Goal: Task Accomplishment & Management: Manage account settings

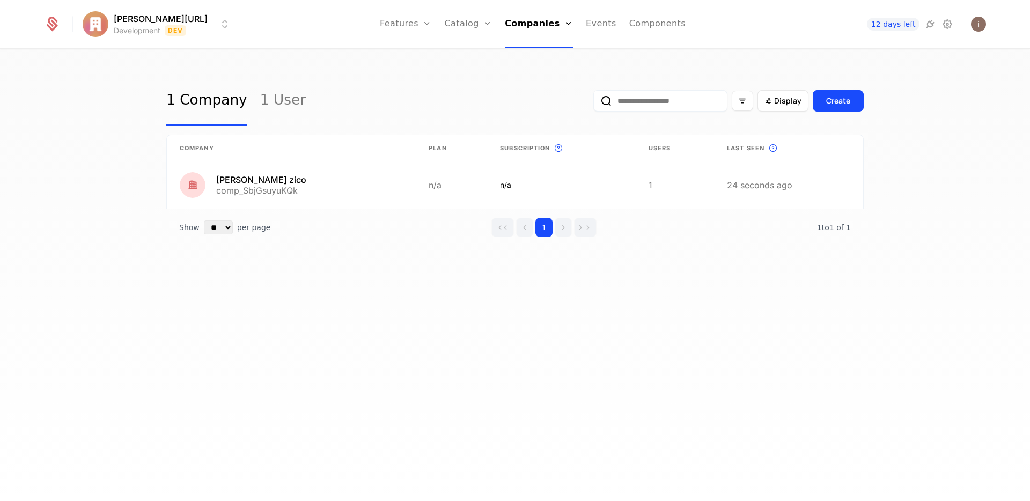
click at [481, 291] on div "1 Company 1 User Display Create Company Plan Subscription This is the subscript…" at bounding box center [515, 279] width 1030 height 458
click at [437, 27] on ul "Features Features Flags Catalog Plans Add Ons Configuration Companies Companies…" at bounding box center [533, 24] width 306 height 48
click at [451, 23] on link "Catalog" at bounding box center [469, 24] width 48 height 48
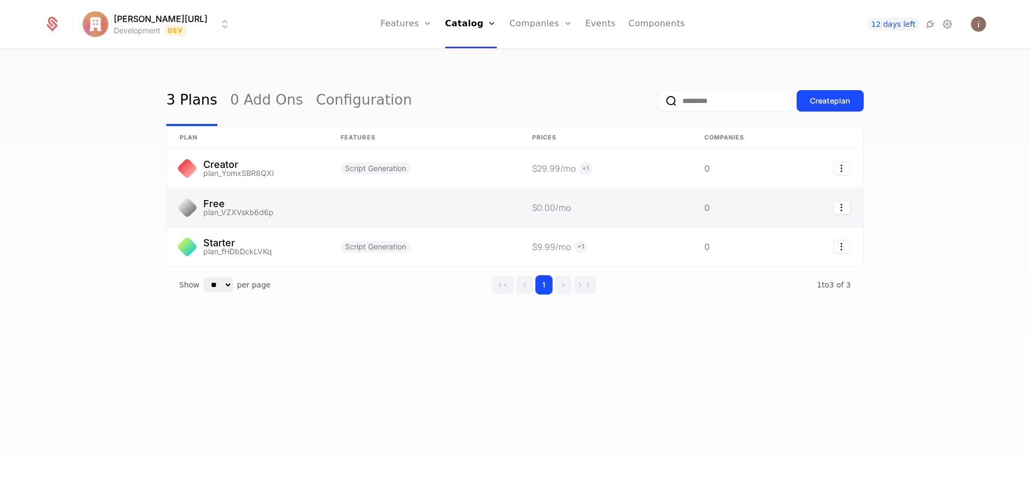
click at [250, 209] on link at bounding box center [247, 207] width 161 height 39
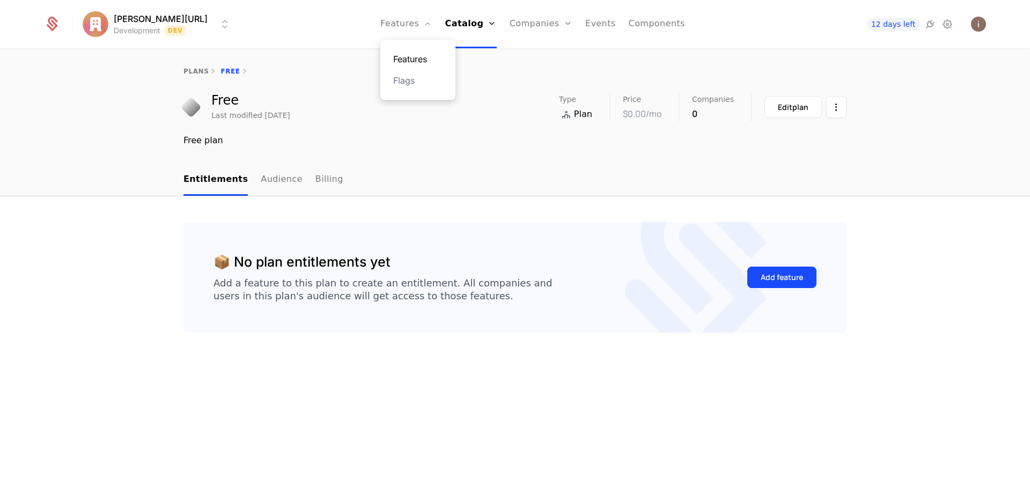
click at [408, 60] on link "Features" at bounding box center [417, 59] width 49 height 13
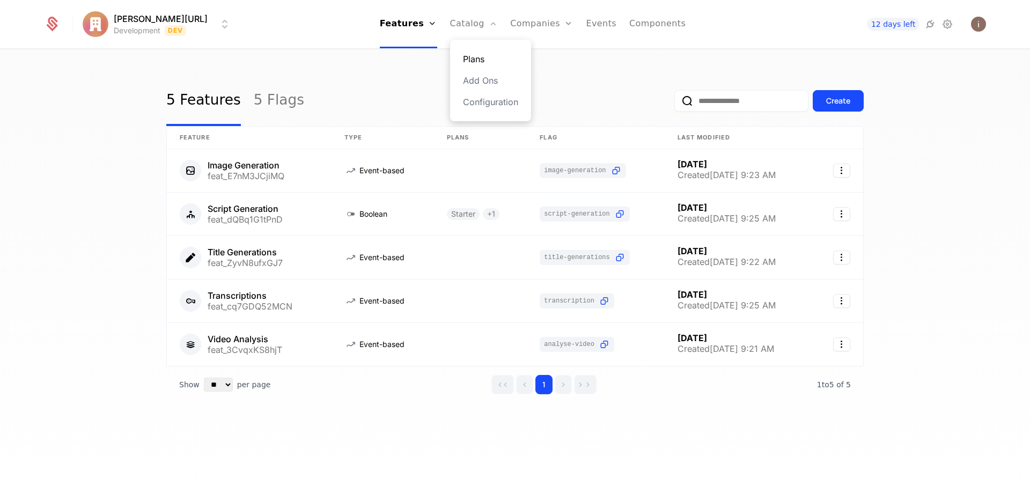
click at [466, 53] on link "Plans" at bounding box center [490, 59] width 55 height 13
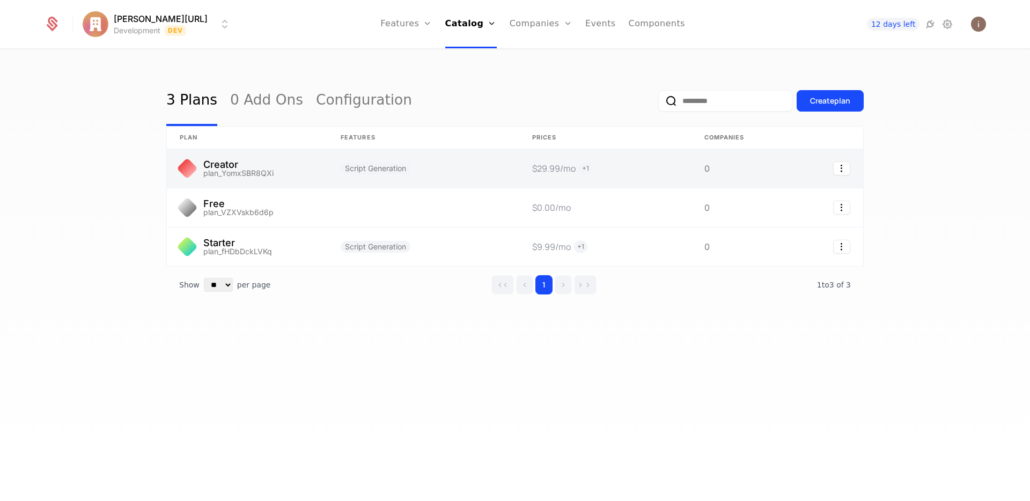
click at [239, 164] on link at bounding box center [247, 168] width 161 height 39
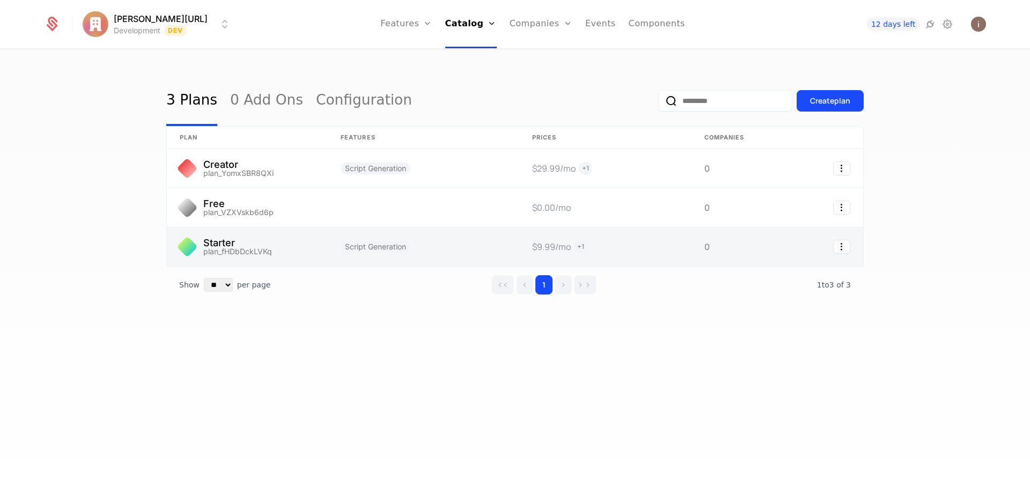
click at [231, 249] on link at bounding box center [247, 246] width 161 height 39
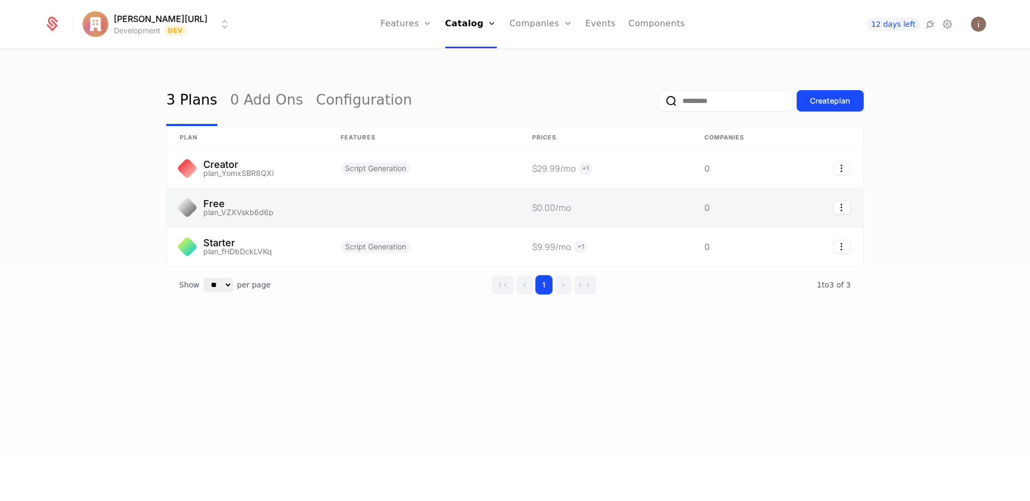
click at [255, 208] on link at bounding box center [247, 207] width 161 height 39
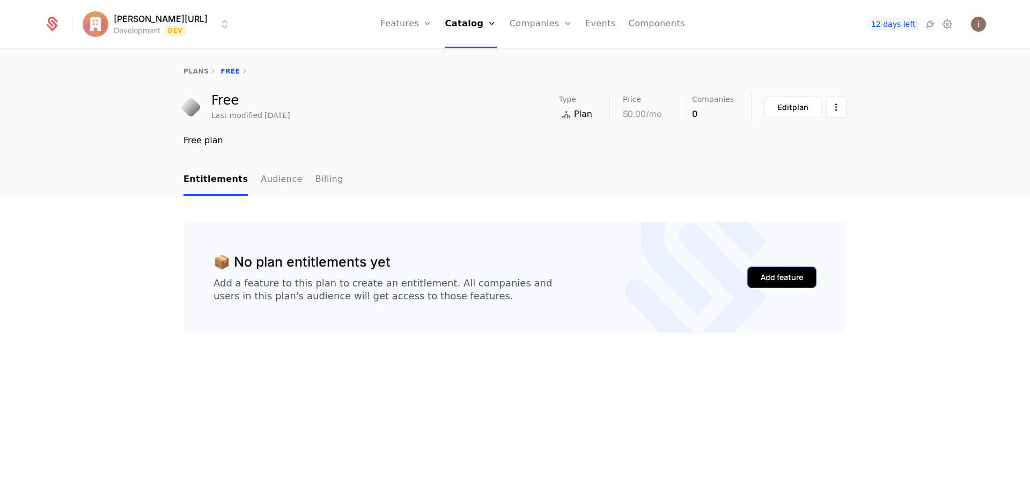
click at [770, 282] on div "Add feature" at bounding box center [782, 277] width 42 height 11
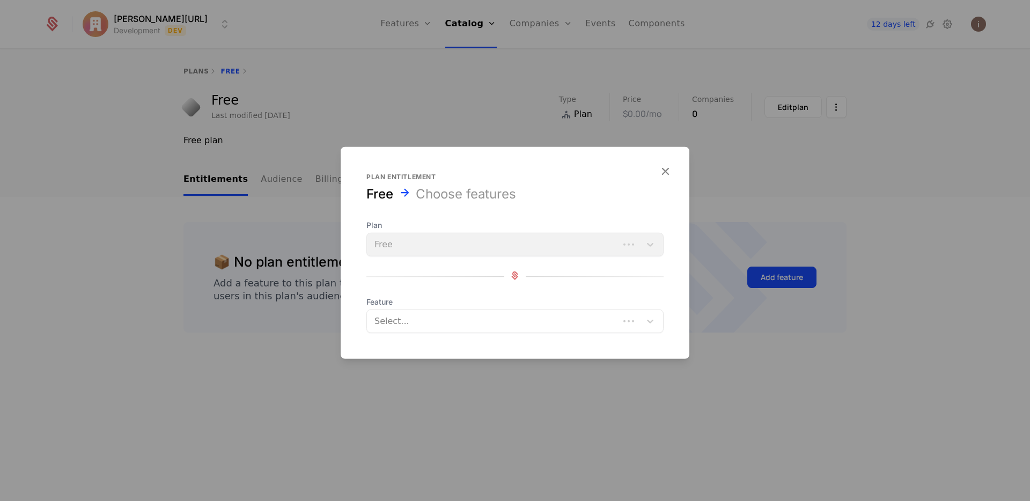
click at [415, 246] on div "Plan Free" at bounding box center [514, 238] width 297 height 36
click at [435, 323] on div at bounding box center [504, 321] width 259 height 15
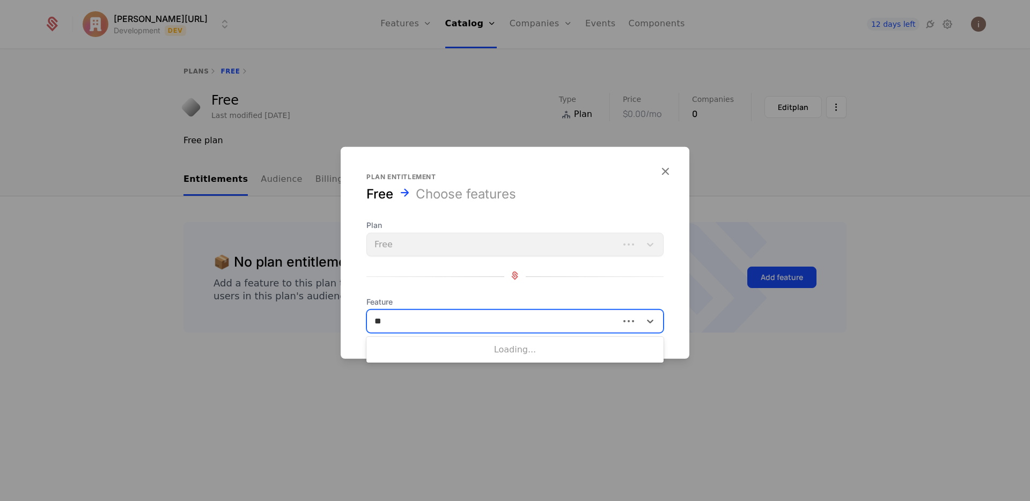
type input "*"
type input "*****"
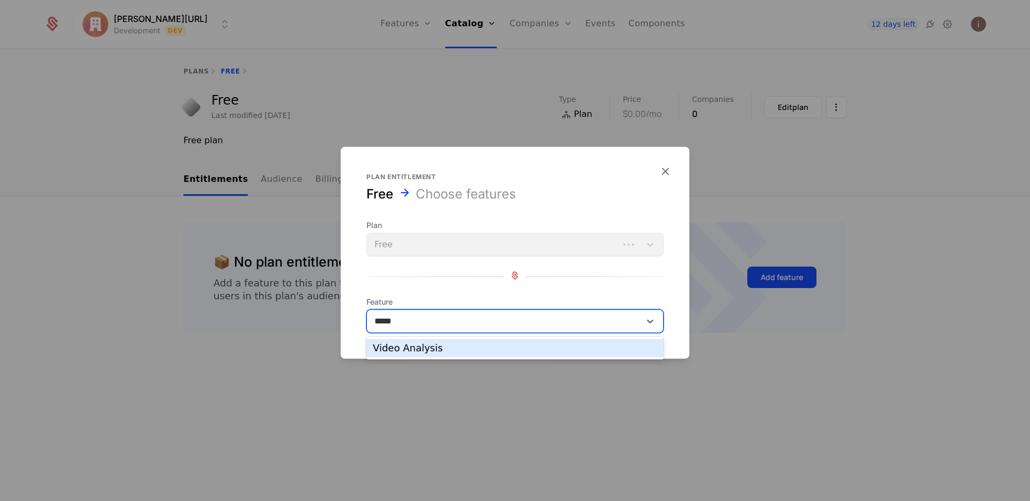
click at [455, 352] on div "Video Analysis" at bounding box center [515, 348] width 284 height 10
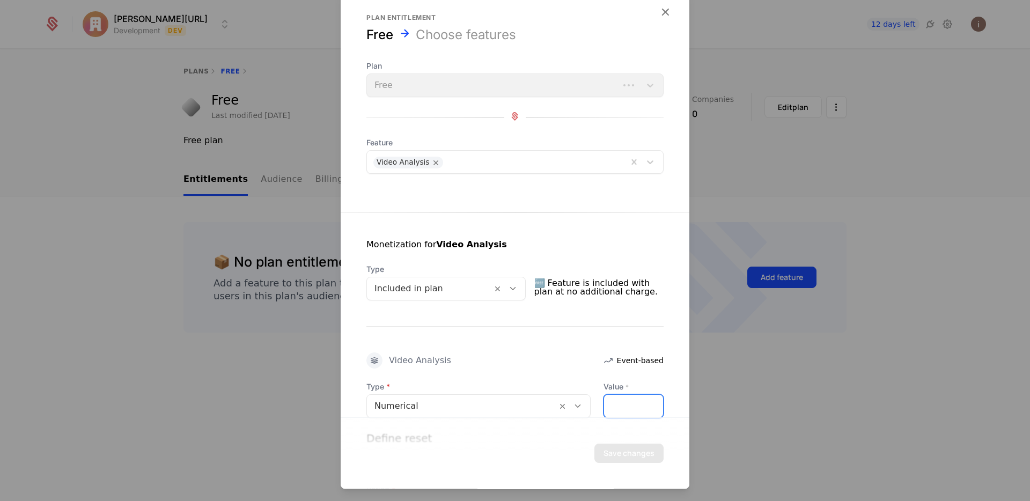
drag, startPoint x: 617, startPoint y: 405, endPoint x: 579, endPoint y: 400, distance: 37.9
click at [579, 400] on div "Type Numerical Value * *" at bounding box center [514, 399] width 297 height 36
type input "*"
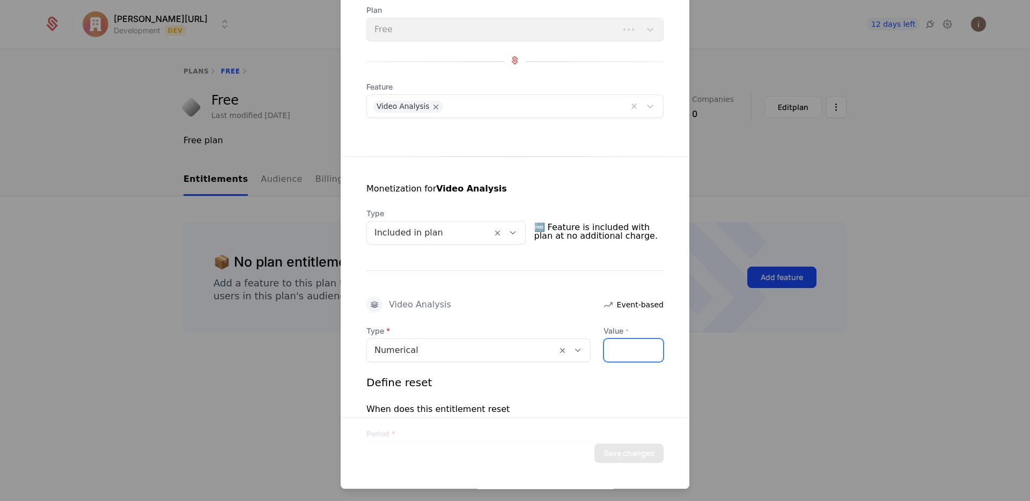
scroll to position [161, 0]
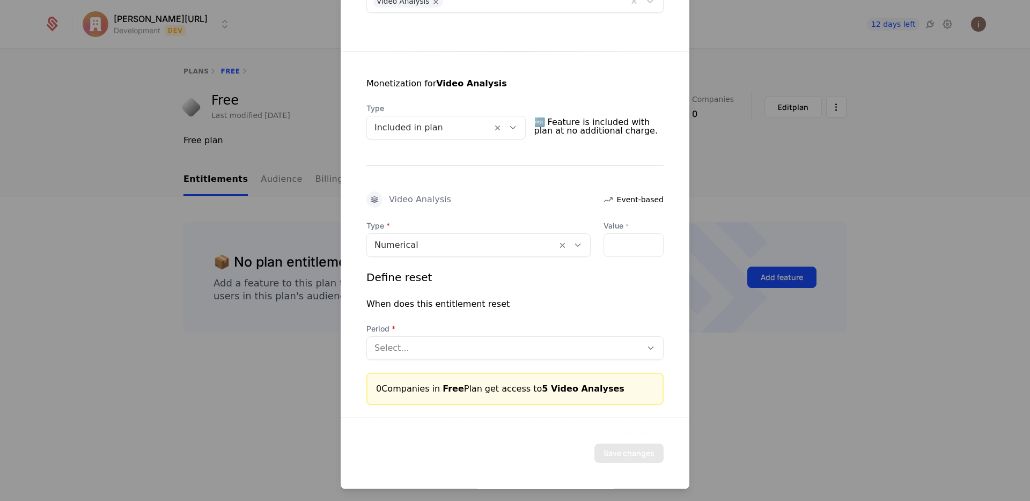
click at [483, 343] on div at bounding box center [504, 348] width 260 height 15
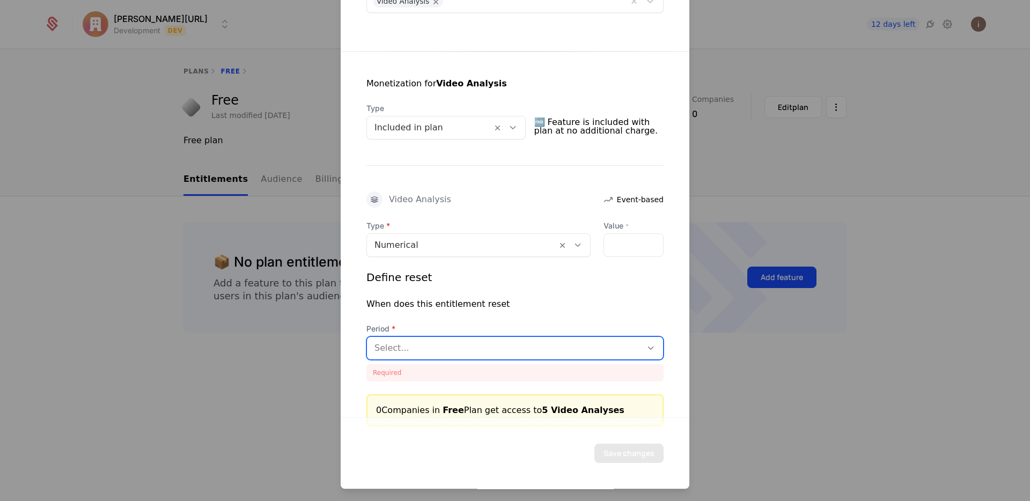
click at [414, 347] on div at bounding box center [504, 348] width 260 height 15
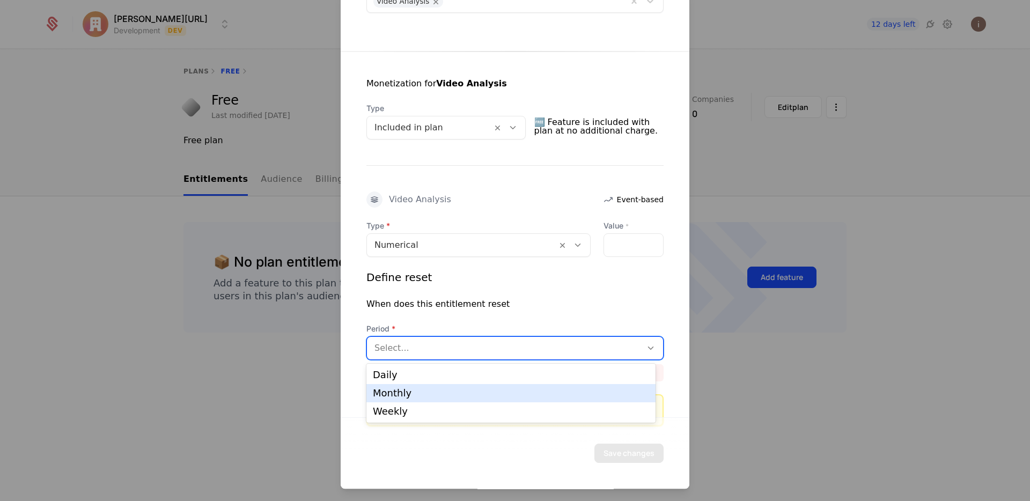
click at [417, 391] on div "Monthly" at bounding box center [511, 393] width 276 height 10
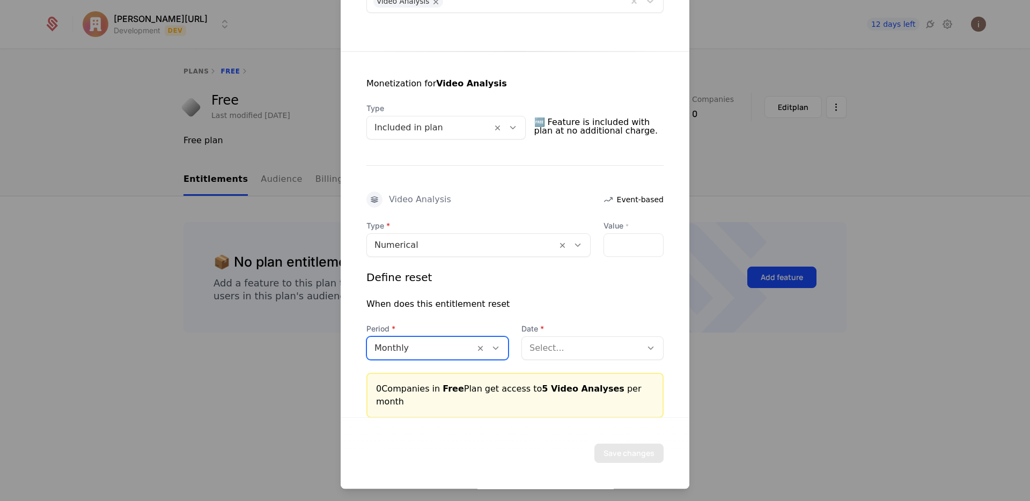
click at [577, 356] on div "Select..." at bounding box center [582, 347] width 120 height 19
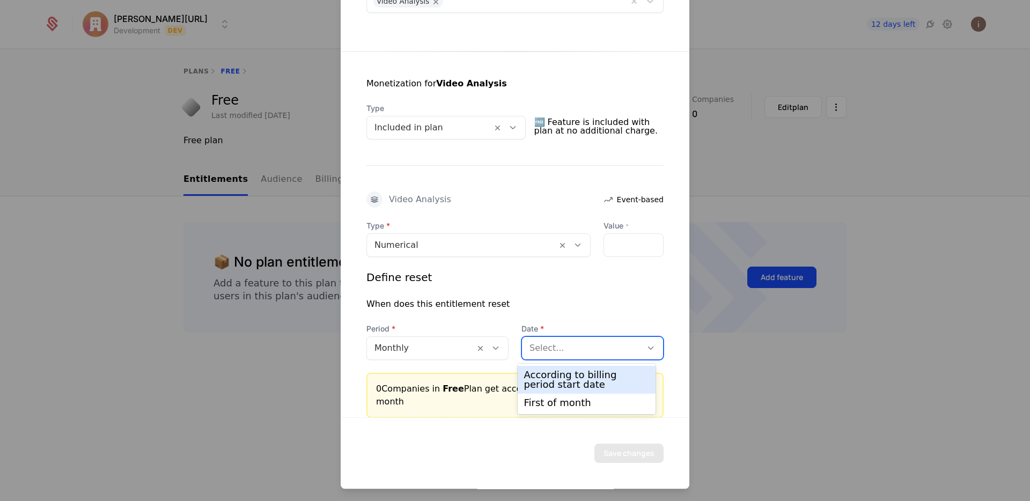
click at [580, 371] on div "According to billing period start date" at bounding box center [587, 379] width 126 height 19
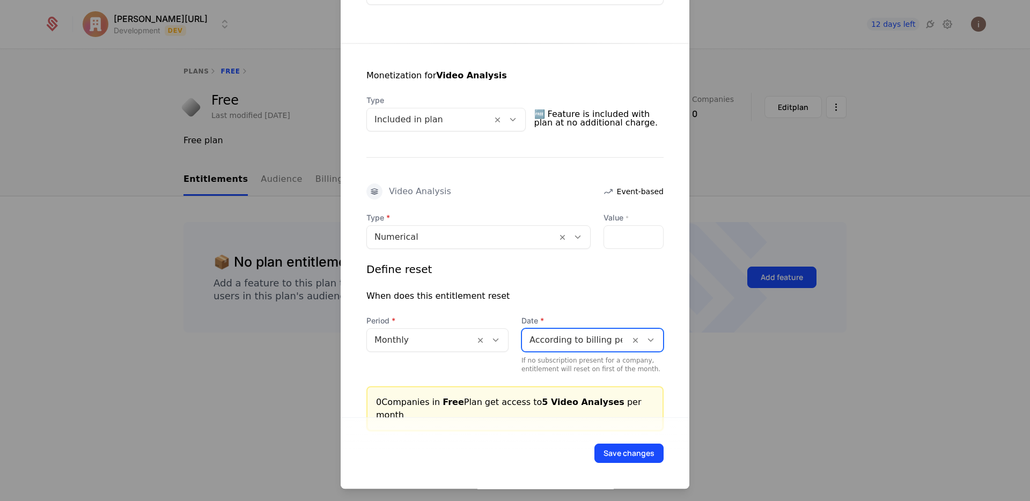
scroll to position [195, 0]
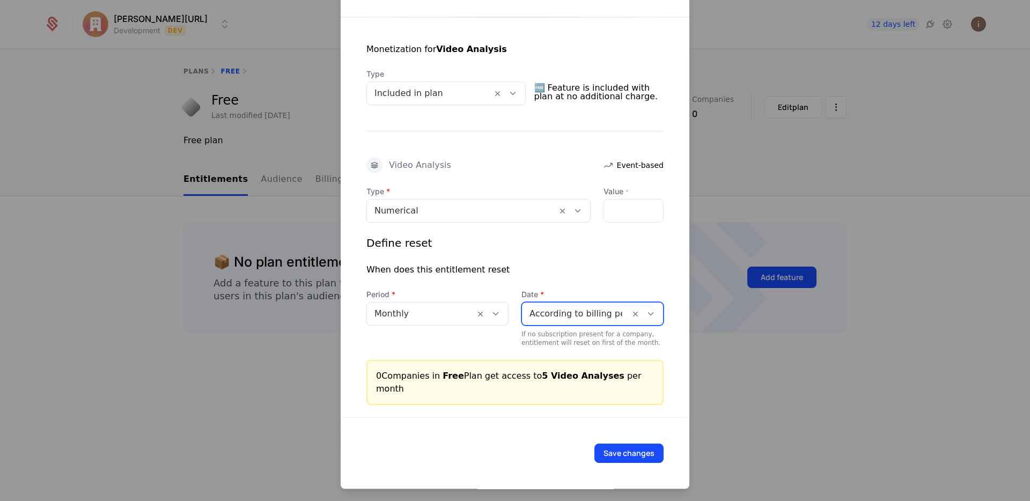
click at [591, 315] on div at bounding box center [575, 313] width 93 height 15
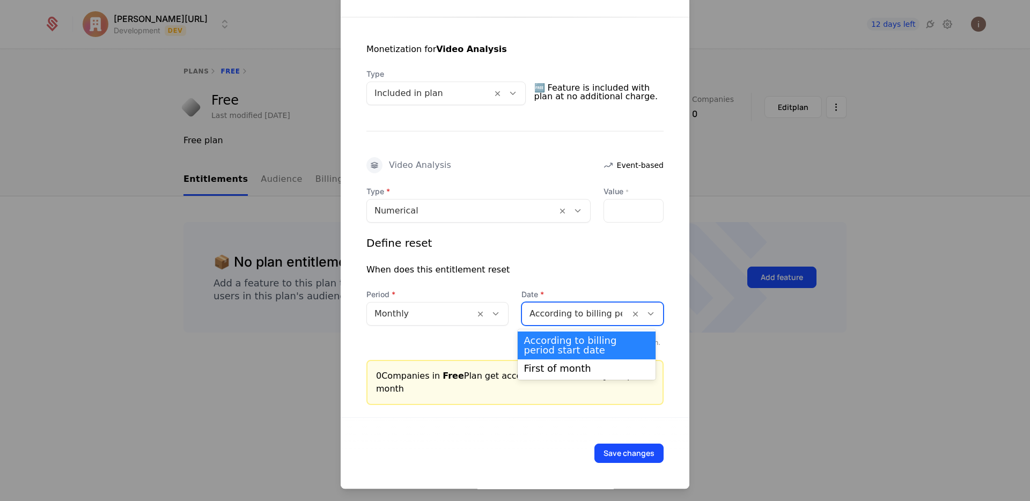
click at [591, 315] on div at bounding box center [575, 313] width 93 height 15
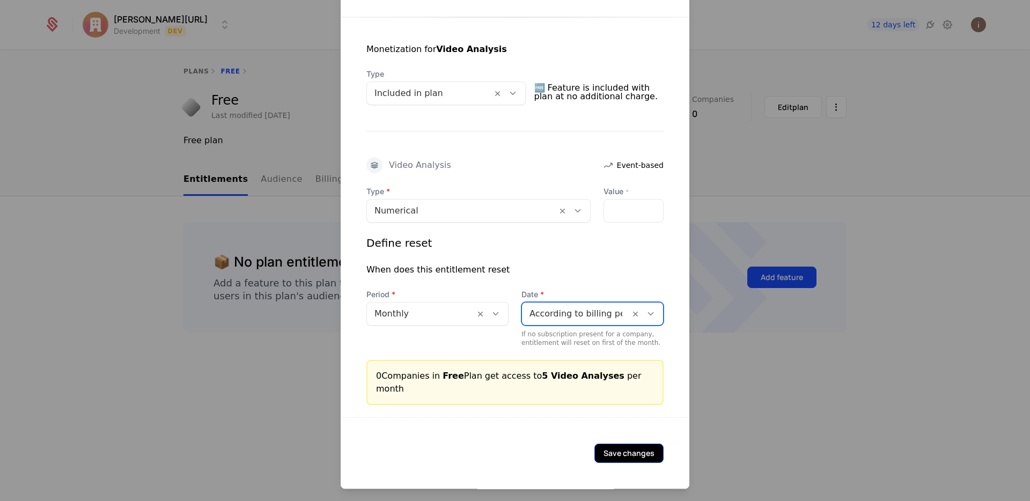
click at [616, 452] on button "Save changes" at bounding box center [628, 453] width 69 height 19
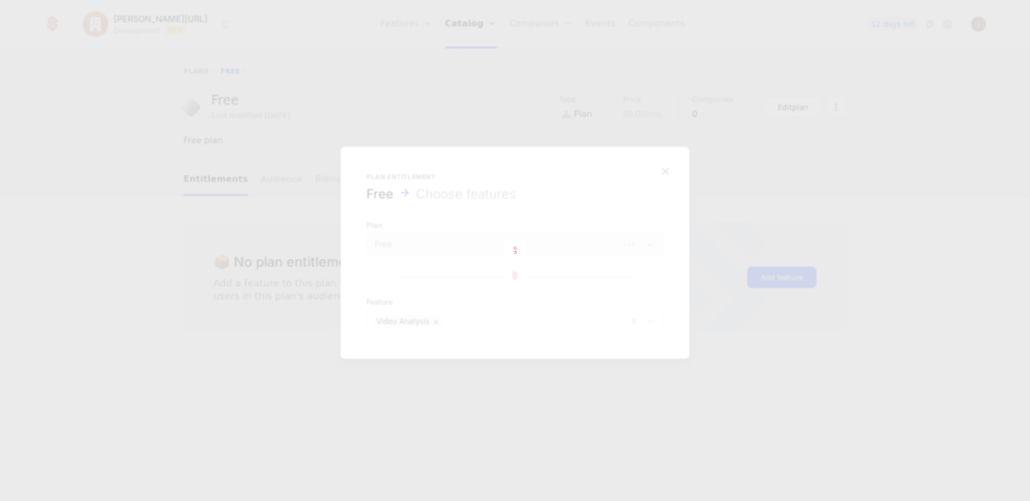
scroll to position [0, 0]
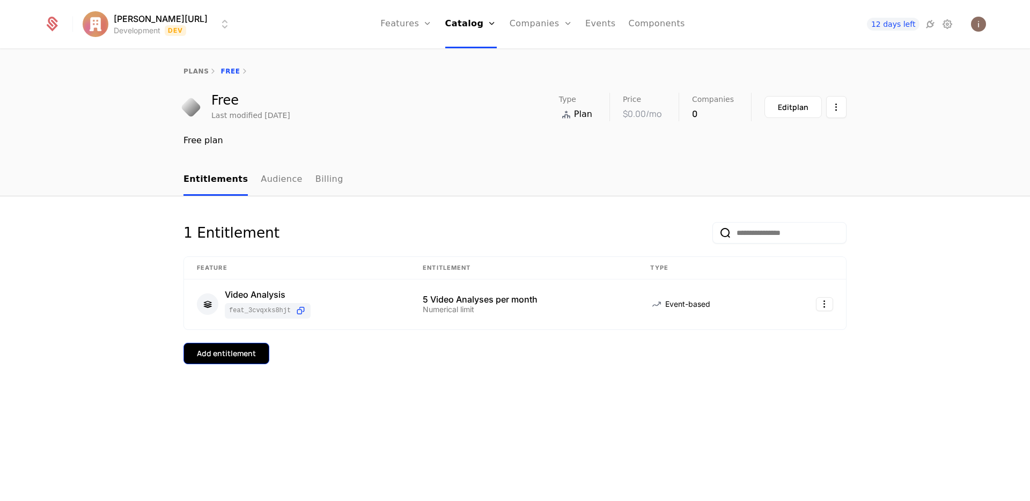
click at [226, 356] on div "Add entitlement" at bounding box center [226, 353] width 59 height 11
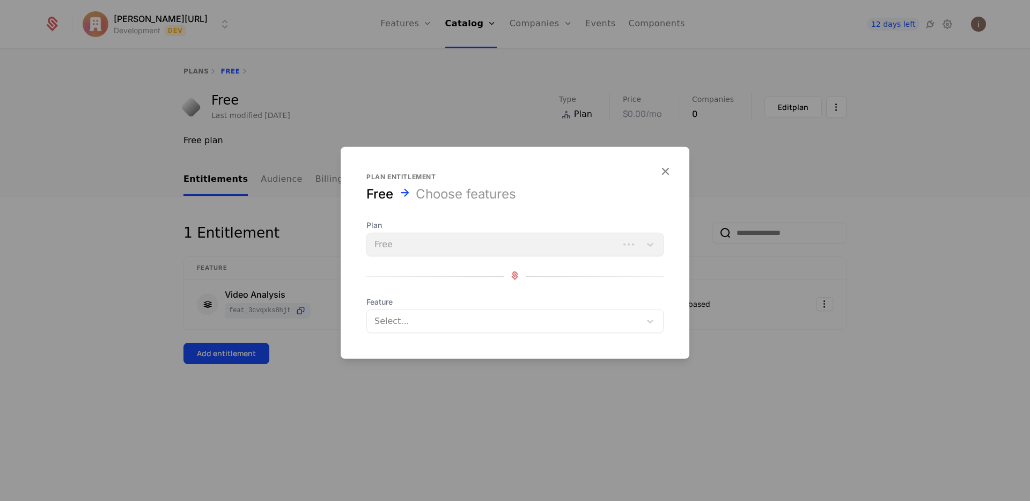
click at [406, 320] on div at bounding box center [504, 321] width 259 height 15
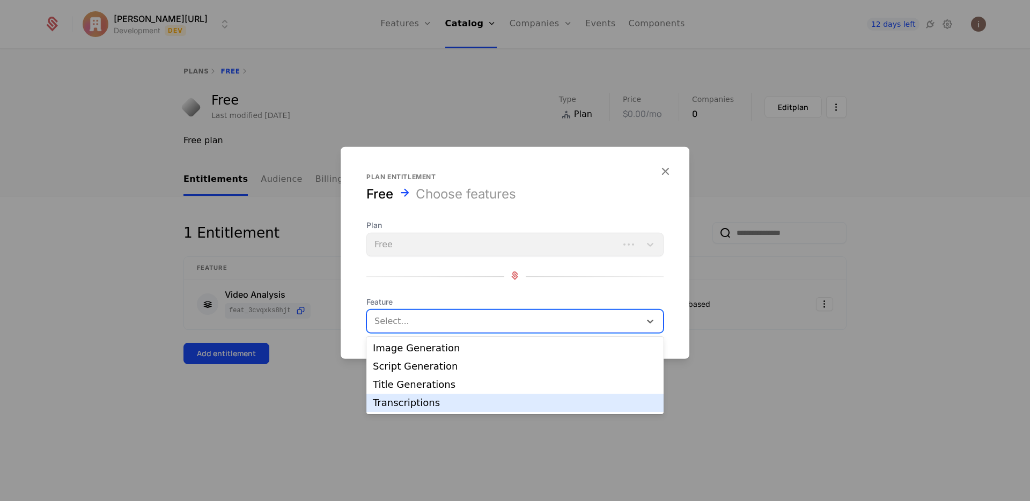
click at [425, 401] on div "Transcriptions" at bounding box center [515, 403] width 284 height 10
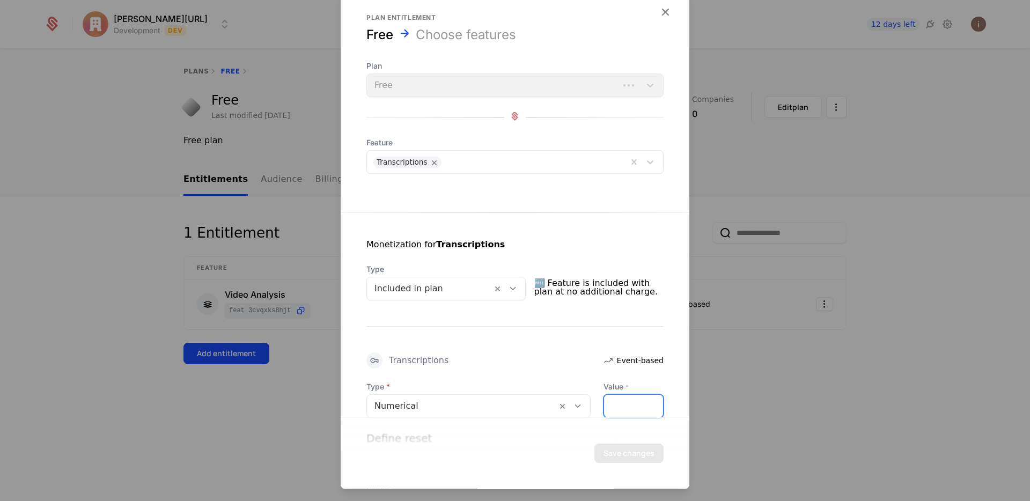
drag, startPoint x: 592, startPoint y: 400, endPoint x: 549, endPoint y: 395, distance: 43.2
click at [551, 394] on div "Type Numerical Value * *" at bounding box center [514, 399] width 297 height 36
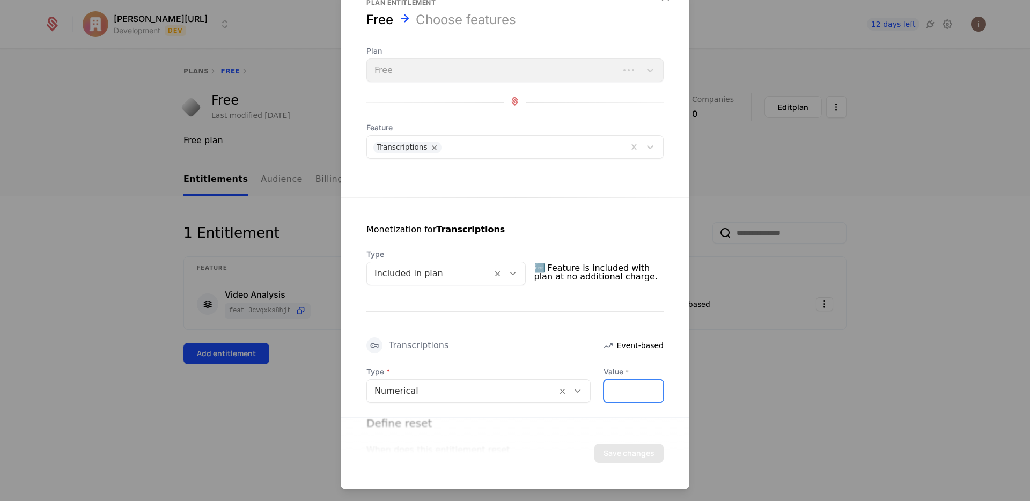
scroll to position [161, 0]
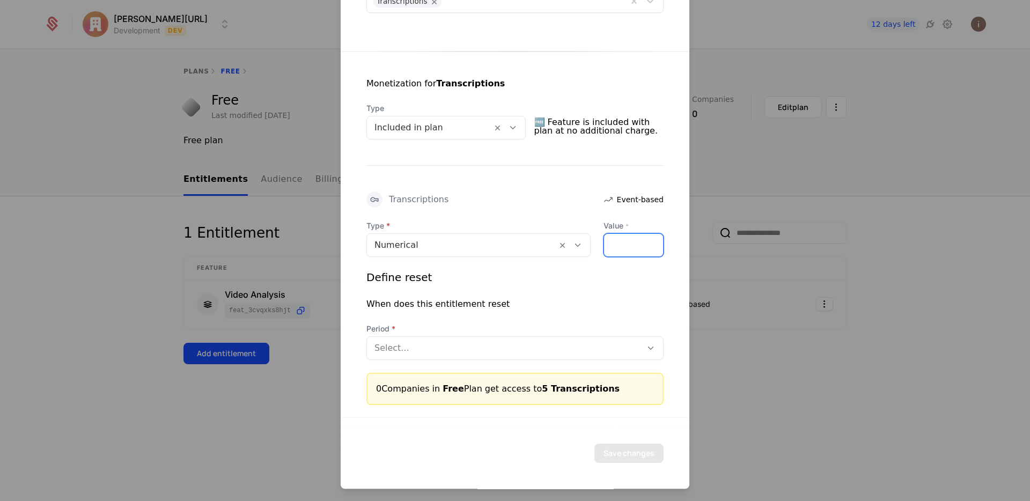
type input "*"
click at [408, 348] on div at bounding box center [504, 348] width 260 height 15
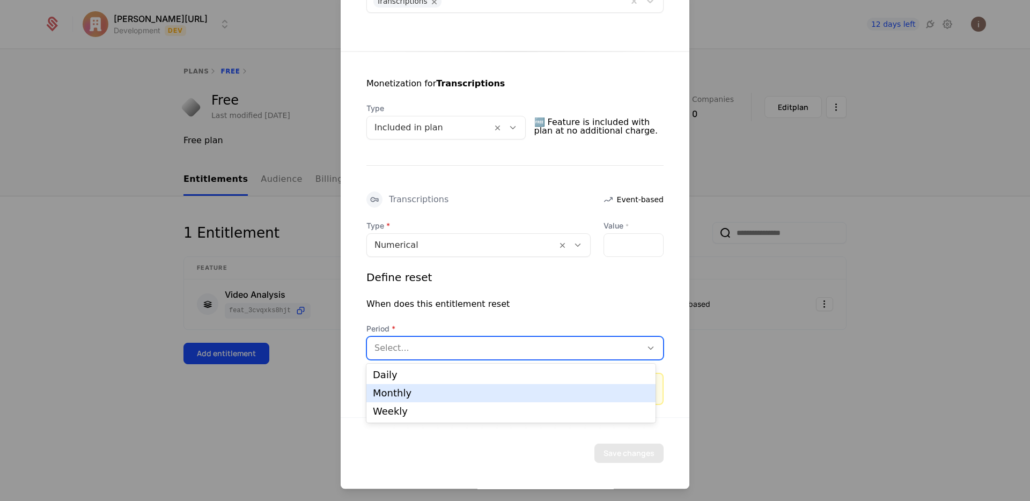
click at [409, 387] on div "Monthly" at bounding box center [510, 393] width 289 height 18
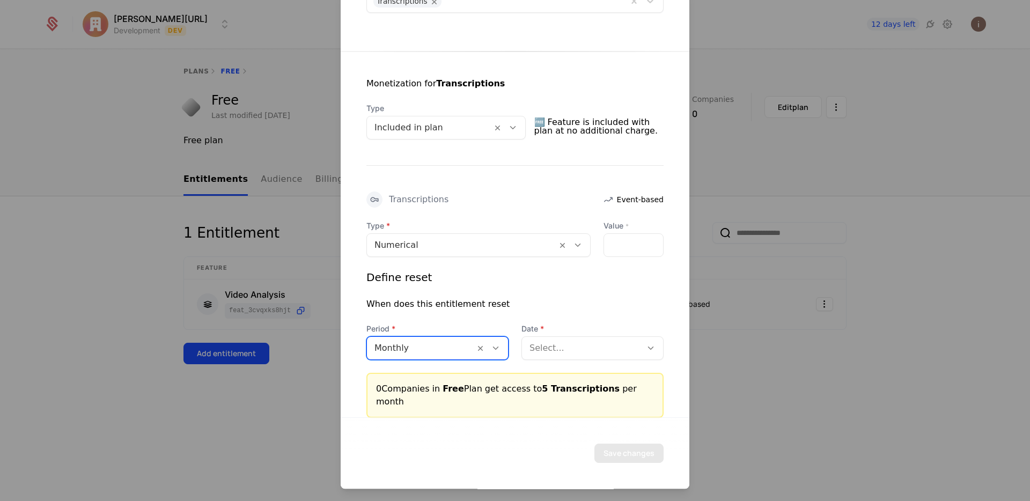
click at [625, 353] on div at bounding box center [581, 348] width 105 height 15
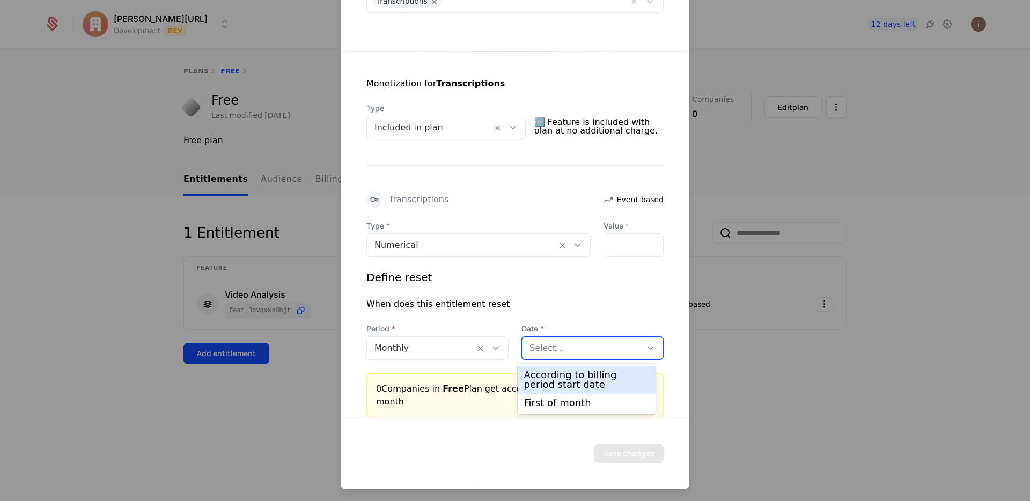
click at [595, 372] on div "According to billing period start date" at bounding box center [587, 379] width 126 height 19
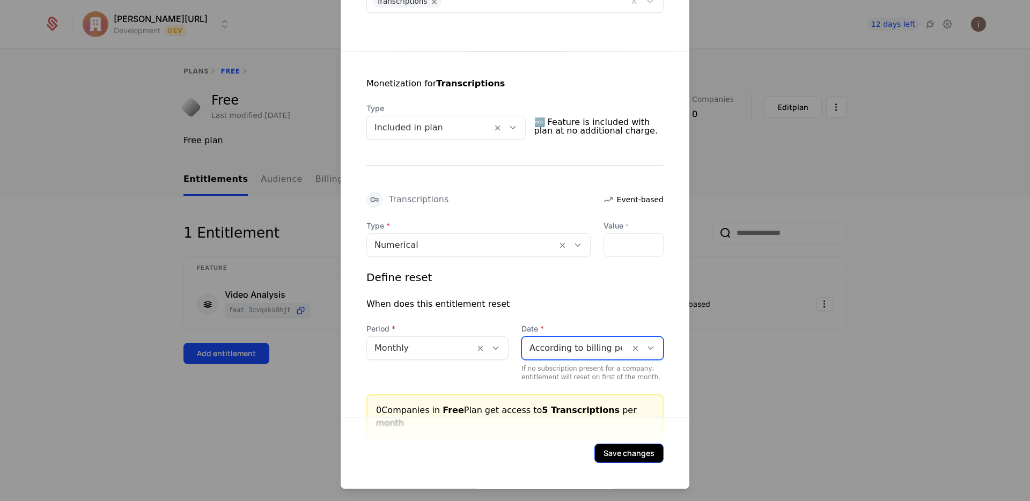
click at [630, 454] on button "Save changes" at bounding box center [628, 453] width 69 height 19
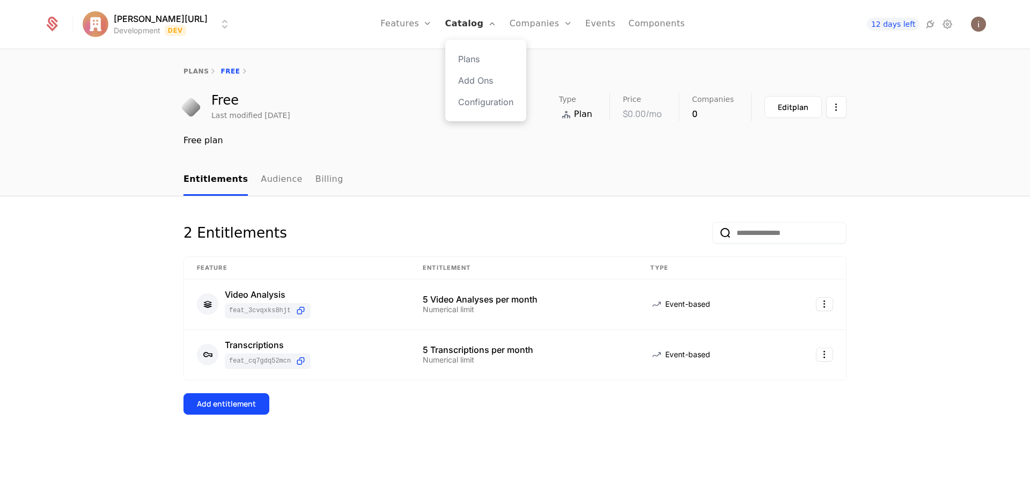
click at [460, 22] on link "Catalog" at bounding box center [470, 24] width 51 height 48
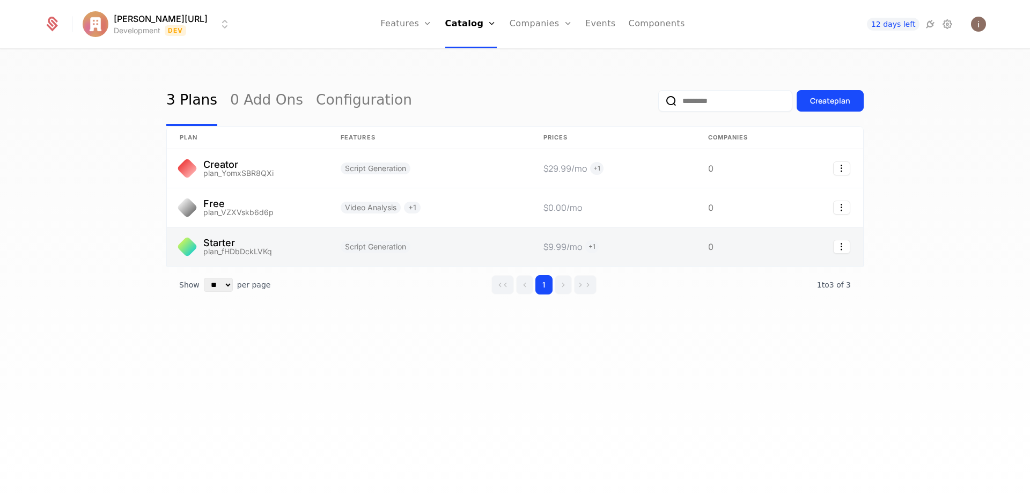
click at [235, 251] on link at bounding box center [247, 246] width 161 height 39
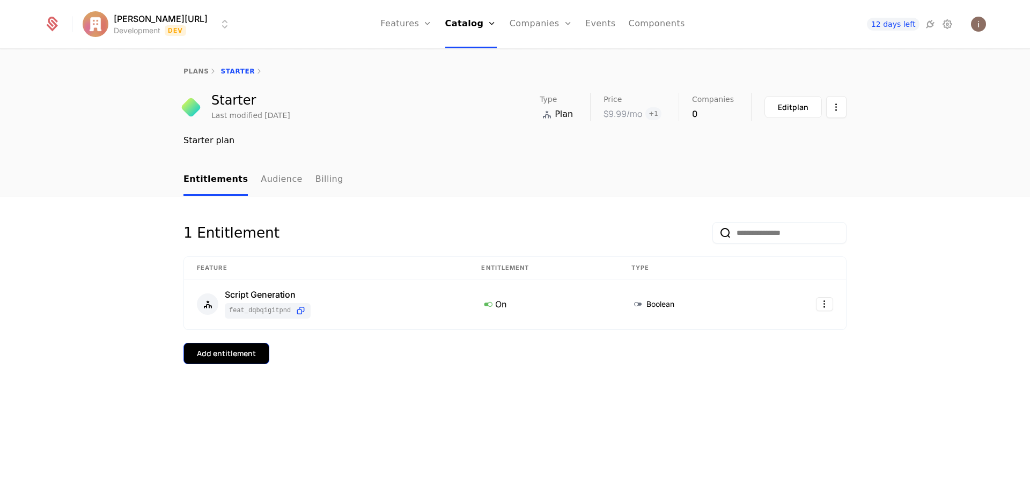
click at [227, 358] on div "Add entitlement" at bounding box center [226, 353] width 59 height 11
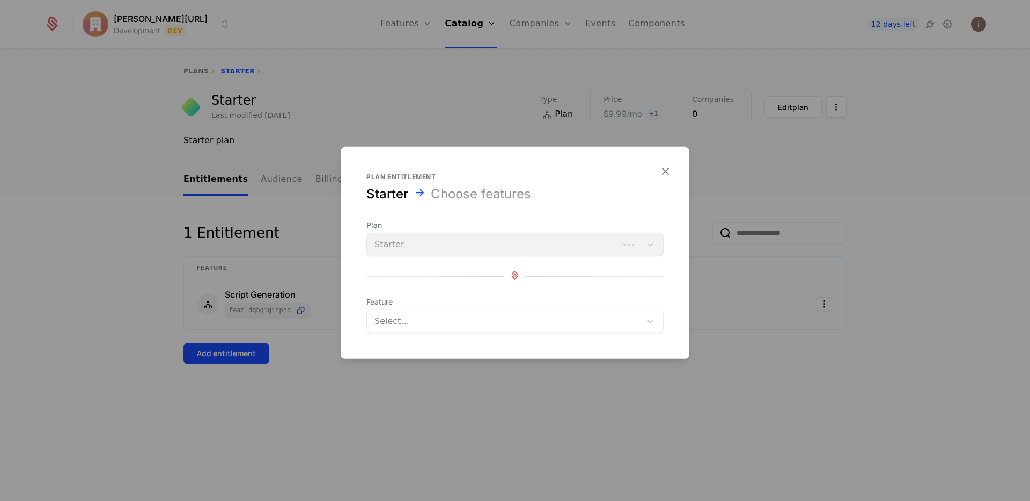
click at [426, 248] on div "Plan Starter" at bounding box center [514, 238] width 297 height 36
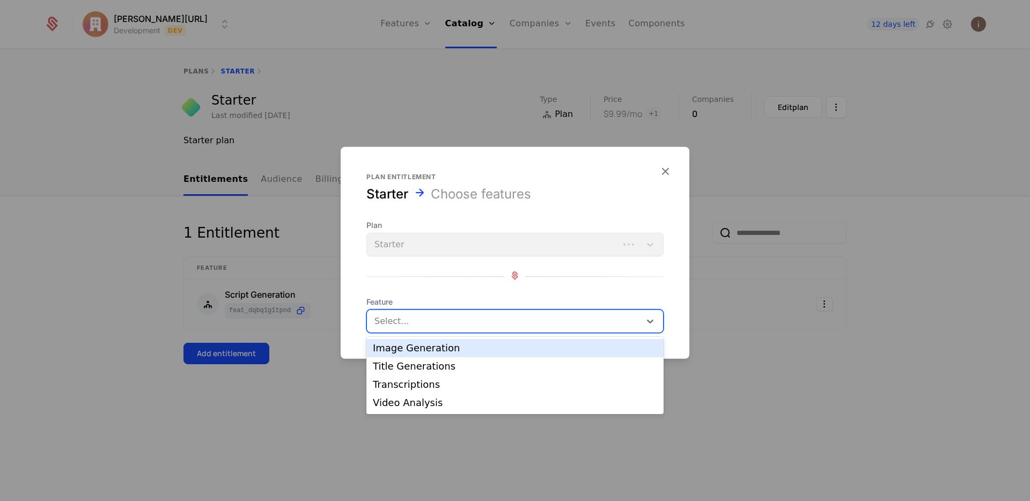
click at [425, 322] on div at bounding box center [504, 321] width 259 height 15
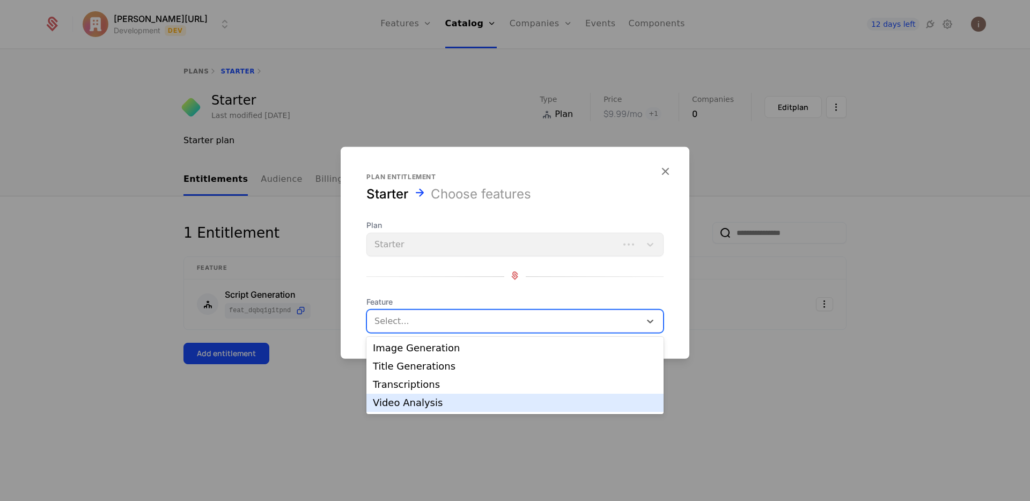
click at [418, 401] on div "Video Analysis" at bounding box center [515, 403] width 284 height 10
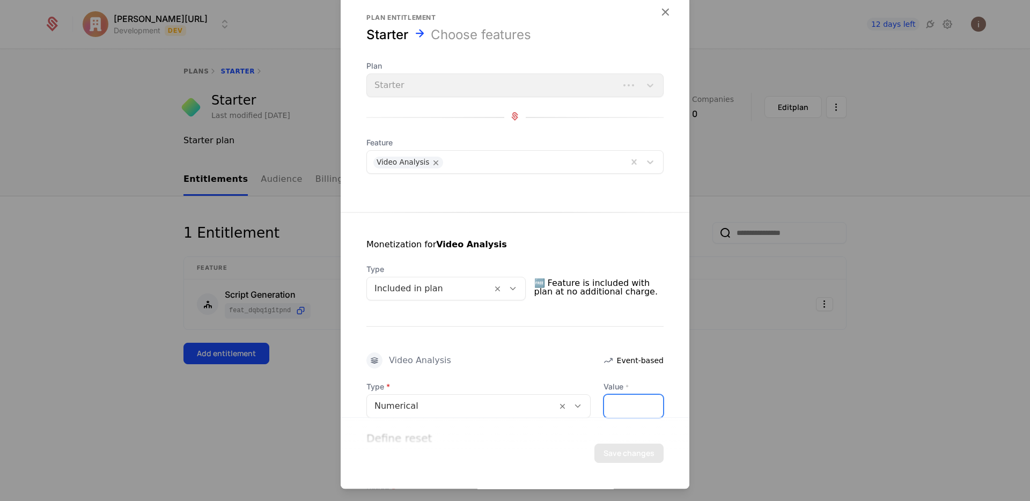
drag, startPoint x: 610, startPoint y: 403, endPoint x: 536, endPoint y: 396, distance: 73.8
click at [538, 396] on div "Type Numerical Value * *" at bounding box center [514, 399] width 297 height 36
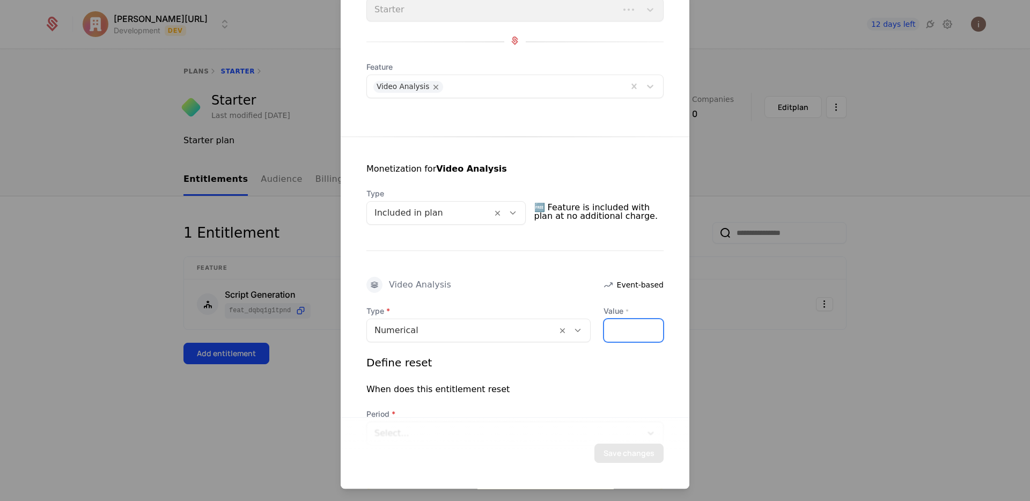
scroll to position [161, 0]
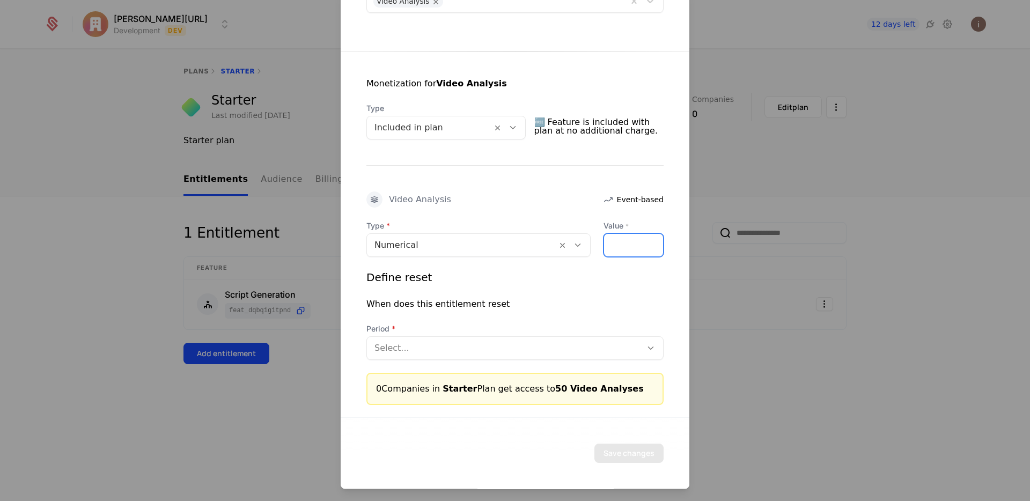
type input "**"
click at [438, 346] on div at bounding box center [504, 348] width 260 height 15
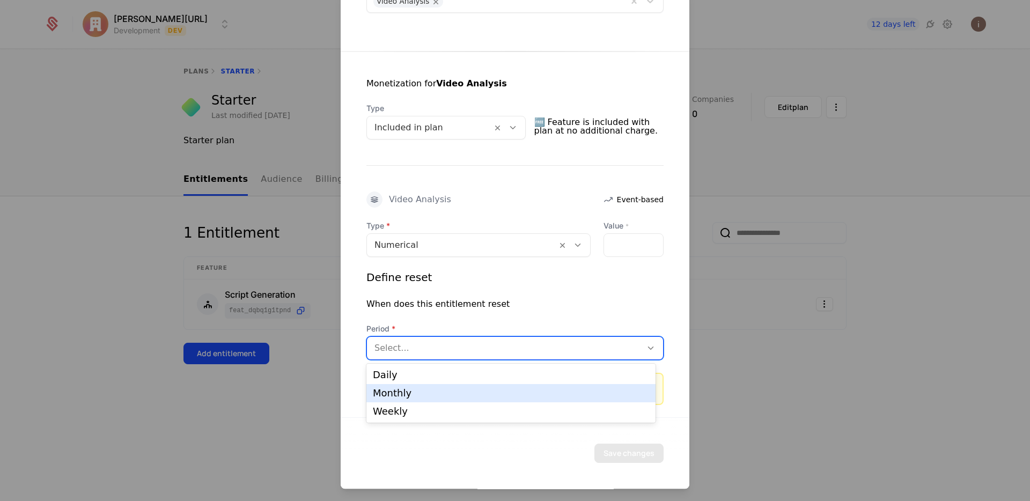
click at [429, 390] on div "Monthly" at bounding box center [511, 393] width 276 height 10
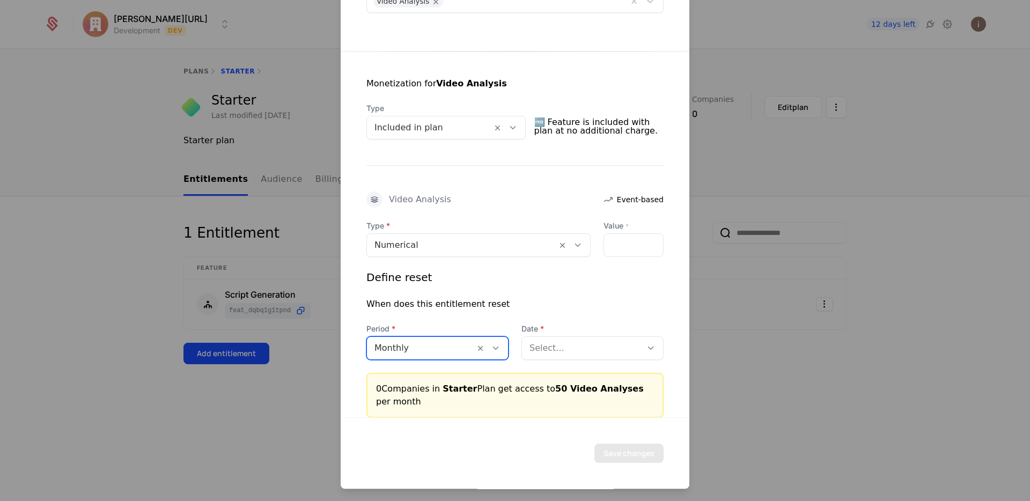
click at [615, 353] on div at bounding box center [581, 348] width 105 height 15
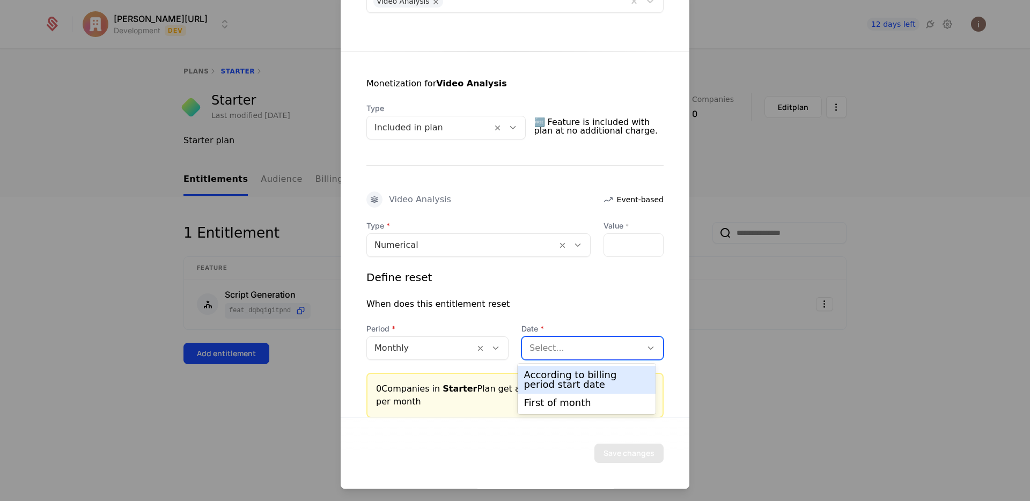
click at [574, 373] on div "According to billing period start date" at bounding box center [587, 379] width 126 height 19
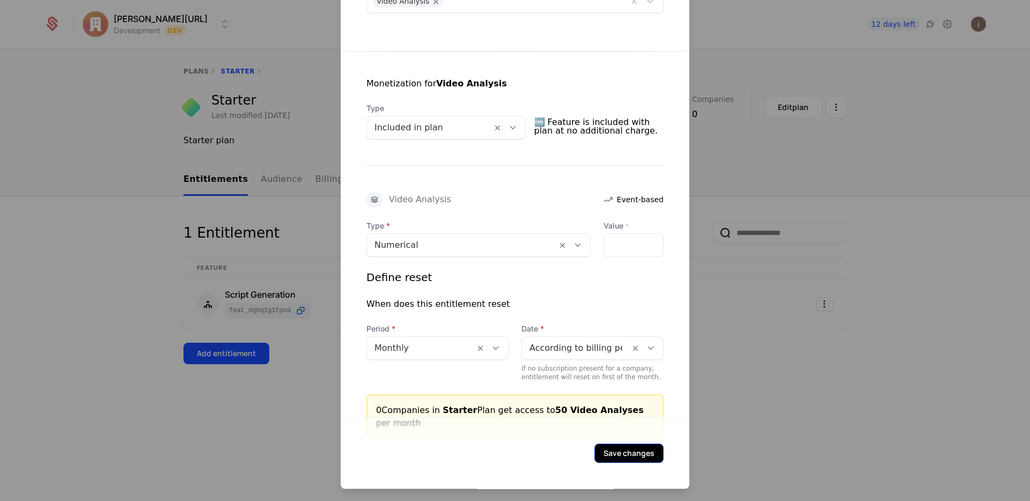
click at [619, 449] on button "Save changes" at bounding box center [628, 453] width 69 height 19
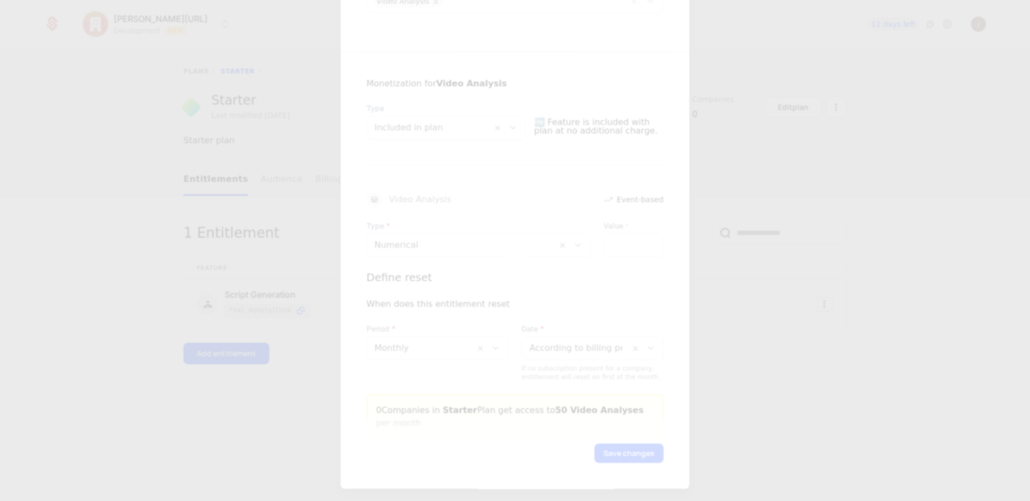
scroll to position [0, 0]
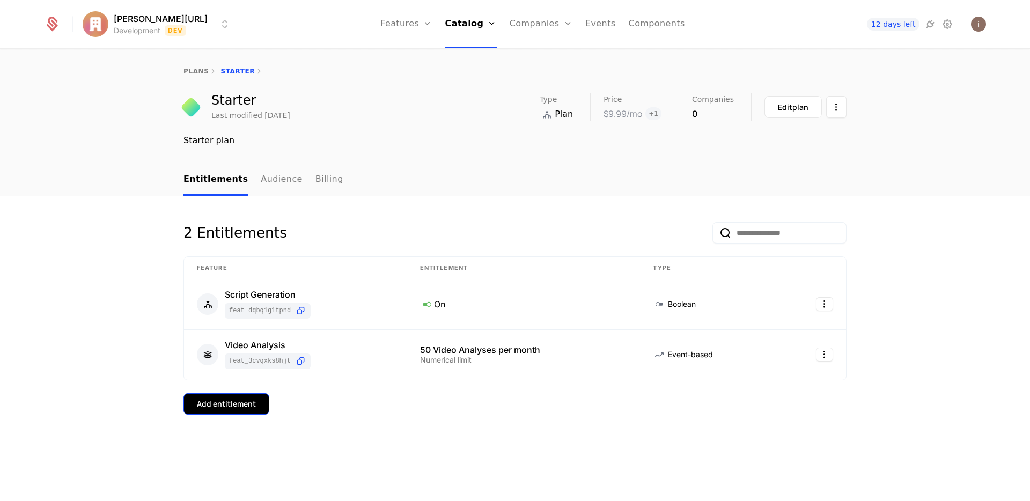
click at [247, 394] on button "Add entitlement" at bounding box center [226, 403] width 86 height 21
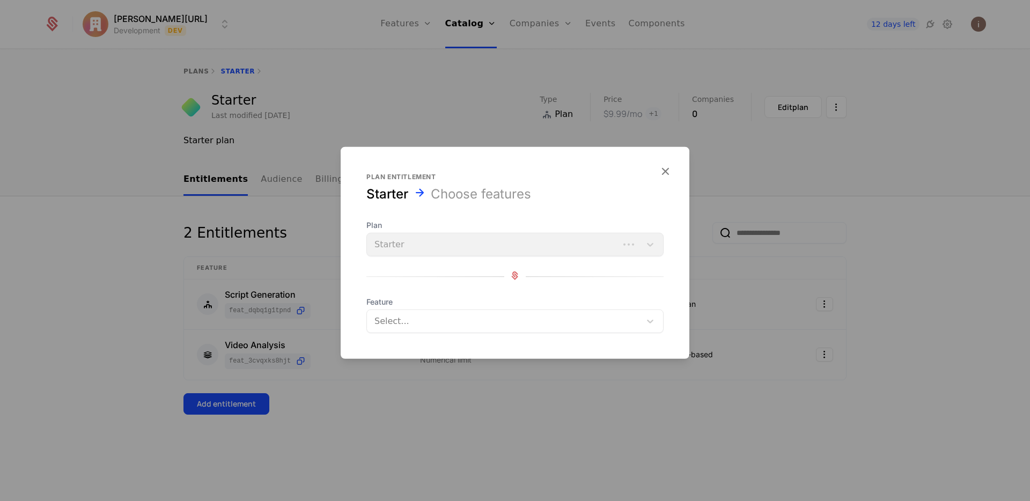
click at [422, 310] on div "Select..." at bounding box center [514, 321] width 297 height 24
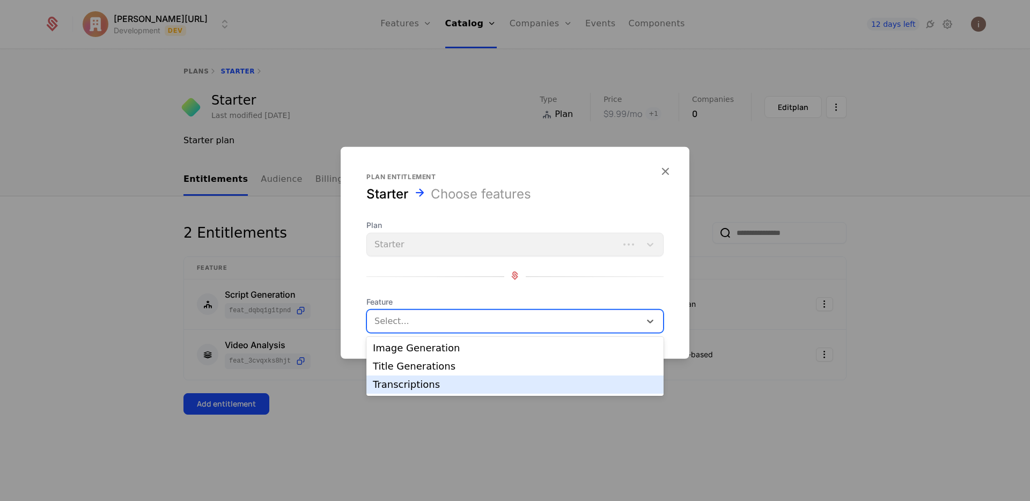
click at [426, 387] on div "Transcriptions" at bounding box center [515, 385] width 284 height 10
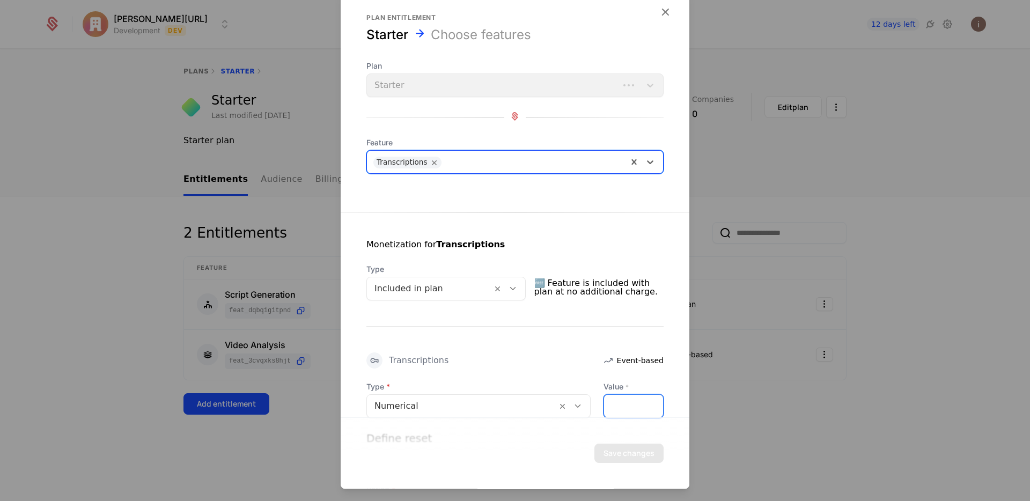
click at [563, 394] on div "Type Numerical Value * *" at bounding box center [514, 399] width 297 height 36
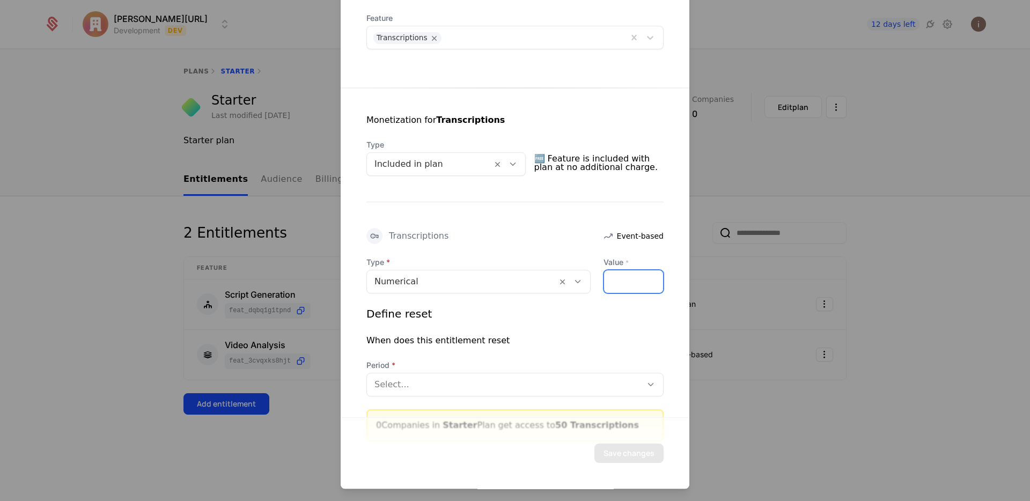
scroll to position [161, 0]
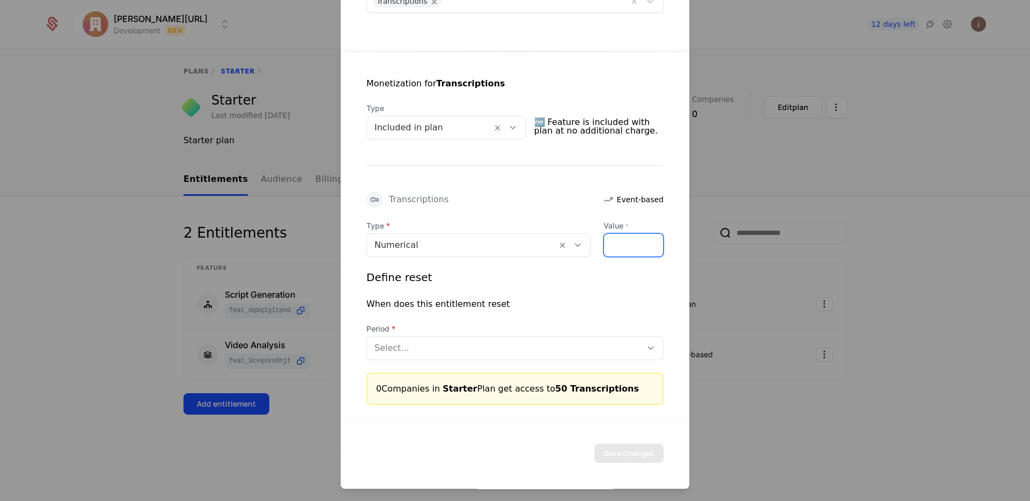
type input "**"
click at [414, 360] on div "Type Numerical Value * ** Define reset When does this entitlement reset Period …" at bounding box center [514, 312] width 297 height 185
click at [415, 352] on div at bounding box center [504, 348] width 260 height 15
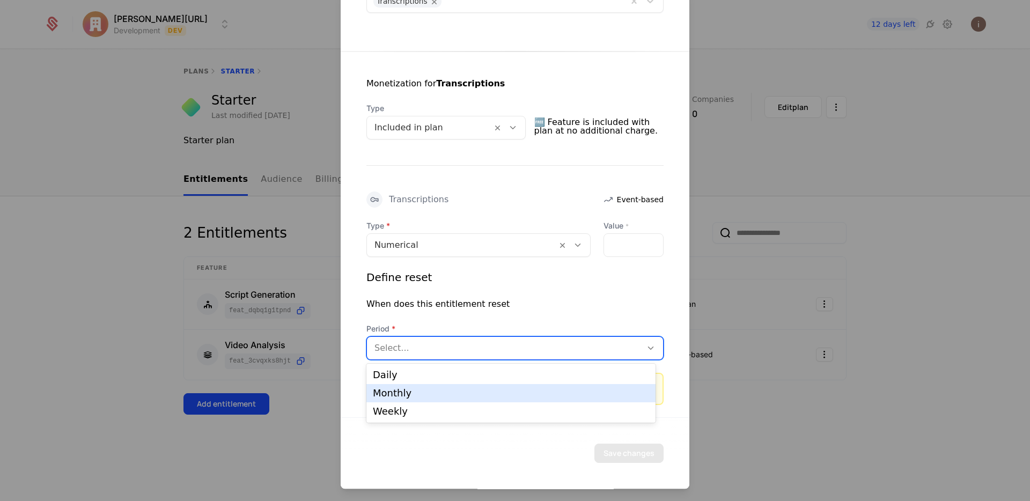
click at [408, 393] on div "Monthly" at bounding box center [511, 393] width 276 height 10
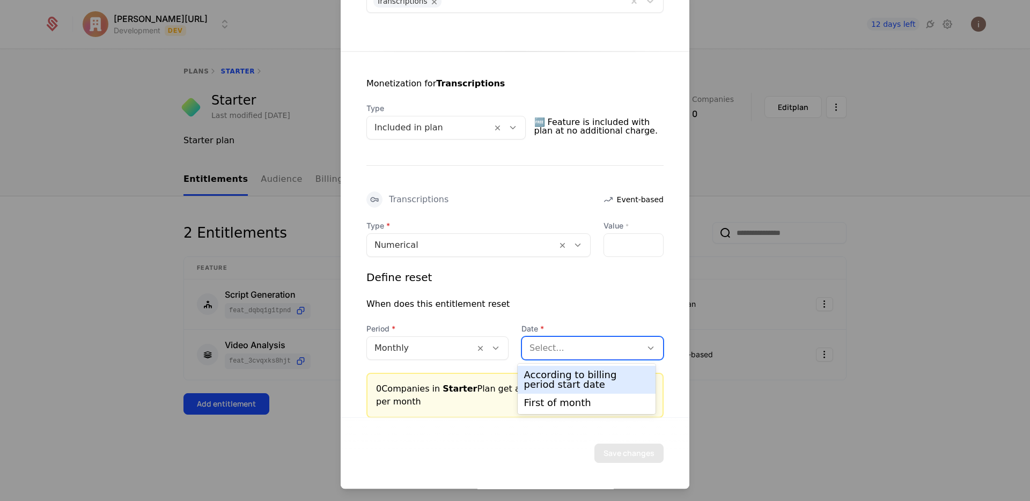
click at [611, 357] on div "Select..." at bounding box center [592, 348] width 142 height 24
click at [585, 375] on div "According to billing period start date" at bounding box center [587, 379] width 126 height 19
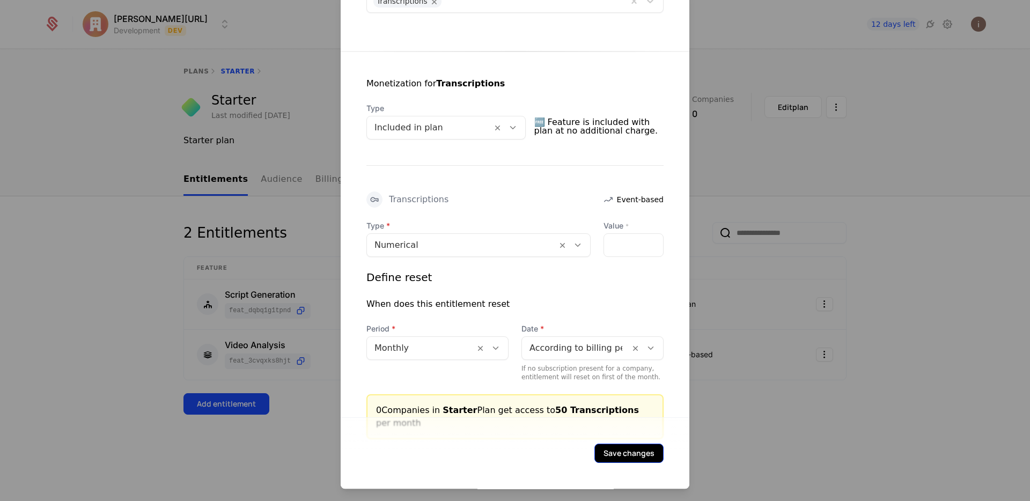
click at [624, 446] on button "Save changes" at bounding box center [628, 453] width 69 height 19
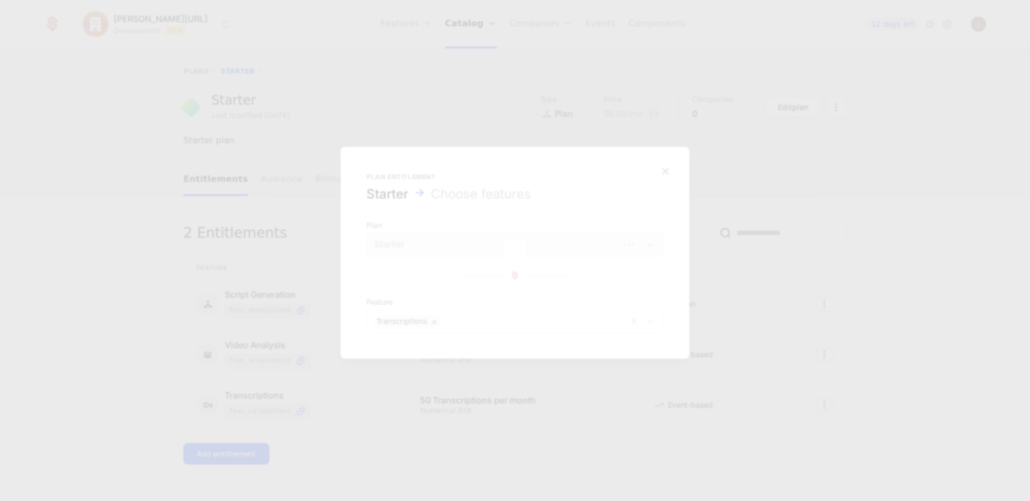
scroll to position [0, 0]
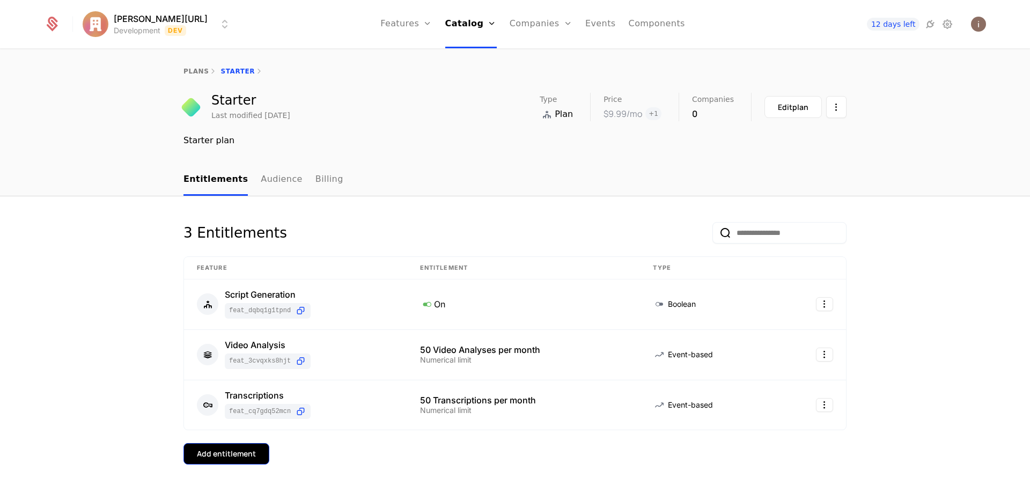
click at [238, 452] on div "Add entitlement" at bounding box center [226, 453] width 59 height 11
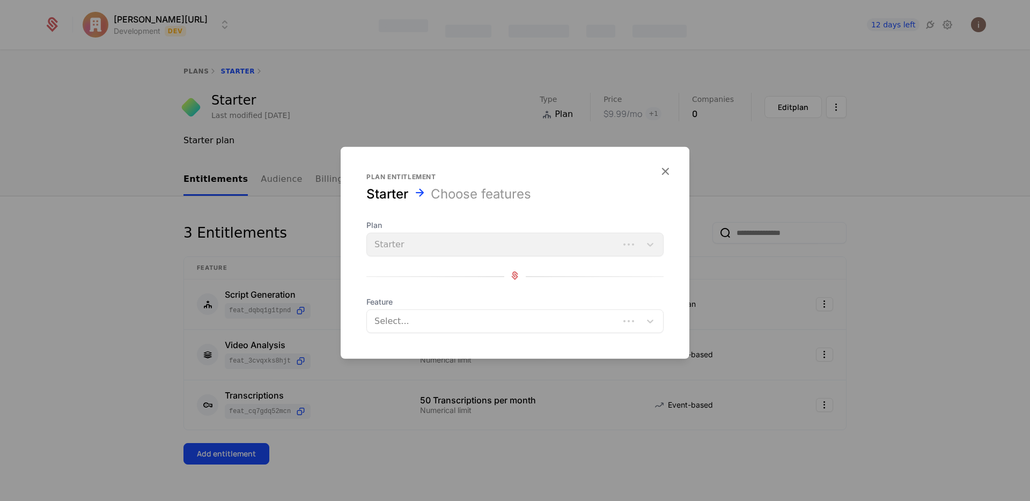
click at [438, 319] on div at bounding box center [493, 321] width 237 height 15
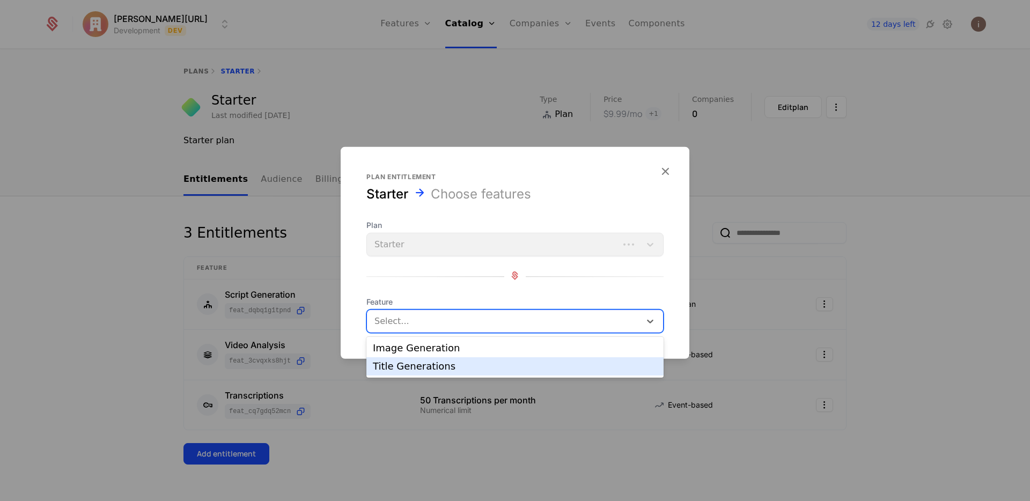
click at [430, 369] on div "Title Generations" at bounding box center [515, 367] width 284 height 10
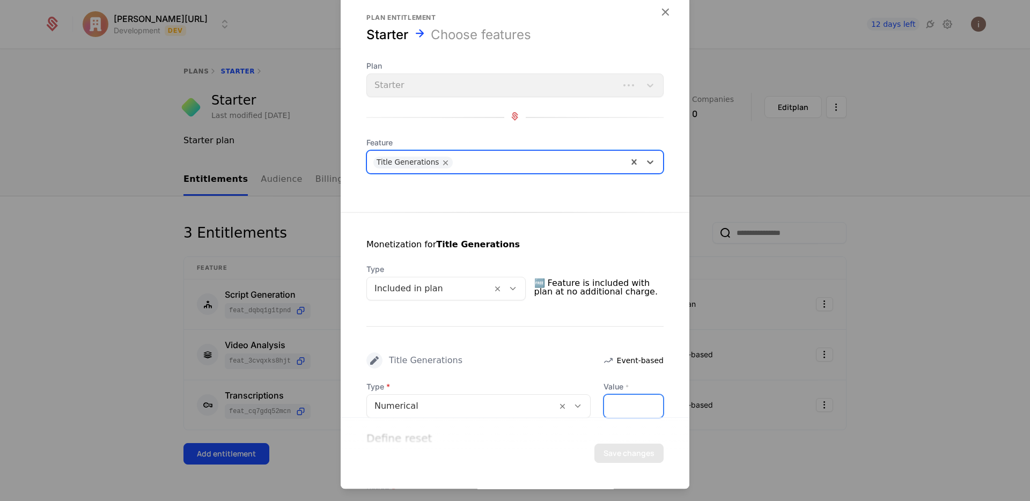
drag, startPoint x: 547, startPoint y: 383, endPoint x: 541, endPoint y: 381, distance: 6.5
click at [543, 382] on div "Type Numerical Value * *" at bounding box center [514, 399] width 297 height 36
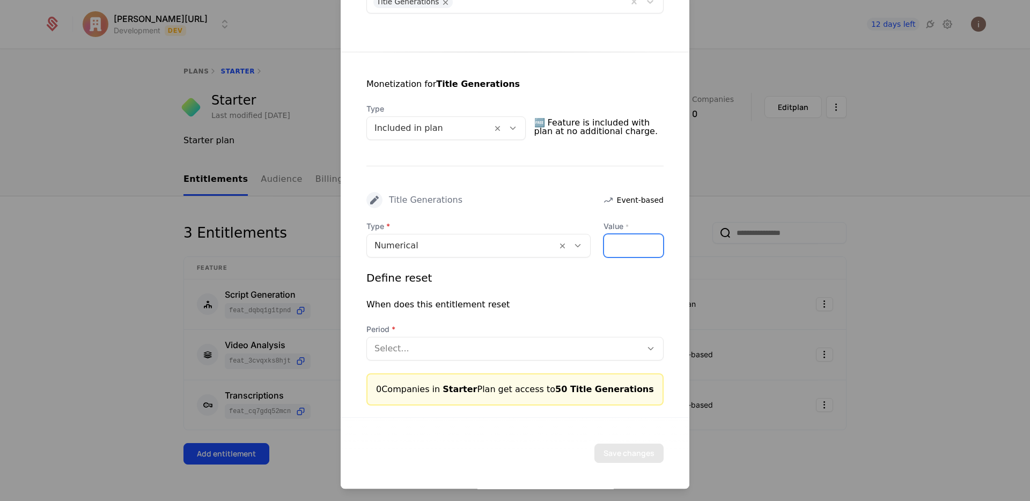
scroll to position [161, 0]
type input "**"
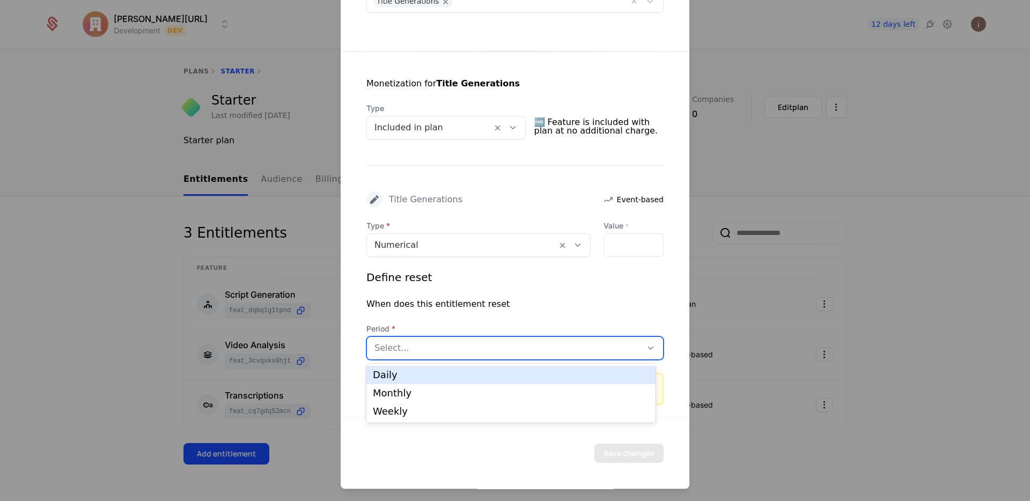
click at [445, 341] on div at bounding box center [504, 348] width 260 height 15
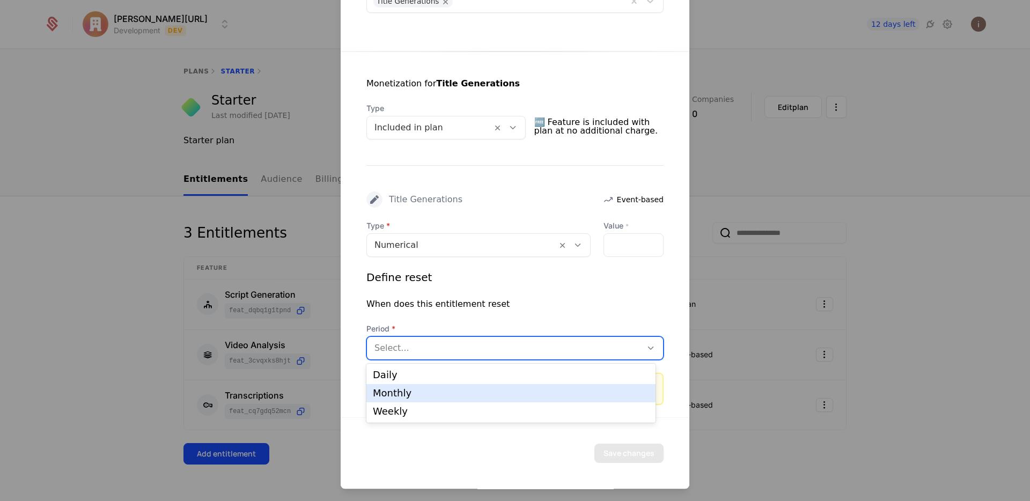
click at [444, 395] on div "Monthly" at bounding box center [511, 393] width 276 height 10
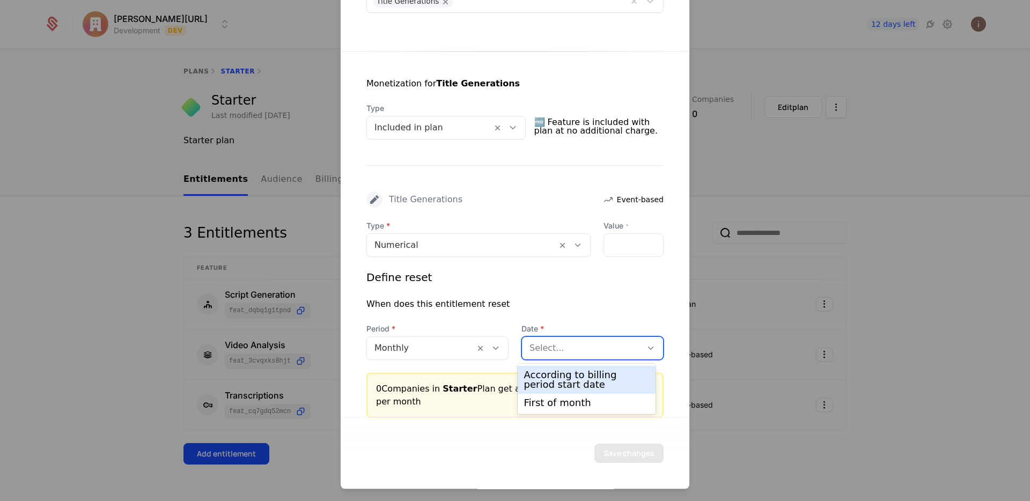
click at [591, 348] on div at bounding box center [581, 348] width 105 height 15
click at [586, 377] on div "According to billing period start date" at bounding box center [587, 379] width 126 height 19
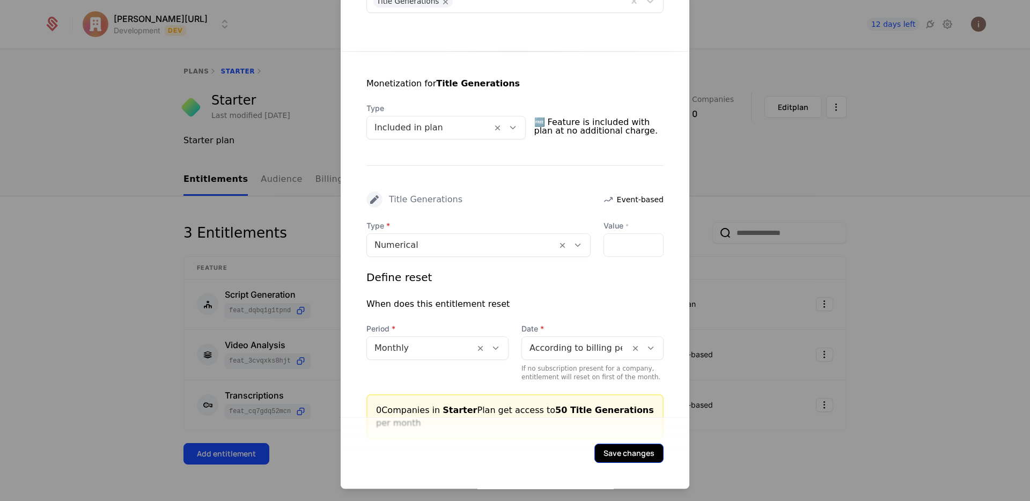
click at [634, 460] on button "Save changes" at bounding box center [628, 453] width 69 height 19
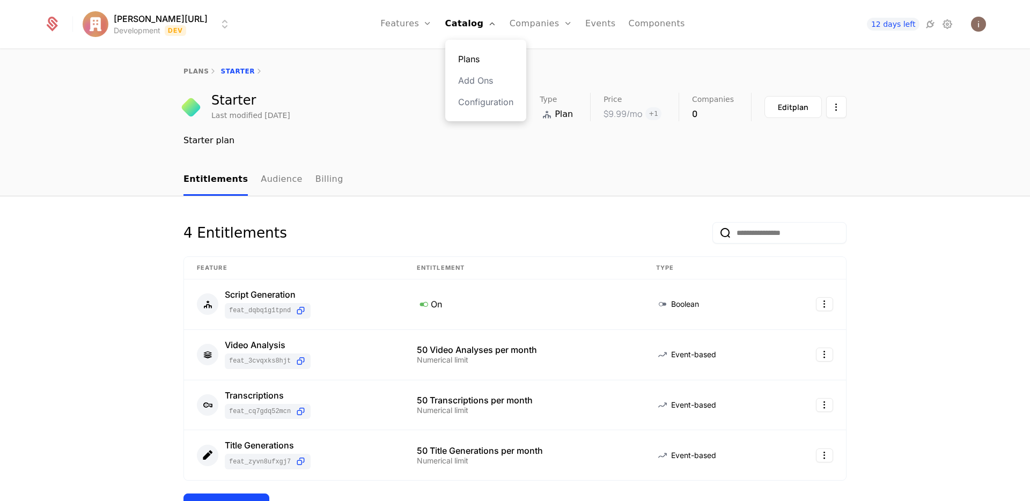
click at [466, 64] on link "Plans" at bounding box center [485, 59] width 55 height 13
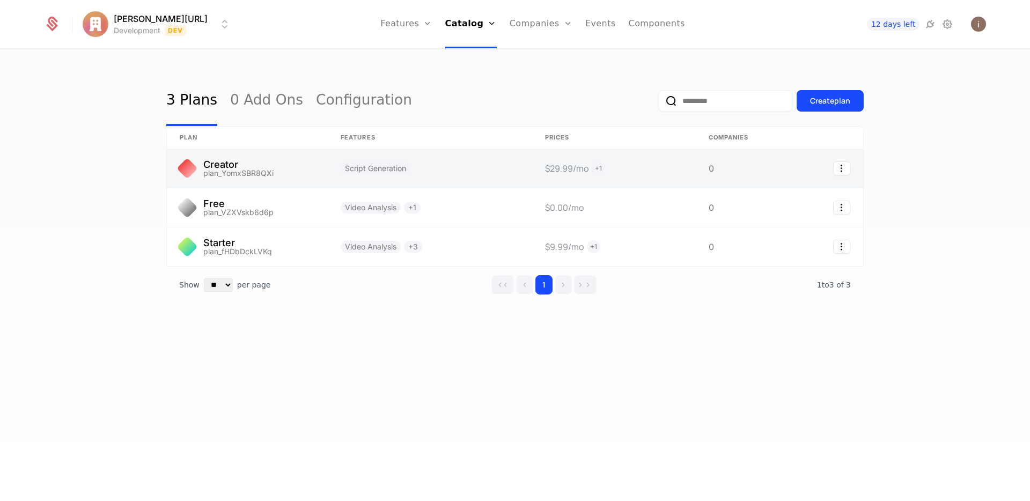
click at [239, 154] on link at bounding box center [247, 168] width 161 height 39
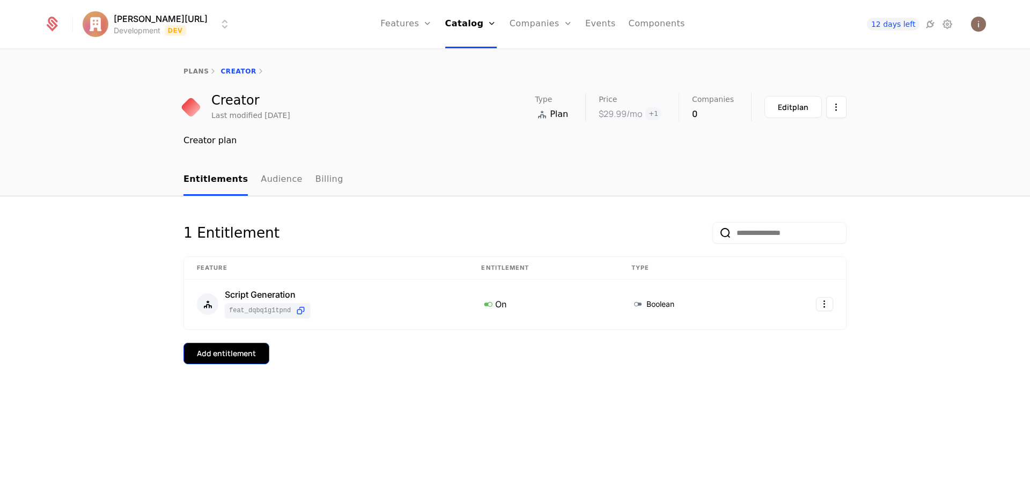
click at [234, 350] on div "Add entitlement" at bounding box center [226, 353] width 59 height 11
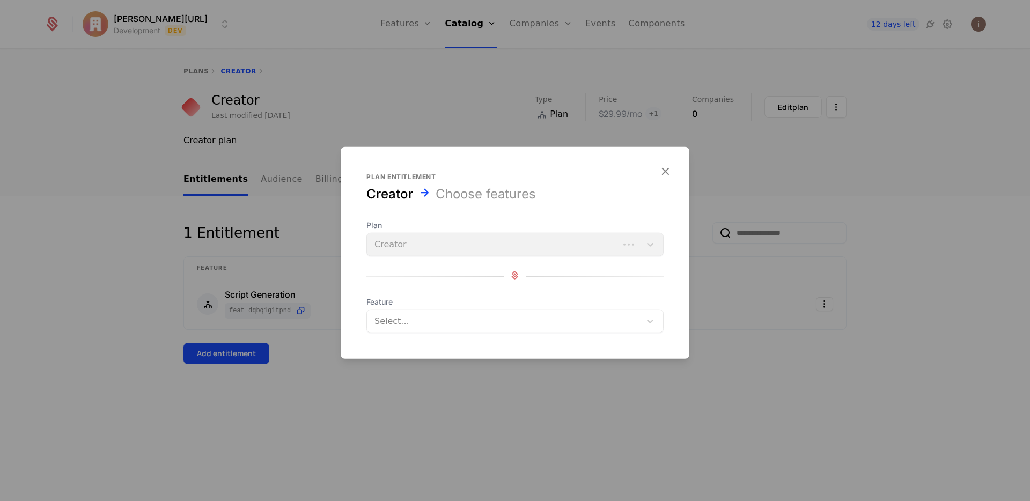
click at [462, 319] on div at bounding box center [504, 321] width 259 height 15
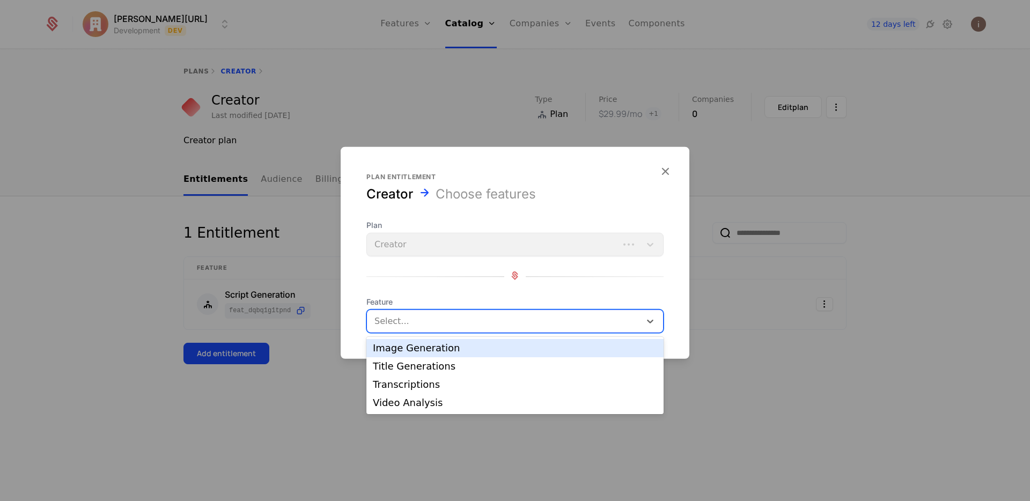
click at [465, 349] on div "Image Generation" at bounding box center [515, 348] width 284 height 10
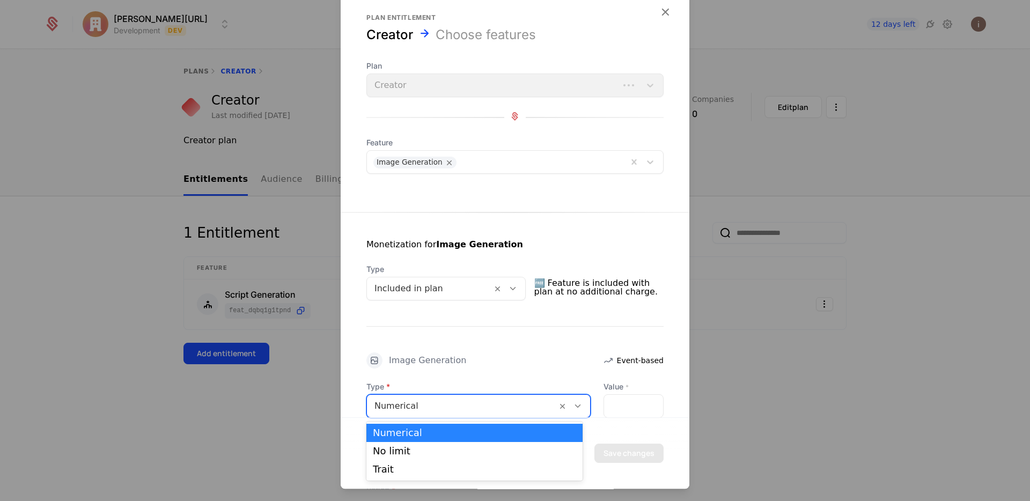
click at [530, 407] on div at bounding box center [461, 406] width 175 height 15
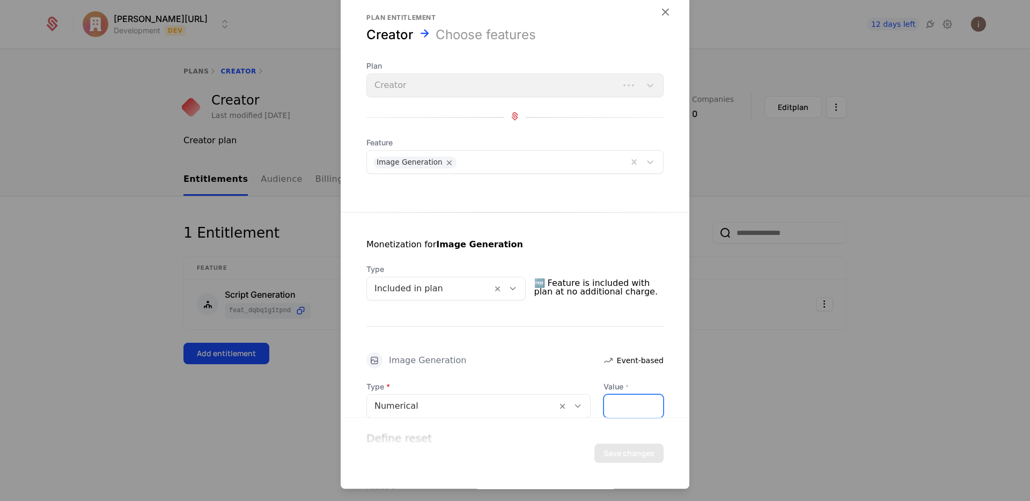
drag, startPoint x: 610, startPoint y: 404, endPoint x: 572, endPoint y: 396, distance: 38.9
click at [577, 402] on div "Type Numerical Value * *" at bounding box center [514, 399] width 297 height 36
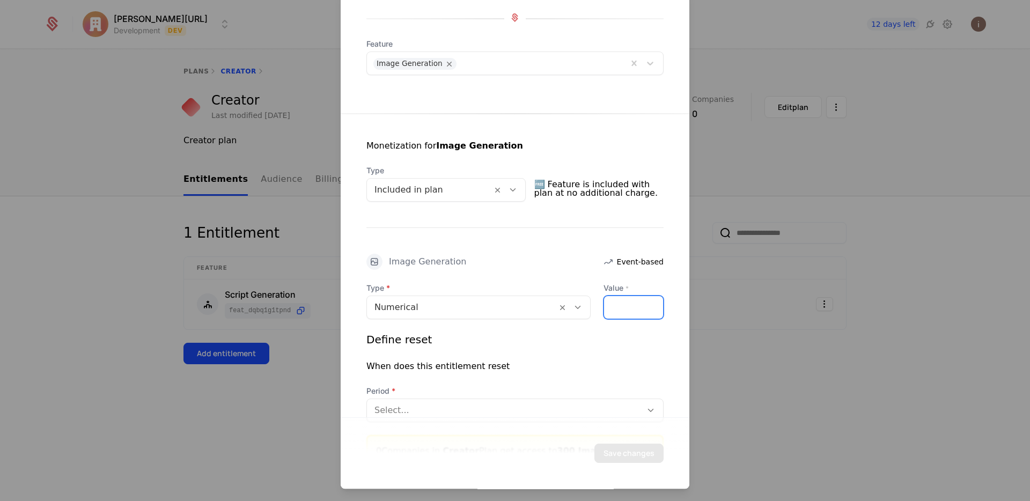
scroll to position [105, 0]
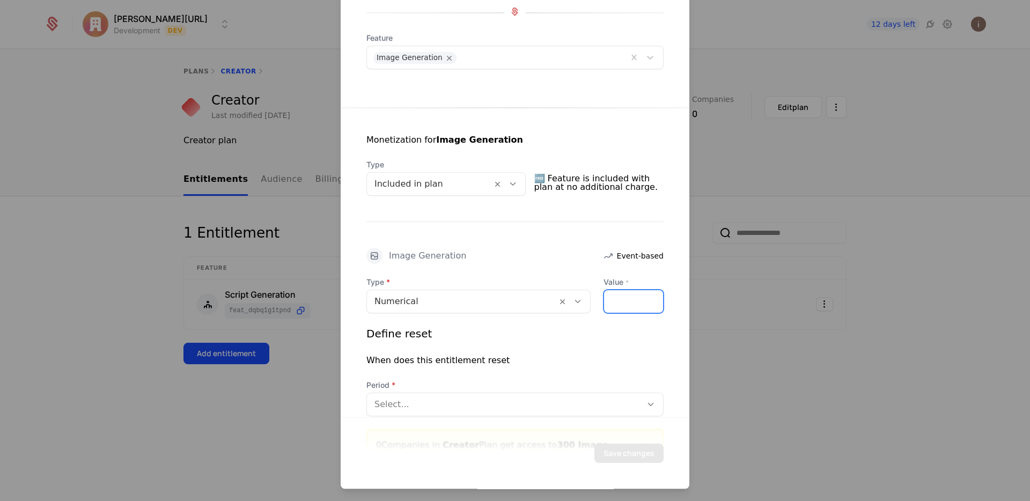
type input "***"
click at [418, 400] on div at bounding box center [504, 404] width 260 height 15
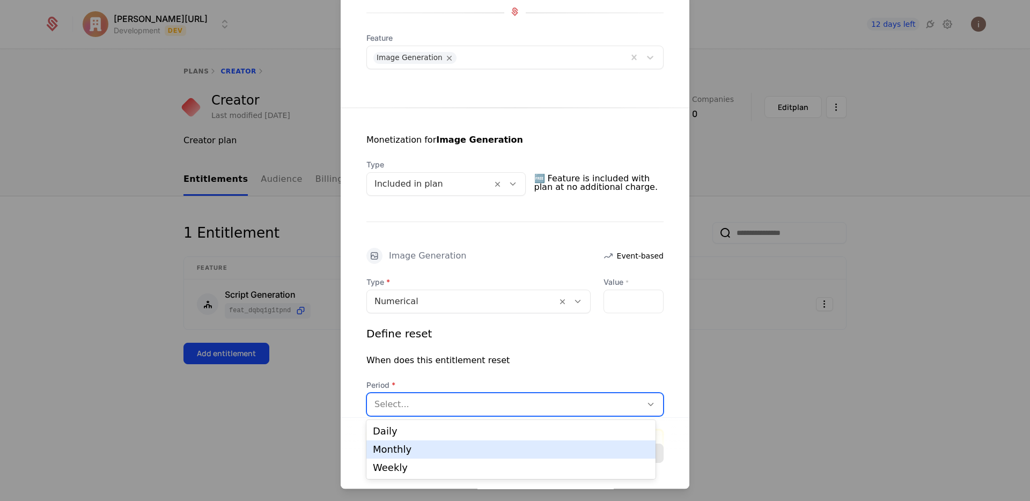
click at [430, 452] on div "Monthly" at bounding box center [511, 450] width 276 height 10
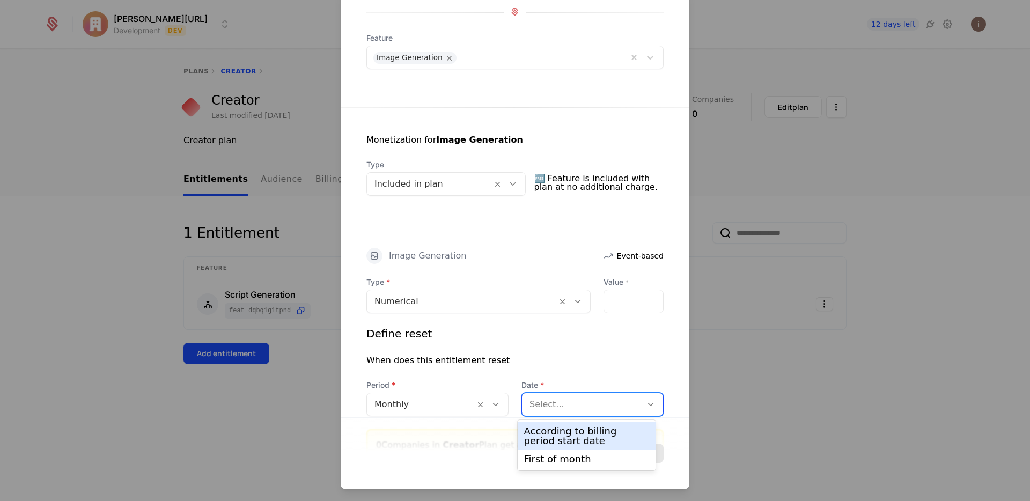
drag, startPoint x: 574, startPoint y: 399, endPoint x: 572, endPoint y: 412, distance: 14.1
click at [574, 399] on div at bounding box center [581, 404] width 105 height 15
click at [569, 427] on div "According to billing period start date" at bounding box center [587, 435] width 126 height 19
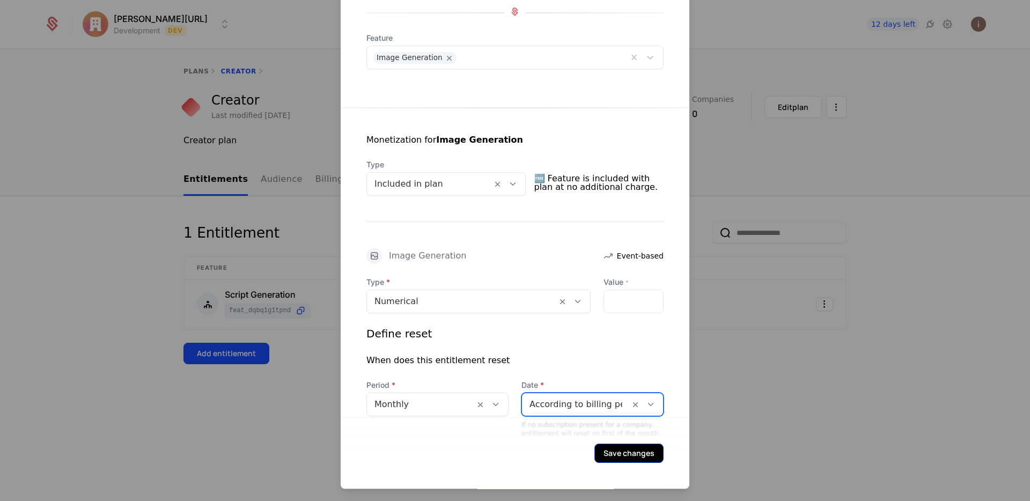
click at [642, 462] on button "Save changes" at bounding box center [628, 453] width 69 height 19
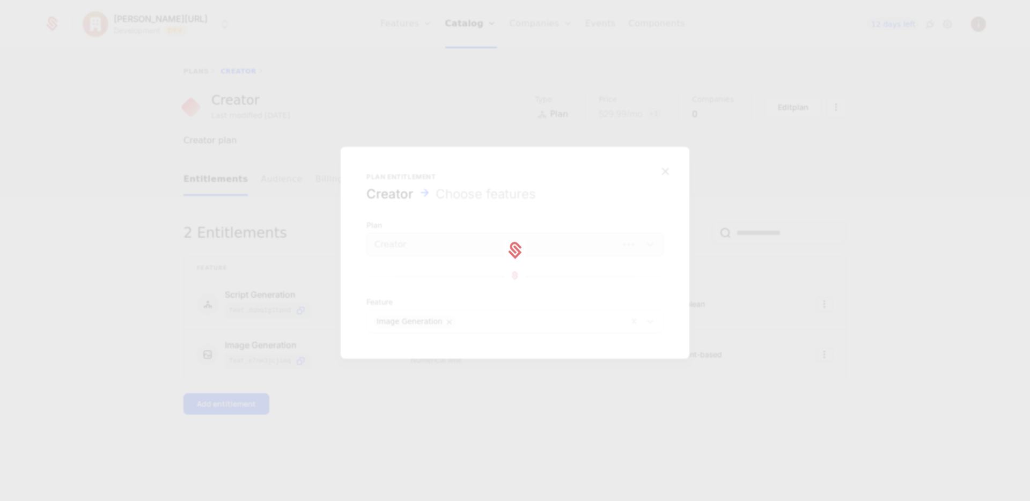
scroll to position [0, 0]
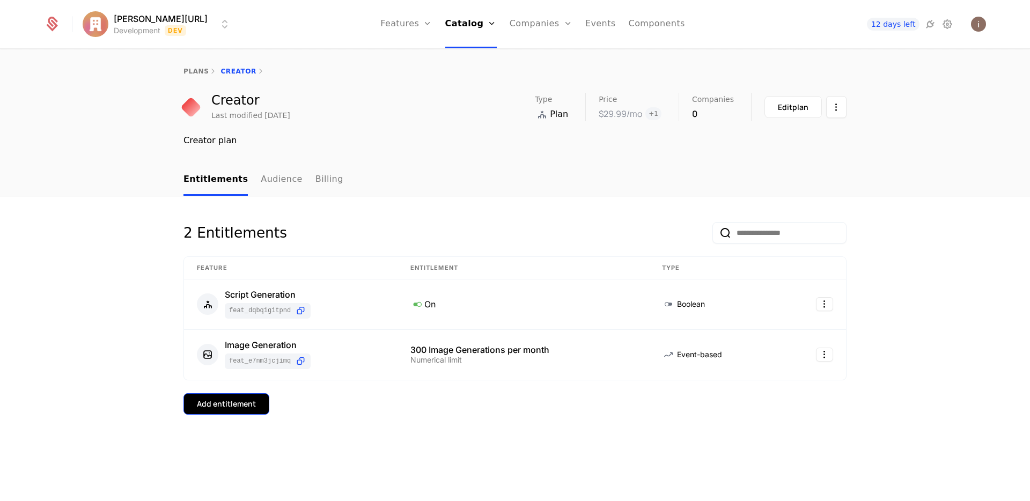
click at [259, 403] on button "Add entitlement" at bounding box center [226, 403] width 86 height 21
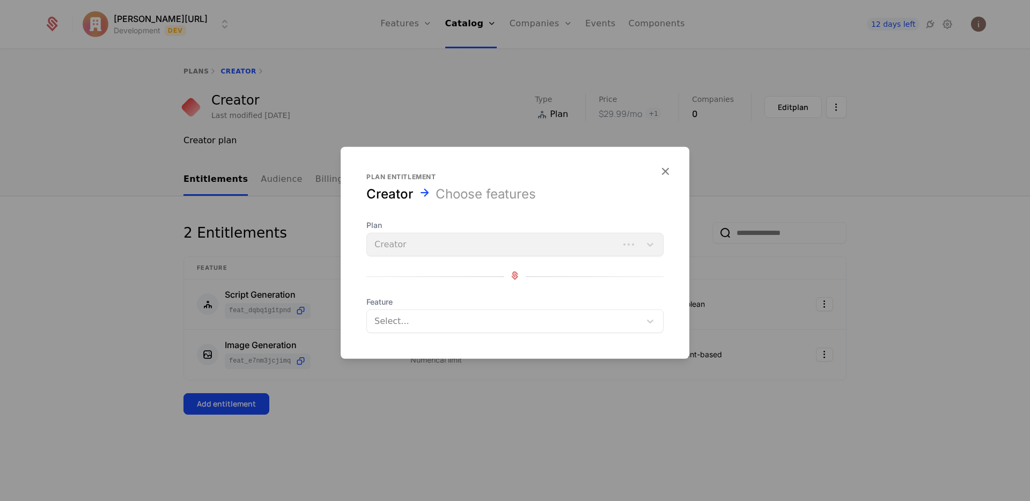
click at [429, 328] on div "Select..." at bounding box center [504, 321] width 274 height 19
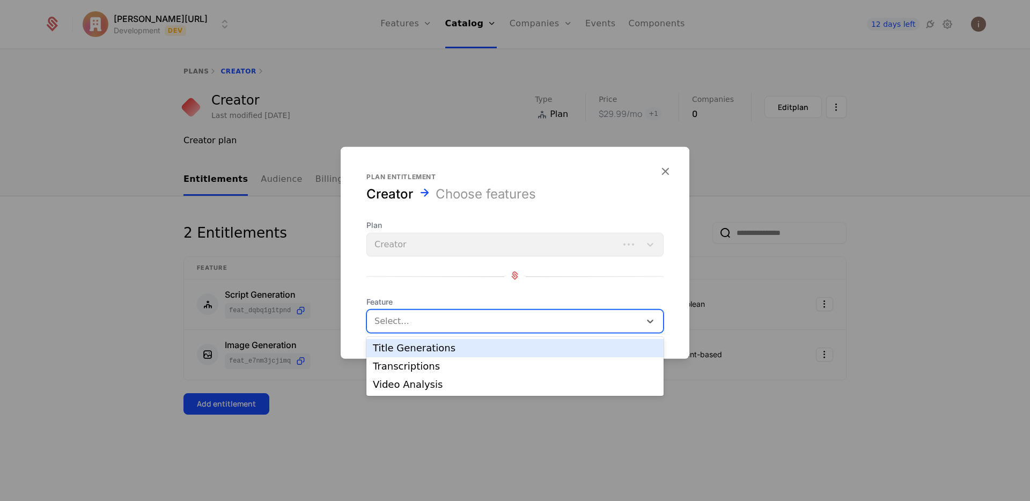
click at [430, 352] on div "Title Generations" at bounding box center [515, 348] width 284 height 10
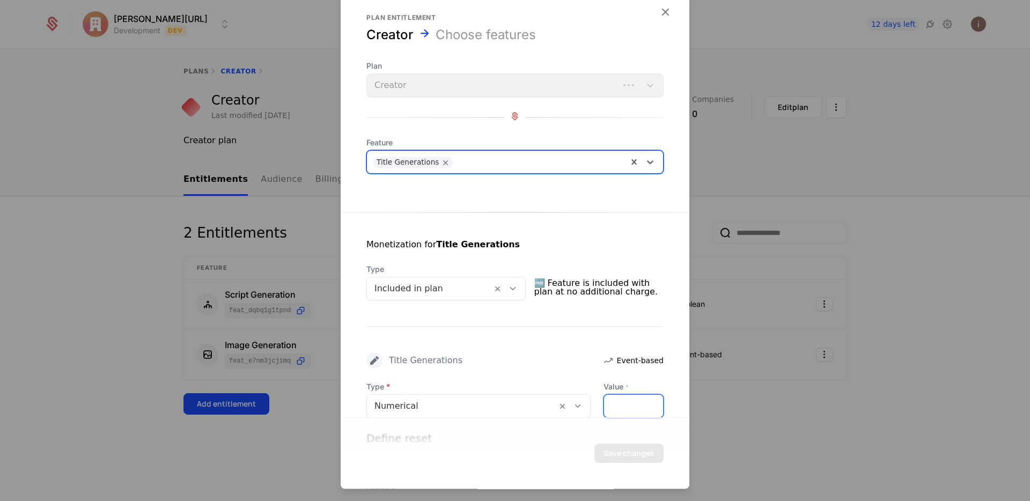
drag, startPoint x: 616, startPoint y: 408, endPoint x: 552, endPoint y: 393, distance: 66.1
click at [557, 397] on div "Type Numerical Value * *" at bounding box center [514, 399] width 297 height 36
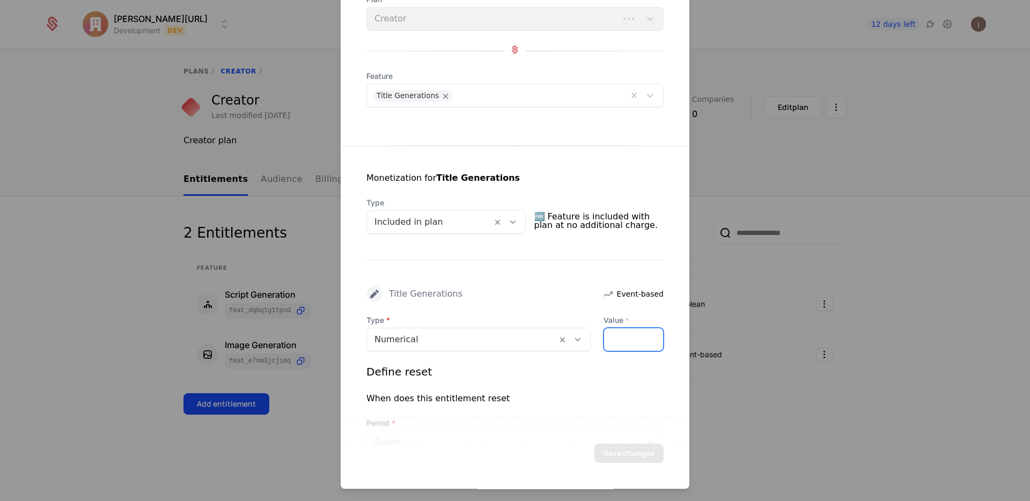
scroll to position [161, 0]
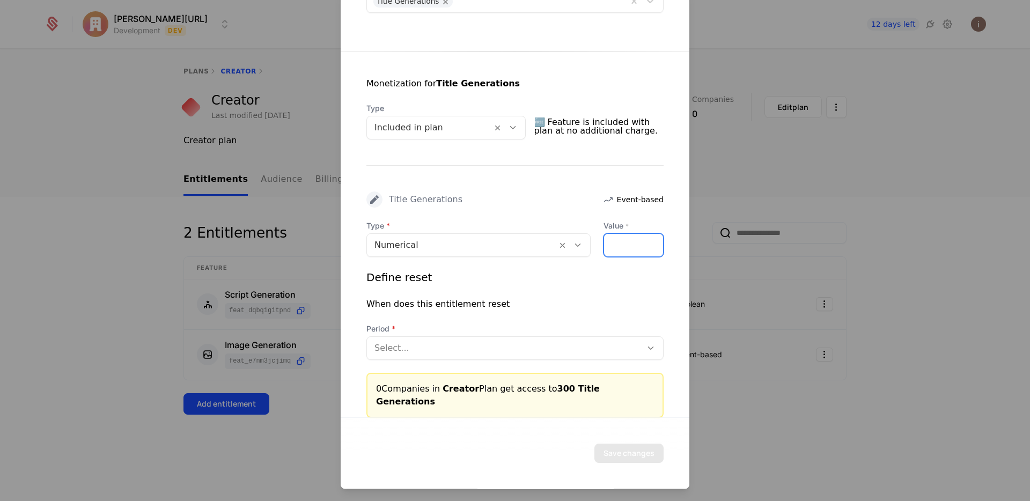
type input "***"
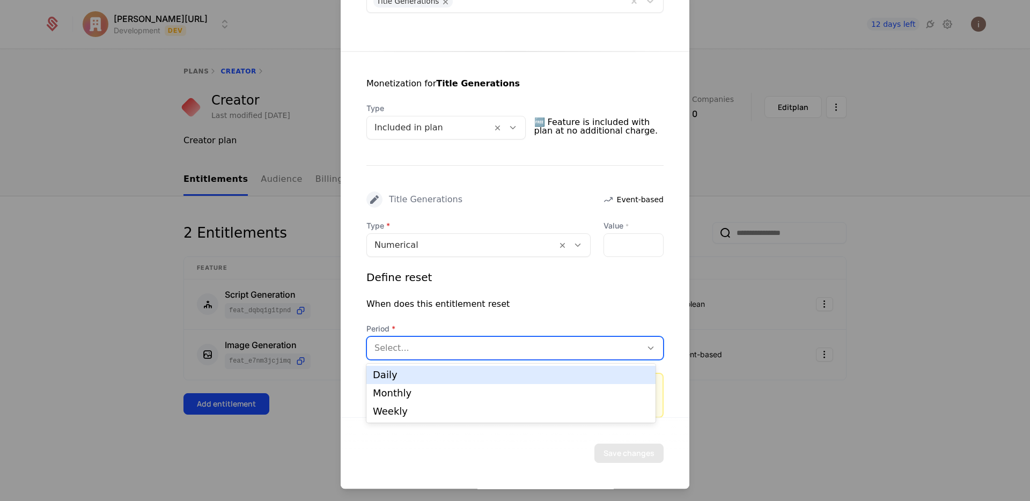
click at [423, 338] on div "Select..." at bounding box center [514, 348] width 297 height 24
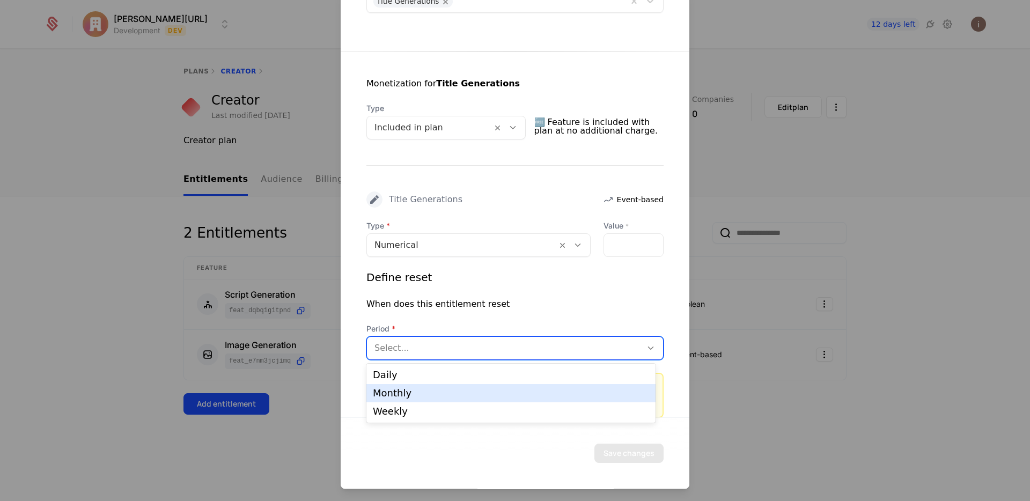
click at [417, 386] on div "Monthly" at bounding box center [510, 393] width 289 height 18
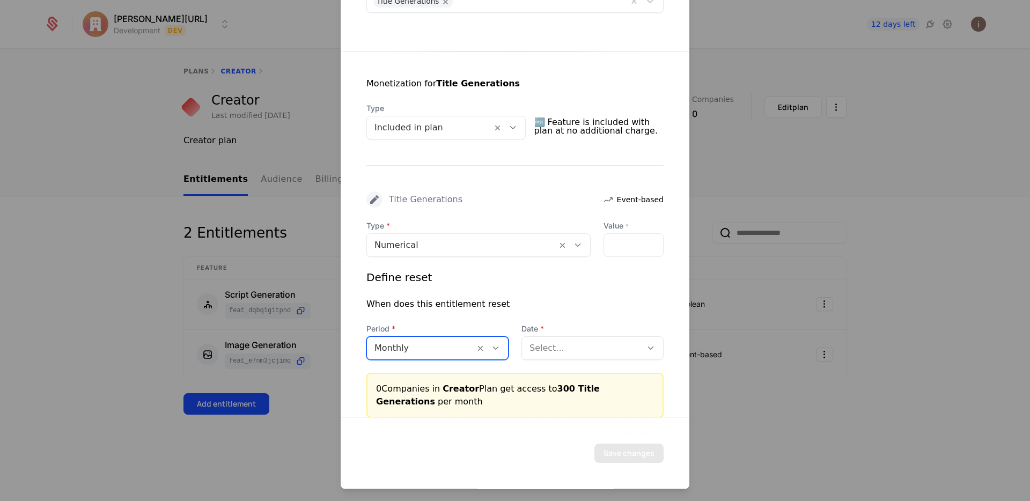
click at [626, 349] on div "Select..." at bounding box center [582, 348] width 107 height 13
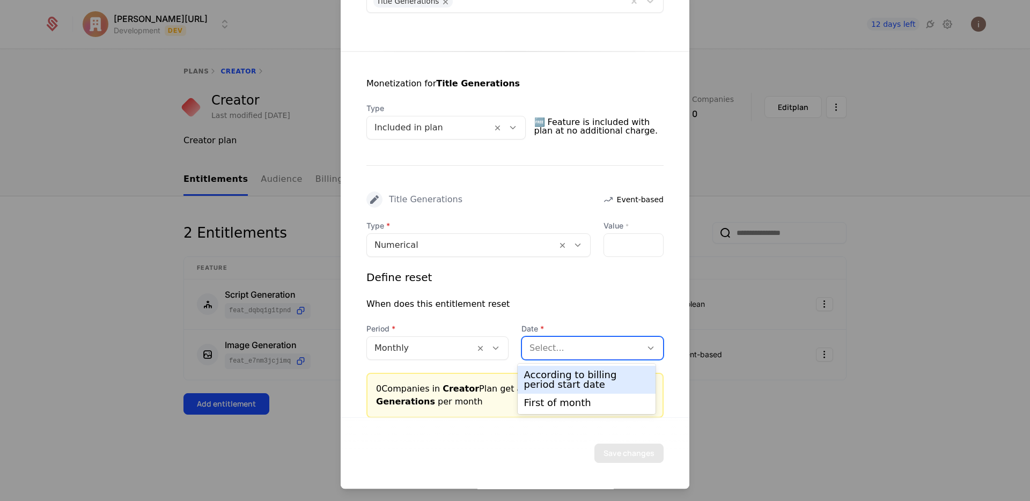
click at [599, 373] on div "According to billing period start date" at bounding box center [587, 379] width 126 height 19
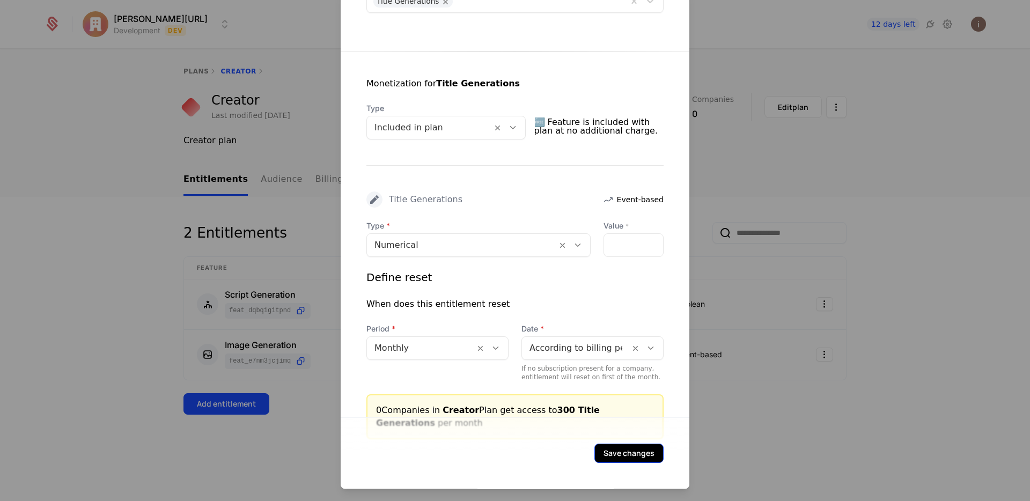
click at [625, 449] on button "Save changes" at bounding box center [628, 453] width 69 height 19
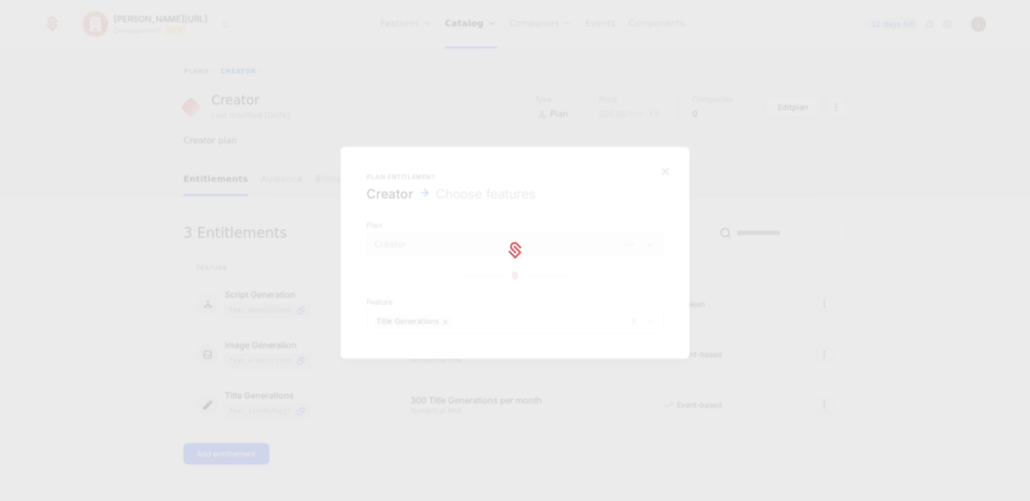
scroll to position [0, 0]
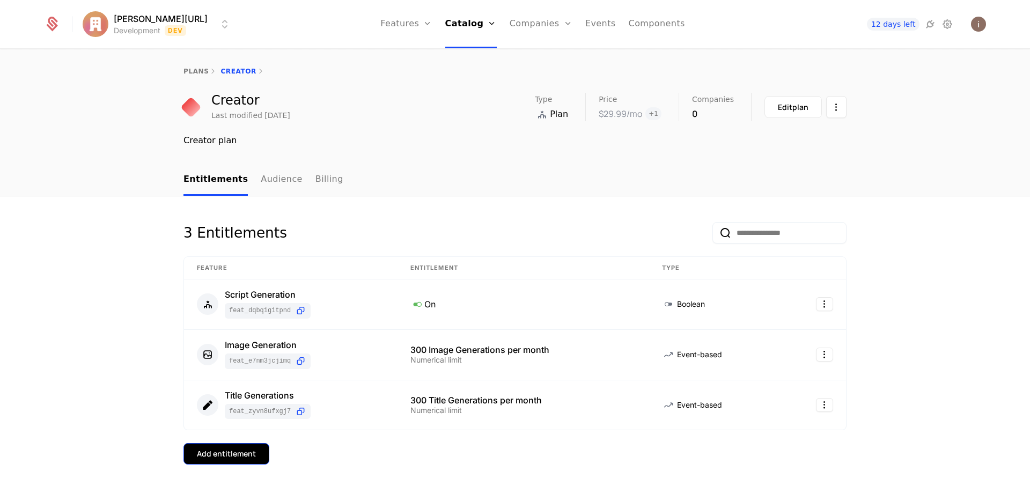
click at [225, 454] on div "Add entitlement" at bounding box center [226, 453] width 59 height 11
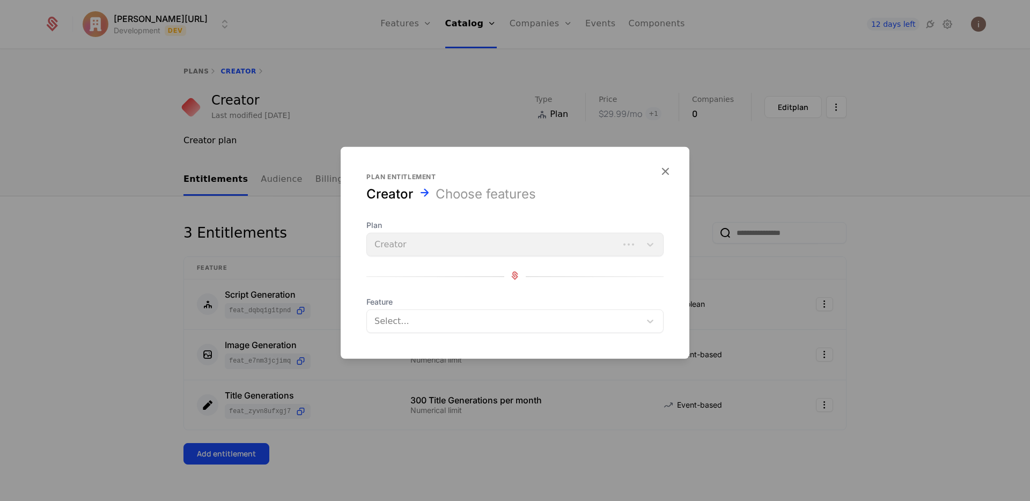
click at [469, 314] on div at bounding box center [504, 321] width 259 height 15
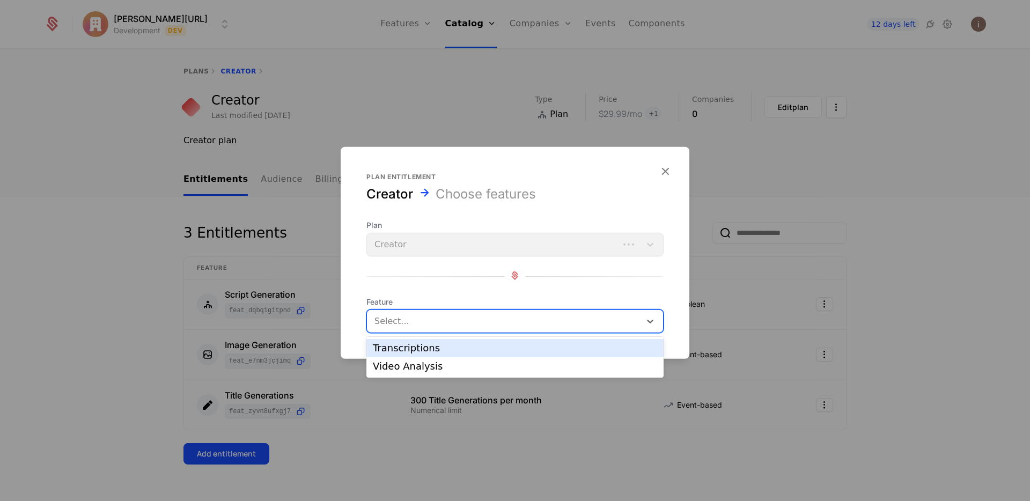
click at [469, 344] on div "Transcriptions" at bounding box center [515, 348] width 284 height 10
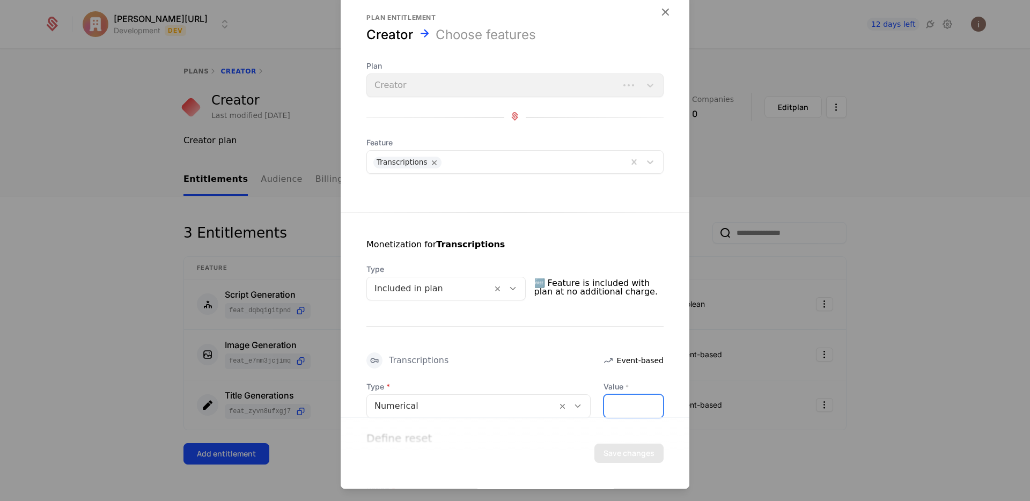
drag, startPoint x: 573, startPoint y: 404, endPoint x: 547, endPoint y: 392, distance: 29.0
click at [552, 399] on div "Type Numerical Value * *" at bounding box center [514, 399] width 297 height 36
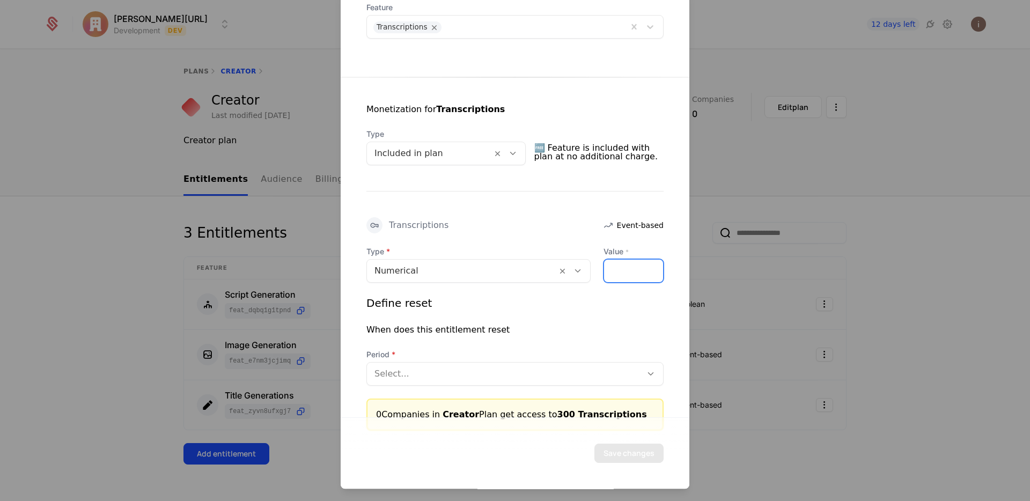
scroll to position [161, 0]
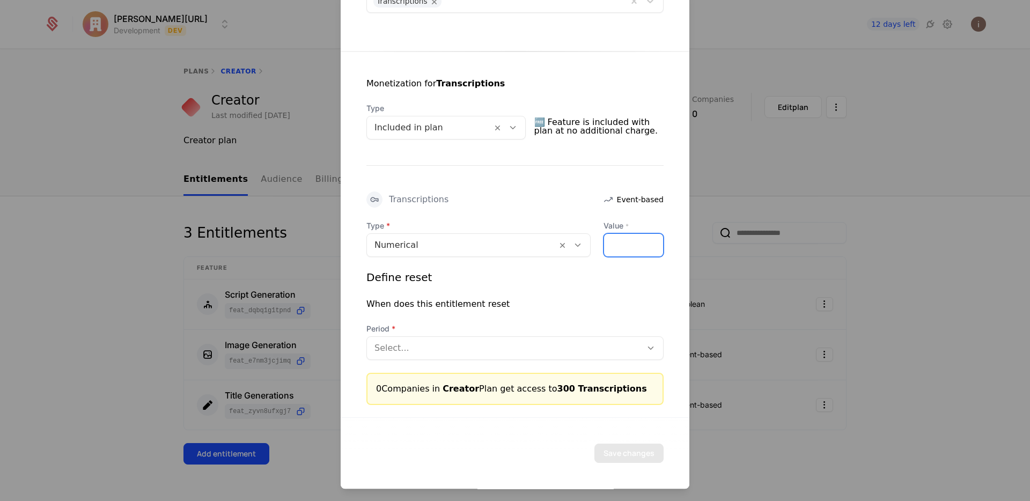
type input "***"
click at [449, 346] on div at bounding box center [504, 348] width 260 height 15
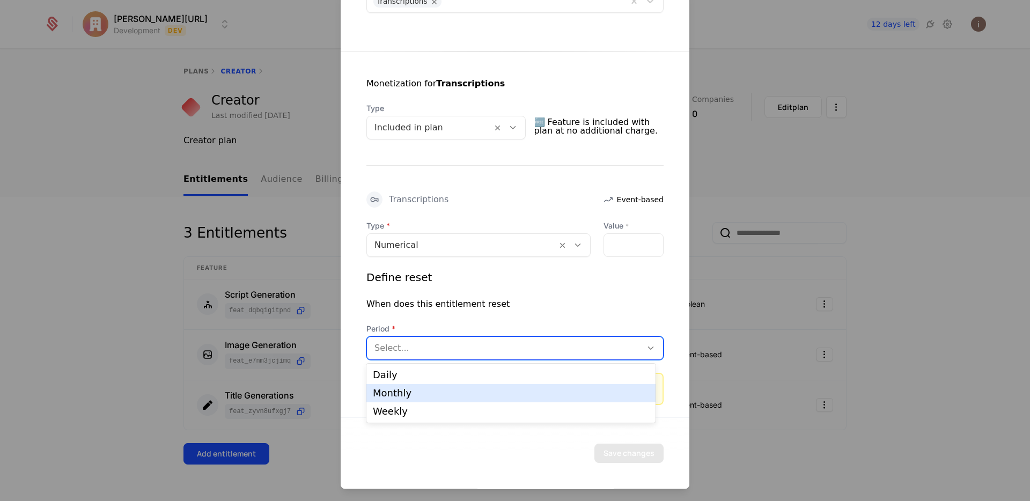
click at [446, 388] on div "Monthly" at bounding box center [511, 393] width 276 height 10
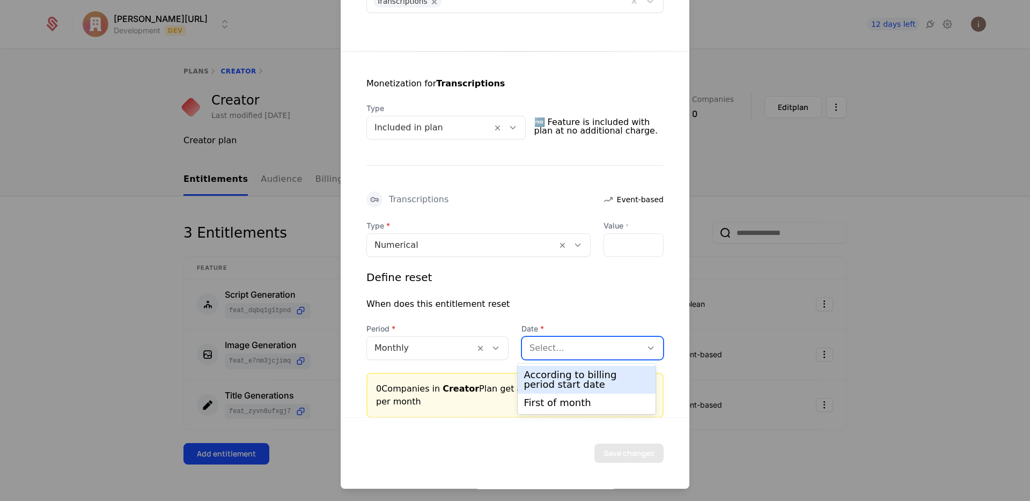
click at [587, 347] on div at bounding box center [581, 348] width 105 height 15
click at [585, 372] on div "According to billing period start date" at bounding box center [587, 379] width 126 height 19
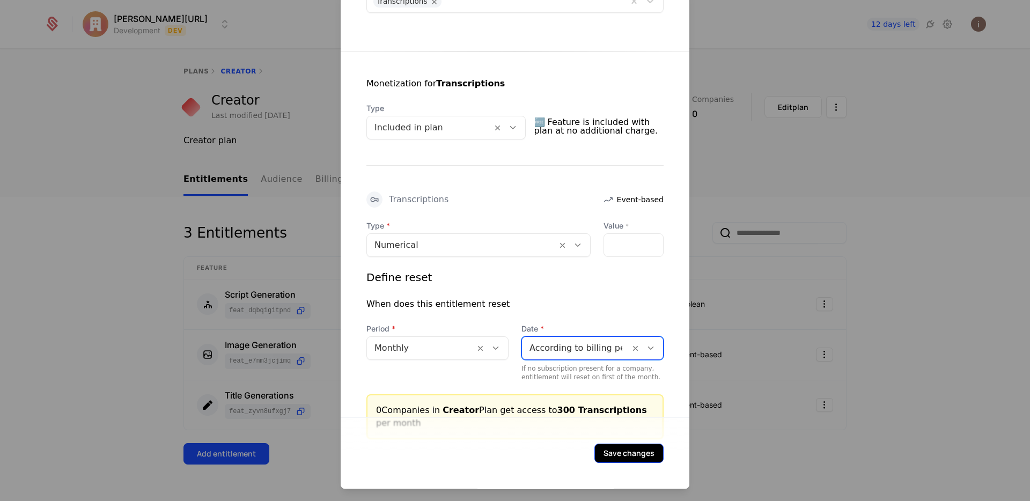
click at [618, 455] on button "Save changes" at bounding box center [628, 453] width 69 height 19
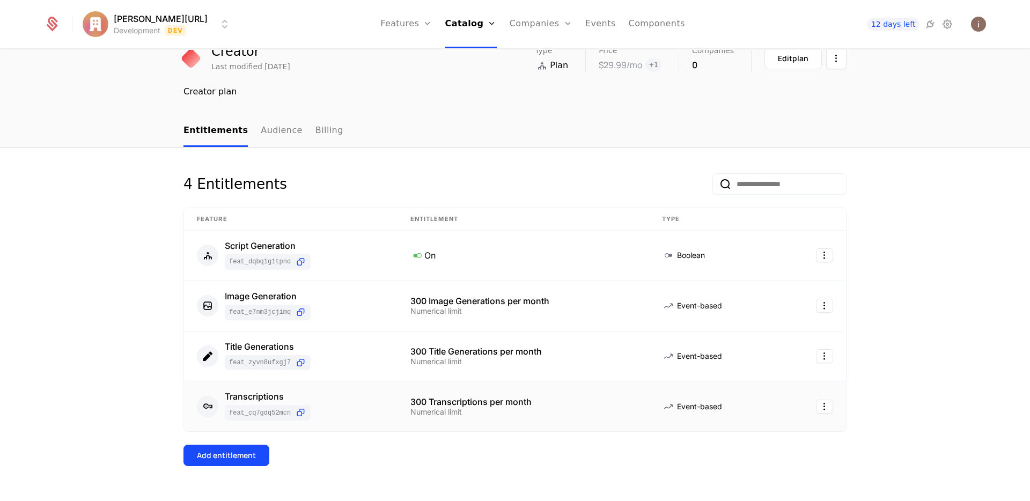
scroll to position [55, 0]
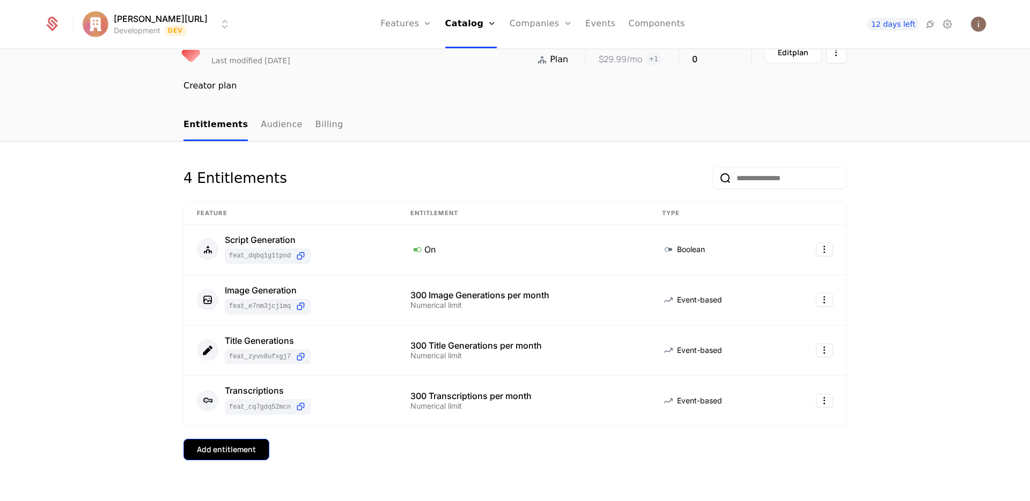
click at [240, 439] on div "4 Entitlements Feature Entitlement Type Script Generation feat_dQBq1G1tPnD On B…" at bounding box center [514, 330] width 663 height 327
click at [245, 446] on div "Add entitlement" at bounding box center [226, 449] width 59 height 11
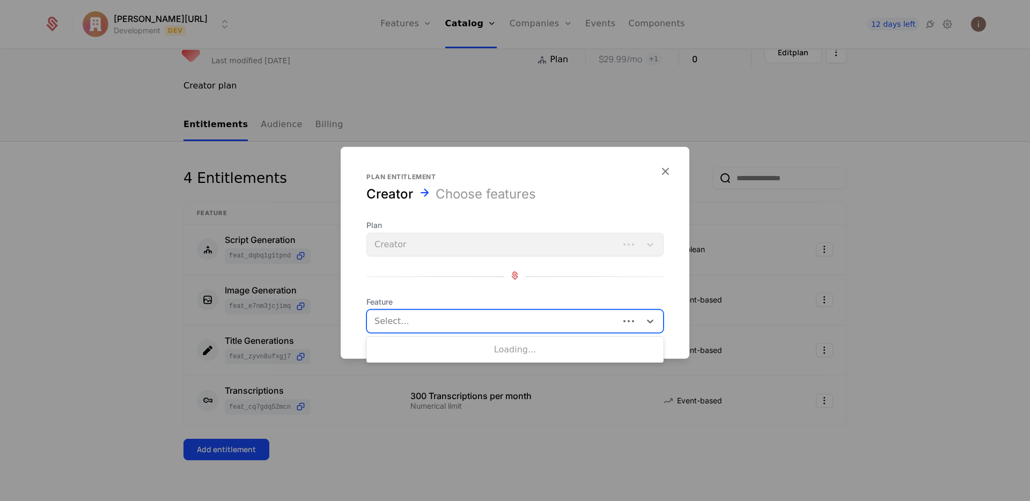
drag, startPoint x: 447, startPoint y: 314, endPoint x: 435, endPoint y: 336, distance: 24.5
click at [447, 315] on div at bounding box center [493, 321] width 237 height 15
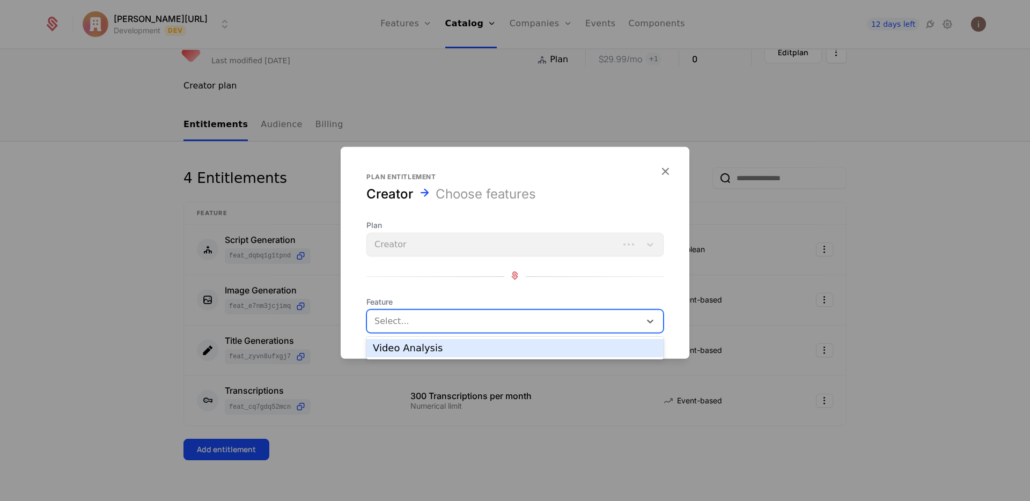
click at [433, 345] on div "Video Analysis" at bounding box center [515, 348] width 284 height 10
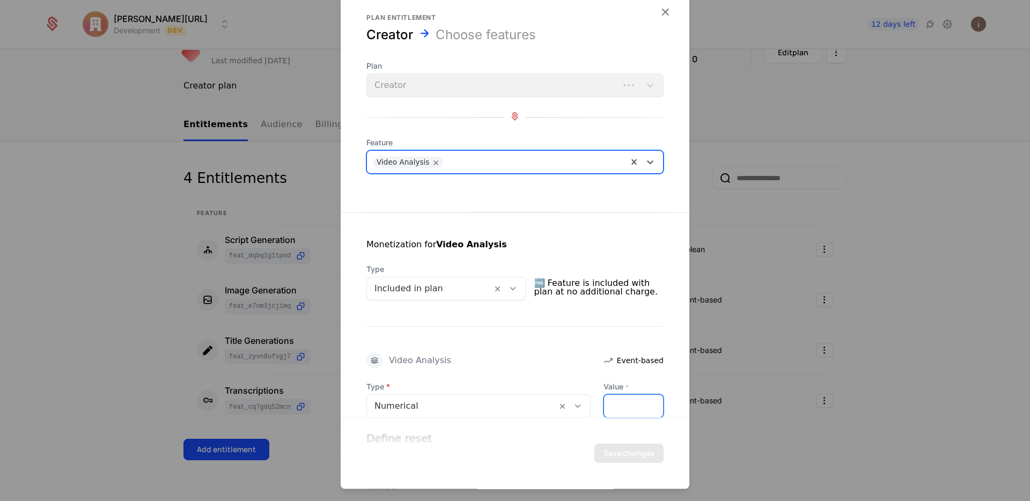
drag, startPoint x: 573, startPoint y: 399, endPoint x: 543, endPoint y: 395, distance: 30.3
click at [556, 397] on div "Type Numerical Value * *" at bounding box center [514, 399] width 297 height 36
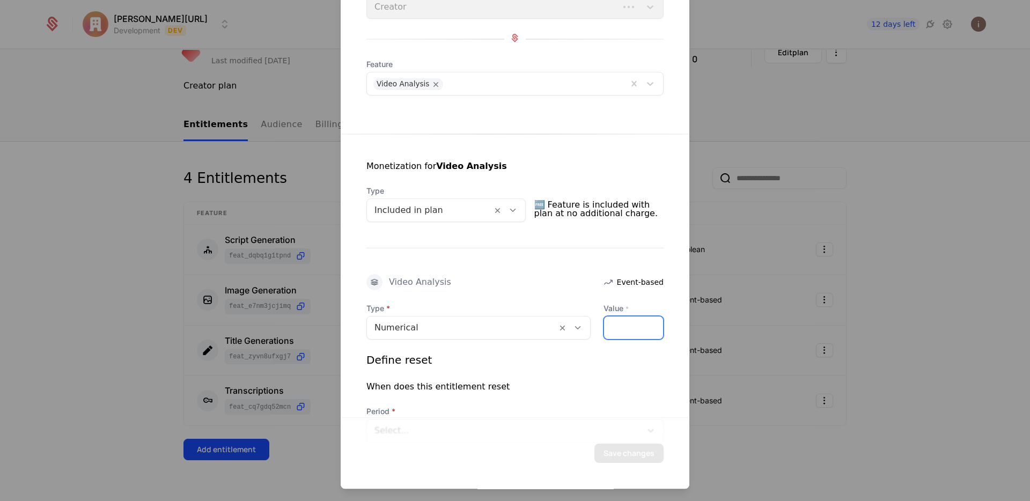
scroll to position [161, 0]
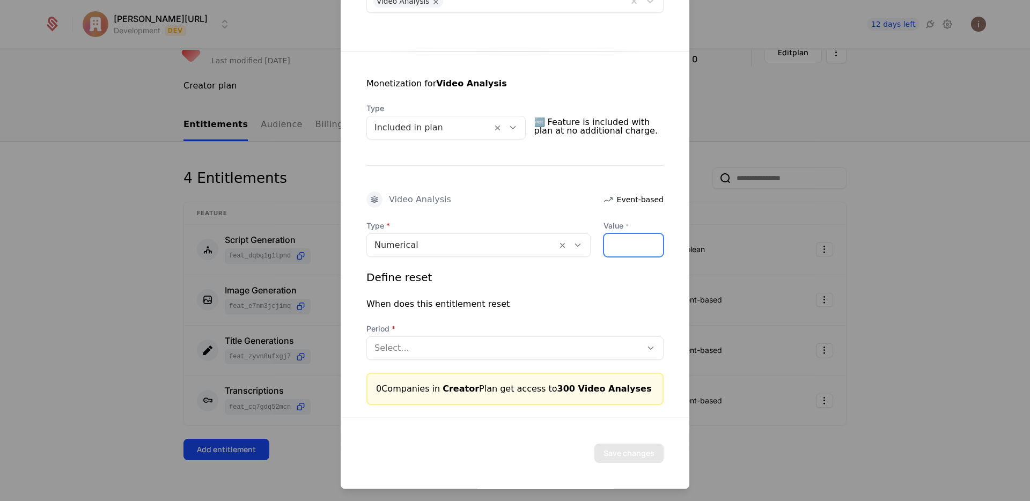
type input "***"
click at [408, 348] on div at bounding box center [504, 348] width 260 height 15
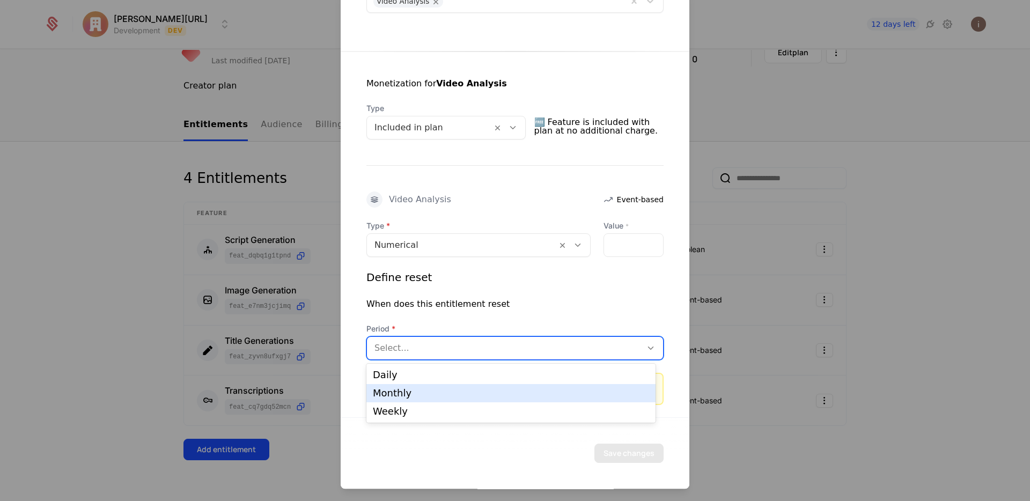
click at [409, 390] on div "Monthly" at bounding box center [511, 393] width 276 height 10
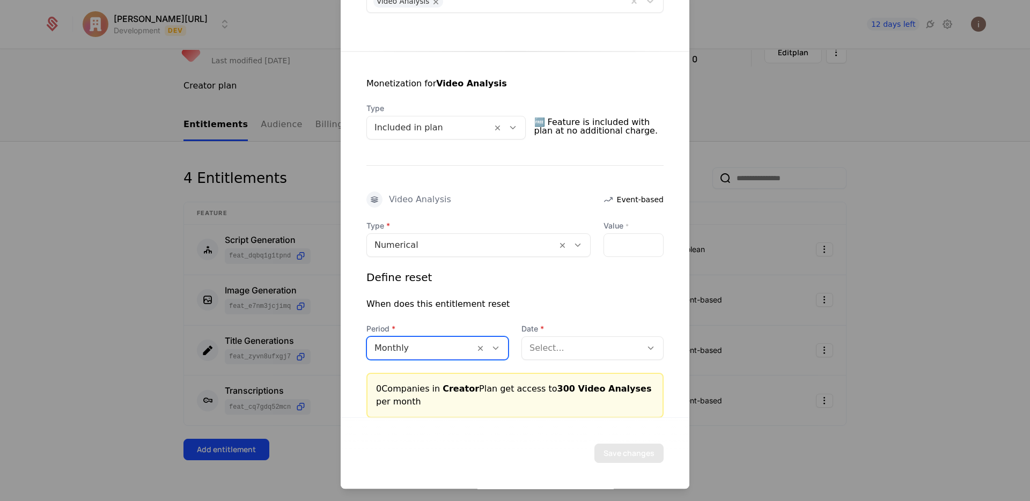
drag, startPoint x: 623, startPoint y: 343, endPoint x: 620, endPoint y: 350, distance: 7.7
click at [623, 343] on div at bounding box center [581, 348] width 105 height 15
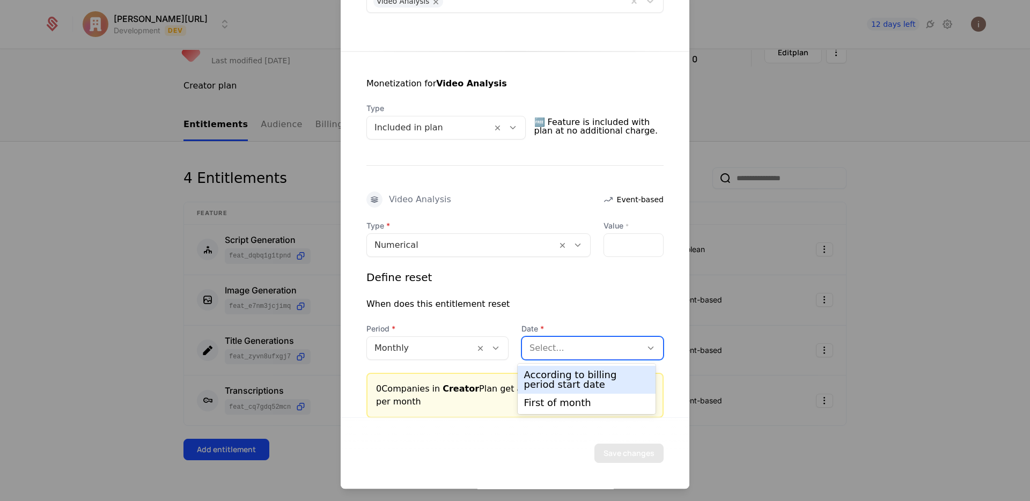
click at [586, 382] on div "According to billing period start date" at bounding box center [587, 379] width 126 height 19
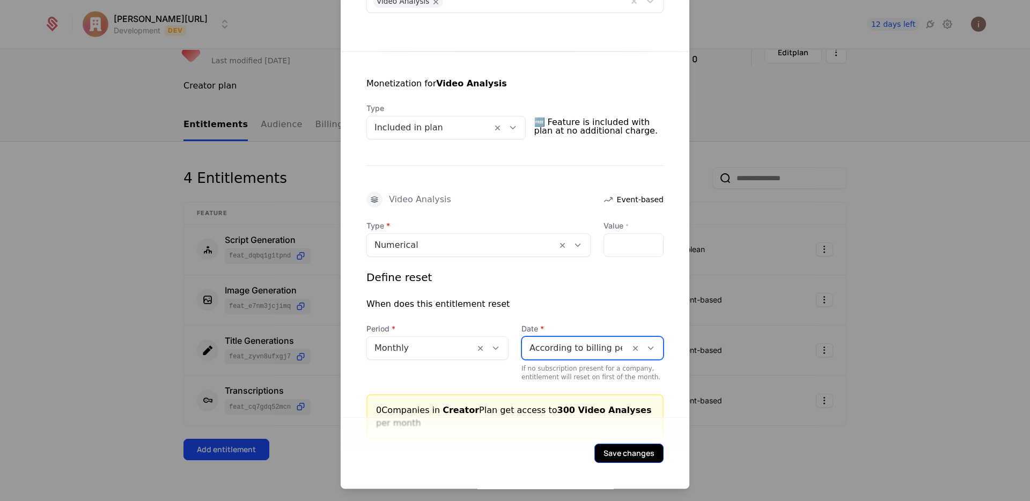
click at [625, 453] on button "Save changes" at bounding box center [628, 453] width 69 height 19
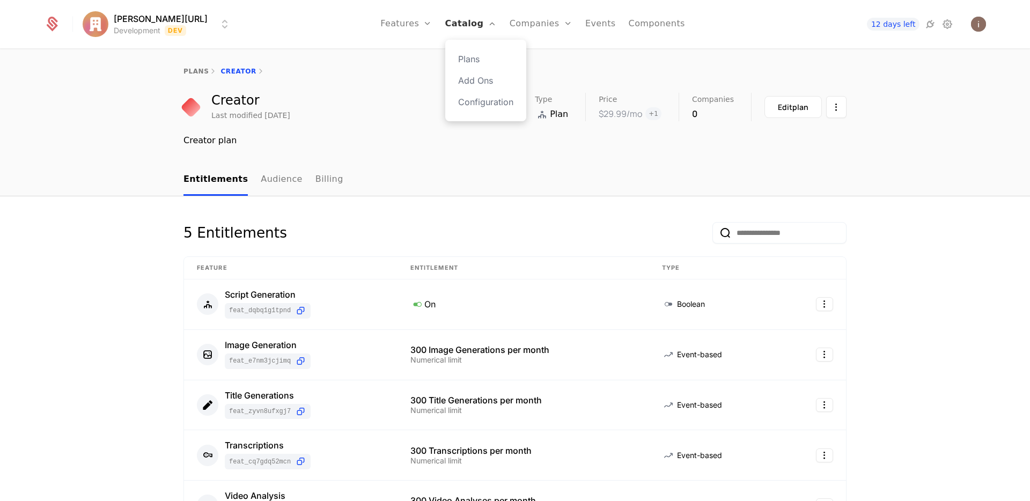
click at [458, 21] on link "Catalog" at bounding box center [470, 24] width 51 height 48
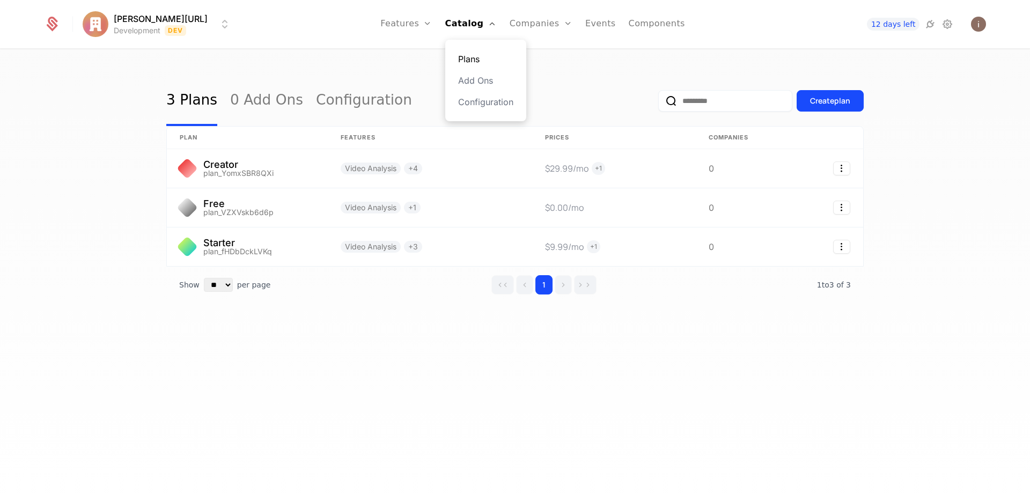
click at [464, 60] on link "Plans" at bounding box center [485, 59] width 55 height 13
click at [473, 57] on link "Plans" at bounding box center [485, 59] width 55 height 13
click at [454, 18] on link "Catalog" at bounding box center [470, 24] width 51 height 48
click at [360, 101] on link "Configuration" at bounding box center [364, 101] width 96 height 50
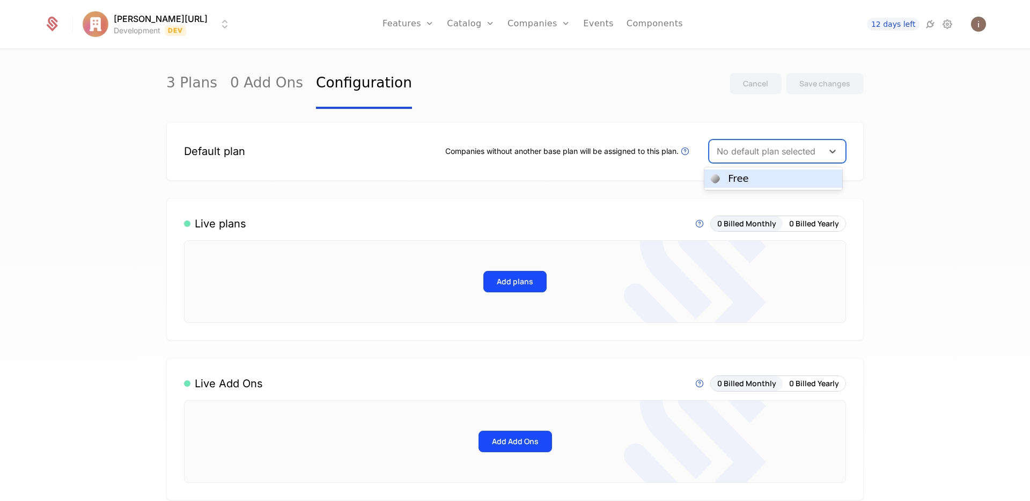
click at [812, 157] on div "No default plan selected" at bounding box center [767, 151] width 101 height 13
click at [754, 185] on div "Free" at bounding box center [772, 178] width 137 height 18
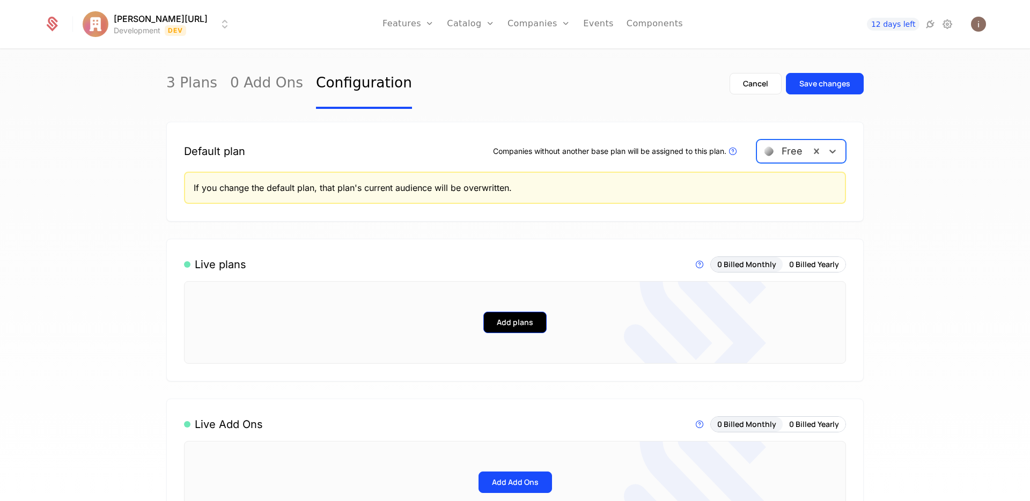
click at [514, 328] on button "Add plans" at bounding box center [514, 322] width 63 height 21
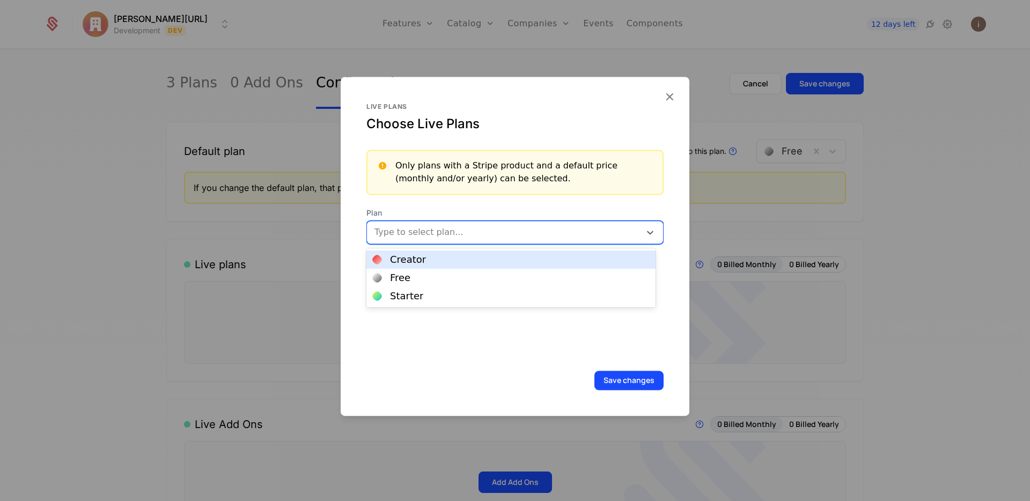
click at [417, 237] on div at bounding box center [504, 232] width 259 height 15
click at [417, 266] on div "Creator" at bounding box center [510, 259] width 289 height 18
click at [544, 229] on div at bounding box center [535, 231] width 172 height 15
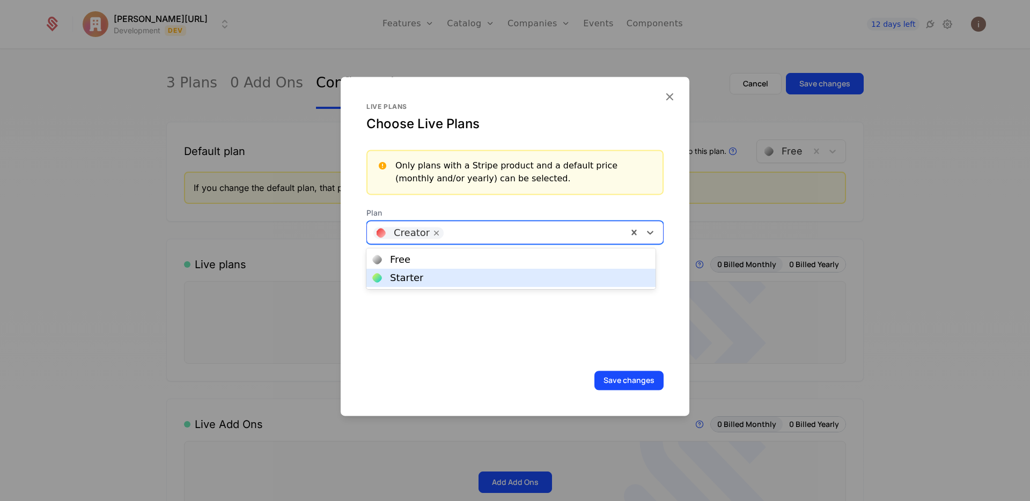
click at [428, 262] on div "Free" at bounding box center [511, 260] width 276 height 10
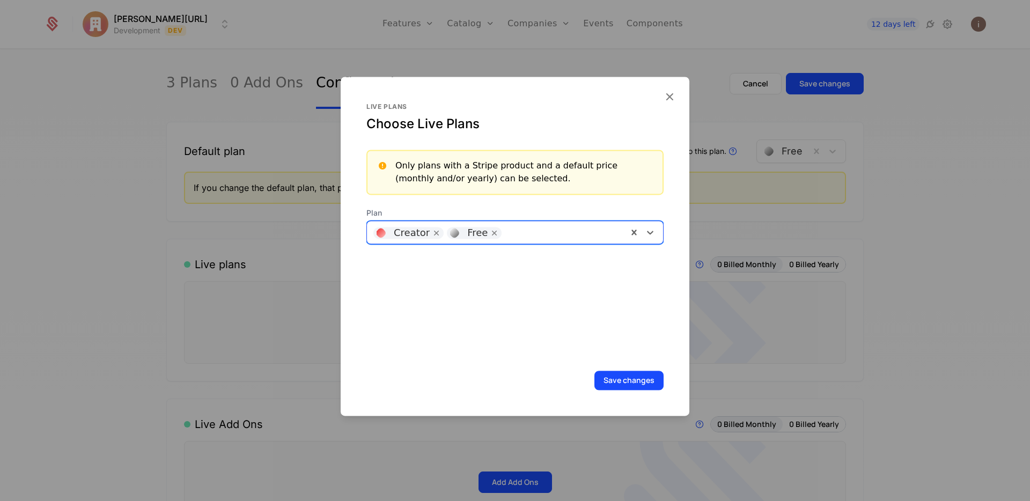
click at [526, 234] on div at bounding box center [564, 231] width 114 height 15
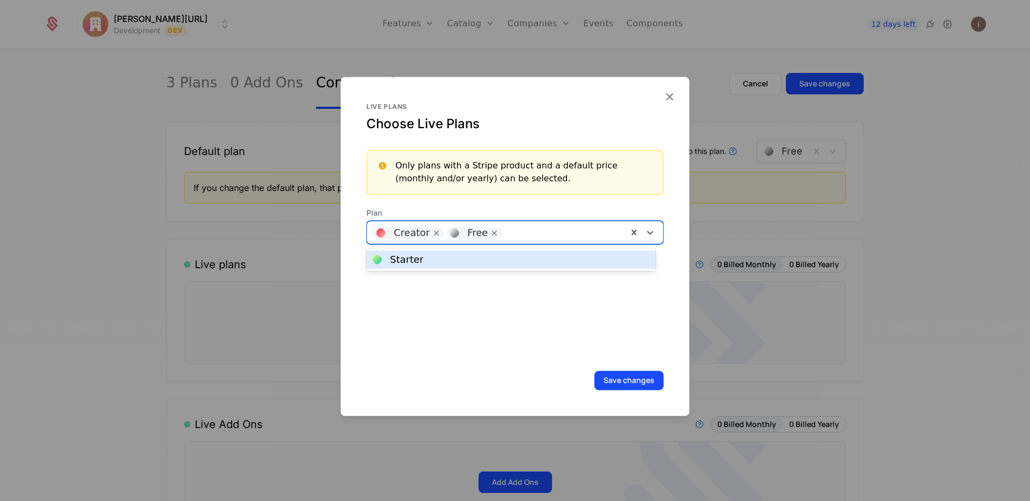
click at [496, 263] on div "Starter" at bounding box center [511, 260] width 276 height 10
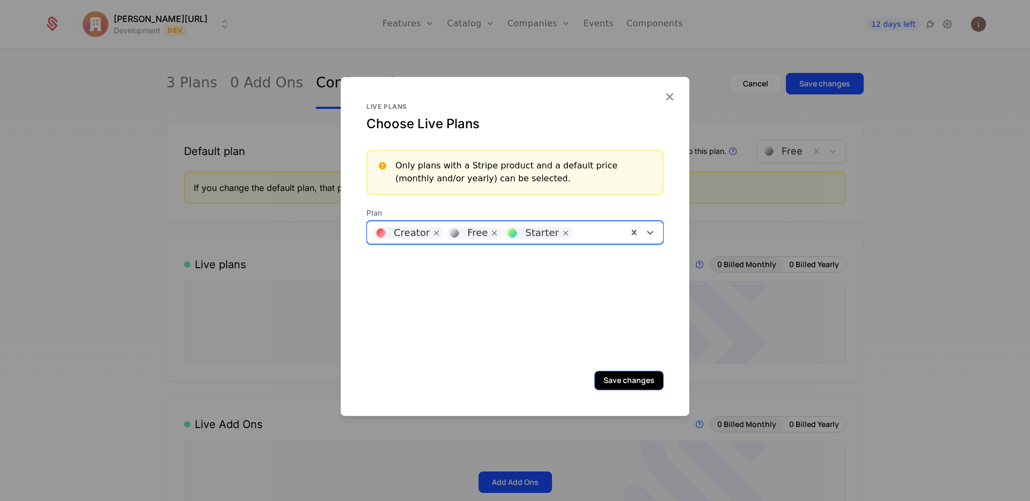
click at [624, 383] on button "Save changes" at bounding box center [628, 380] width 69 height 19
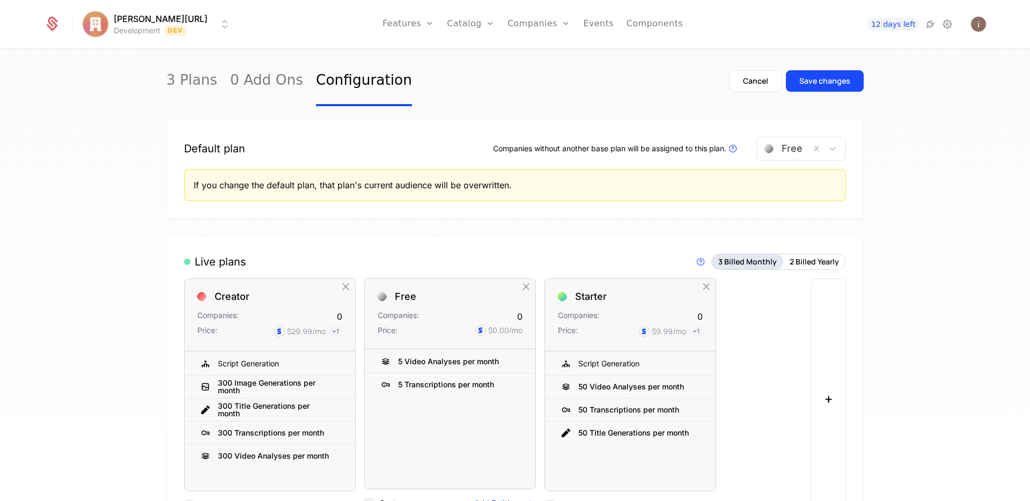
scroll to position [9, 0]
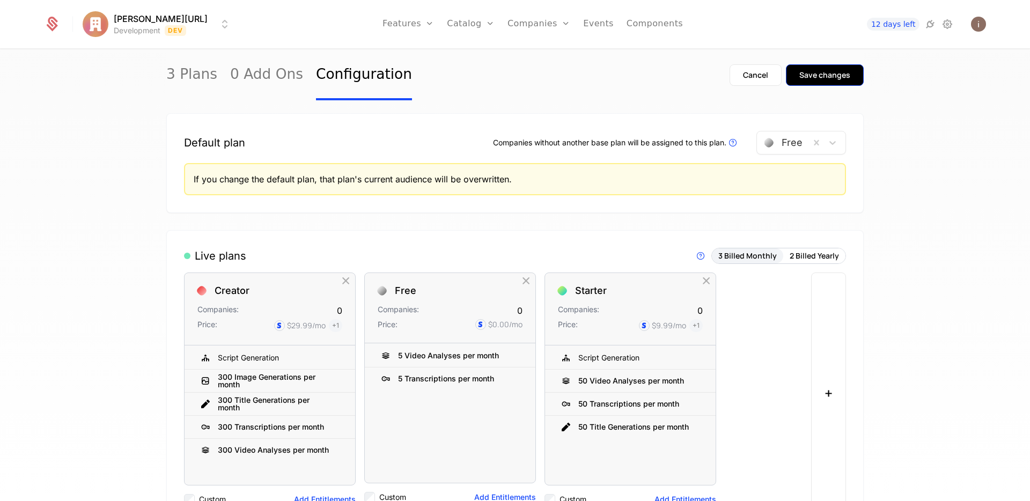
click at [832, 70] on div "Save changes" at bounding box center [824, 75] width 51 height 11
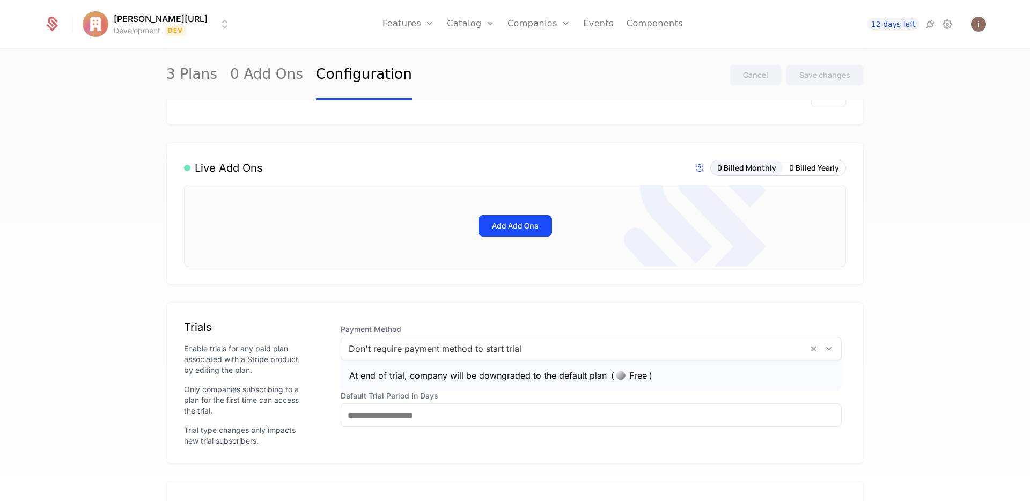
scroll to position [360, 0]
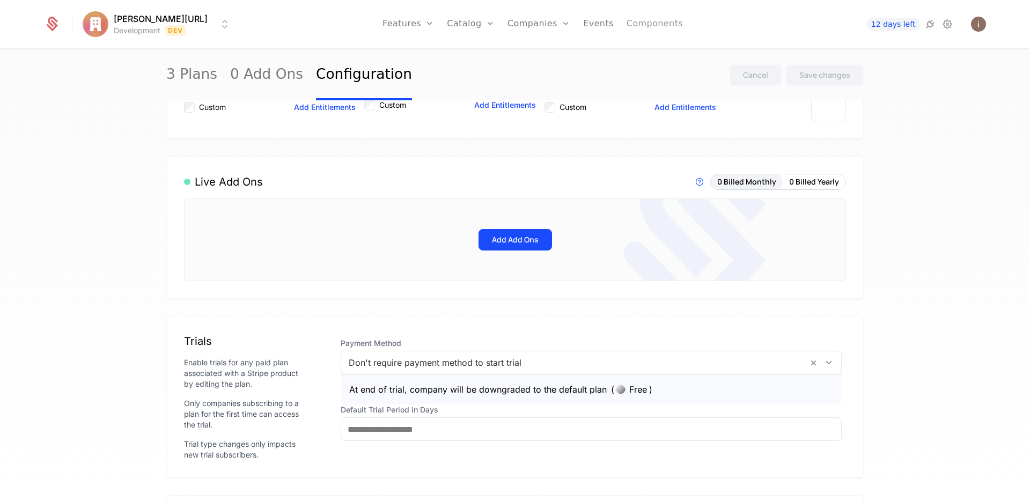
click at [640, 24] on link "Components" at bounding box center [654, 24] width 56 height 48
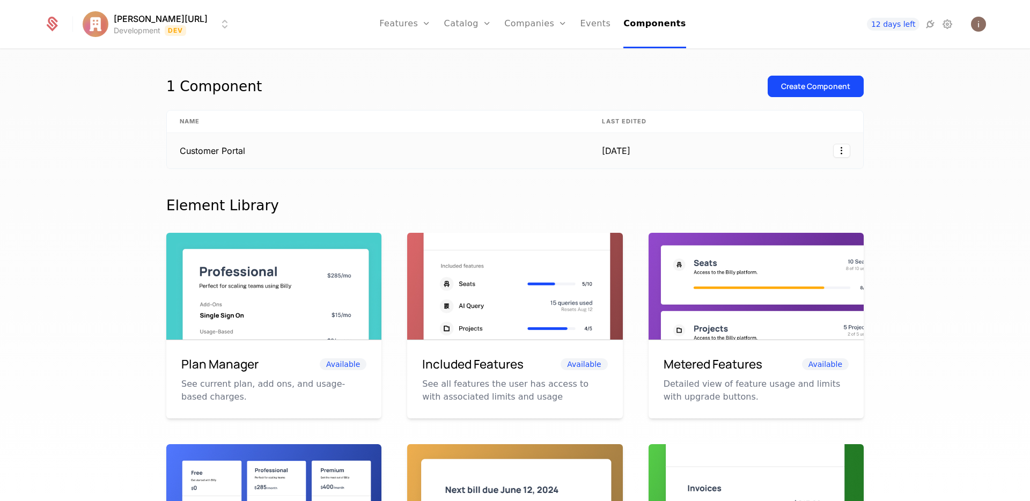
drag, startPoint x: 315, startPoint y: 146, endPoint x: 303, endPoint y: 149, distance: 12.0
click at [303, 149] on td "Customer Portal" at bounding box center [378, 150] width 422 height 35
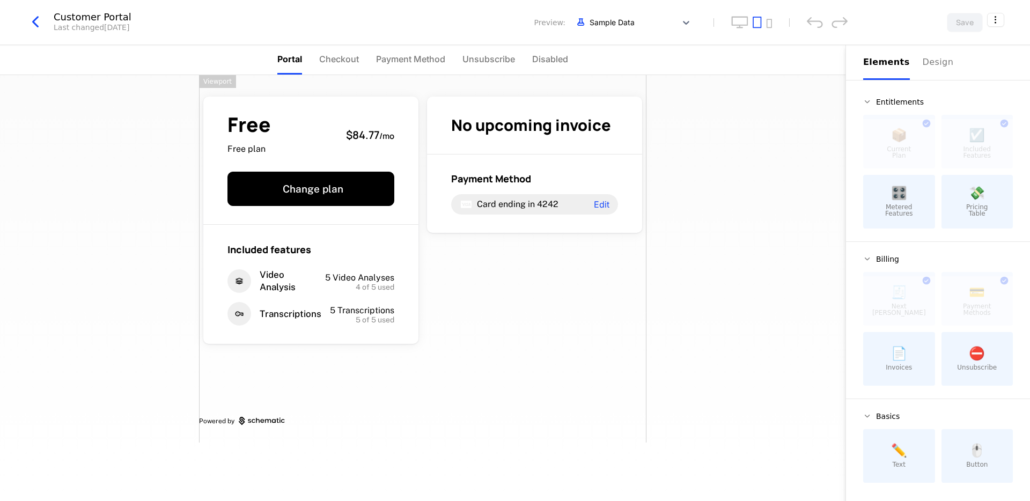
click at [891, 357] on div "📄 Invoices" at bounding box center [899, 359] width 72 height 54
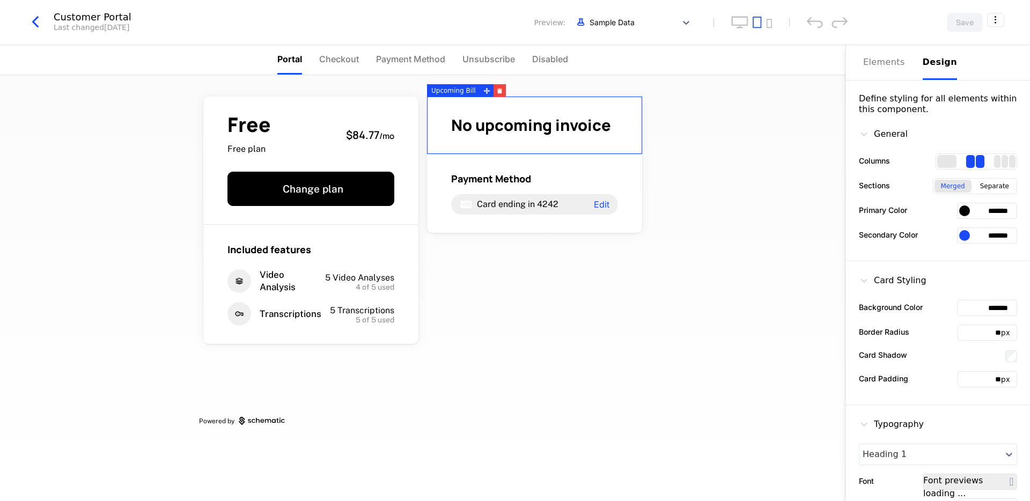
click at [936, 58] on div "Design" at bounding box center [940, 62] width 34 height 13
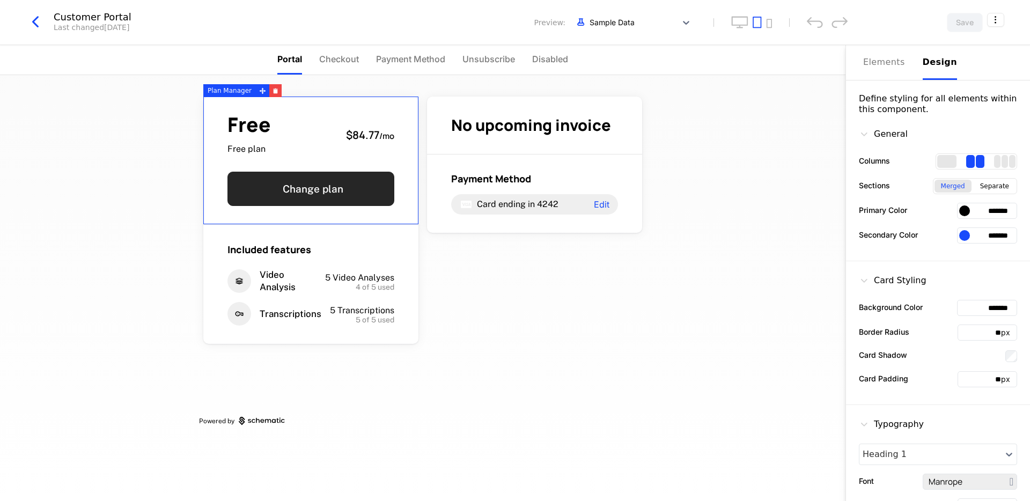
click at [345, 178] on button "Change plan" at bounding box center [310, 189] width 167 height 34
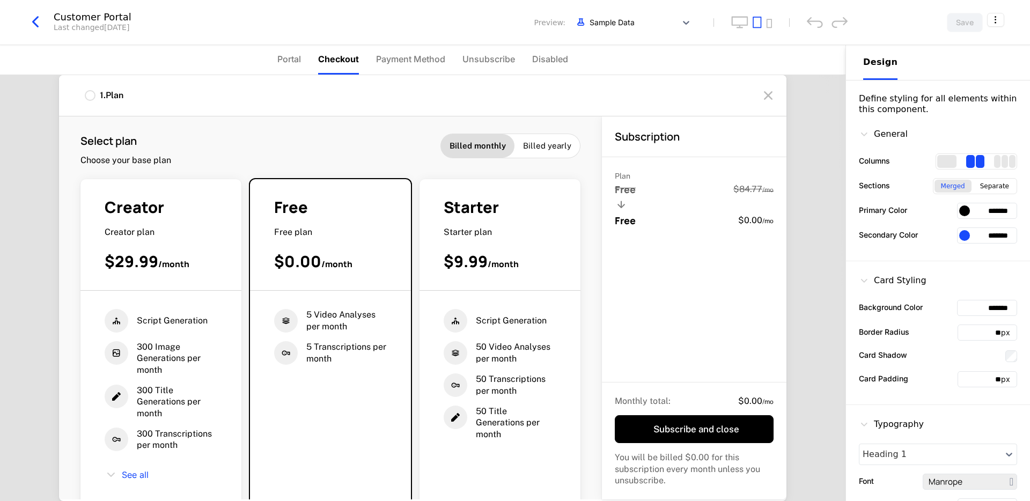
click at [982, 213] on input "*******" at bounding box center [987, 211] width 60 height 16
click at [959, 213] on div at bounding box center [964, 210] width 11 height 11
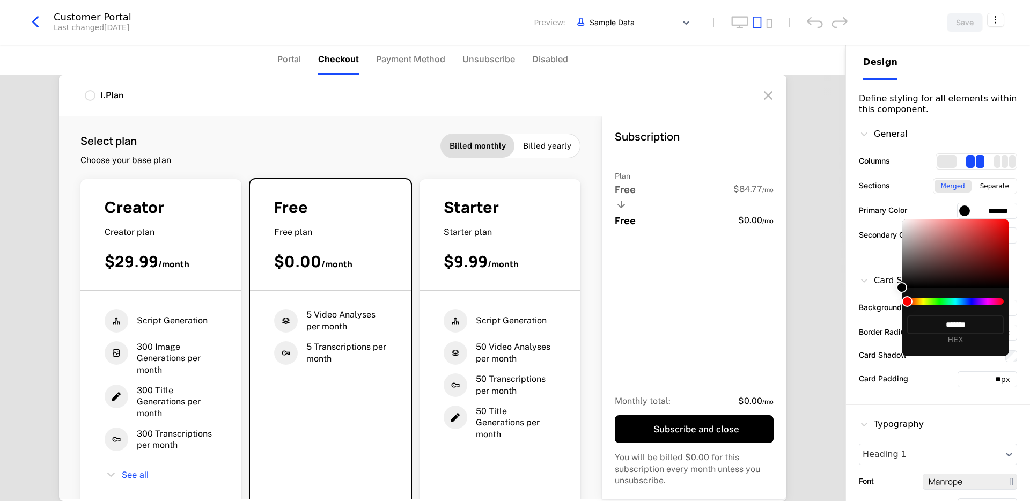
drag, startPoint x: 917, startPoint y: 300, endPoint x: 928, endPoint y: 301, distance: 11.3
click at [928, 301] on div at bounding box center [955, 301] width 97 height 6
drag, startPoint x: 916, startPoint y: 302, endPoint x: 946, endPoint y: 303, distance: 30.1
click at [949, 304] on div at bounding box center [955, 301] width 97 height 6
drag, startPoint x: 909, startPoint y: 296, endPoint x: 940, endPoint y: 305, distance: 31.8
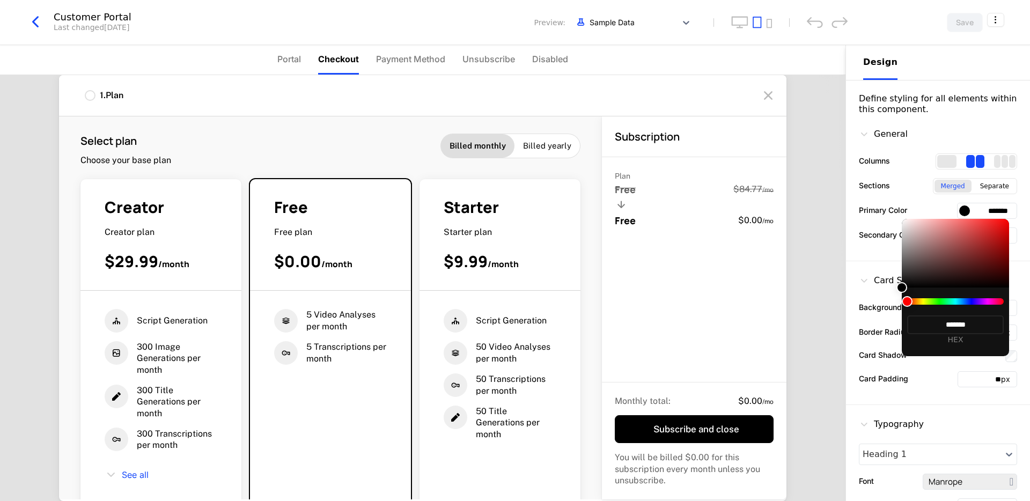
click at [940, 305] on div "******* HEX" at bounding box center [955, 321] width 107 height 69
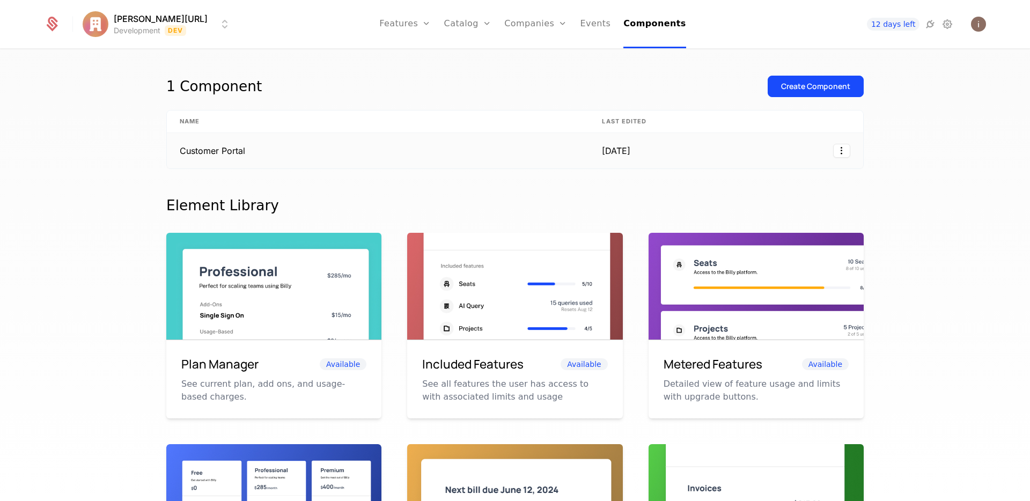
click at [278, 146] on td "Customer Portal" at bounding box center [378, 150] width 422 height 35
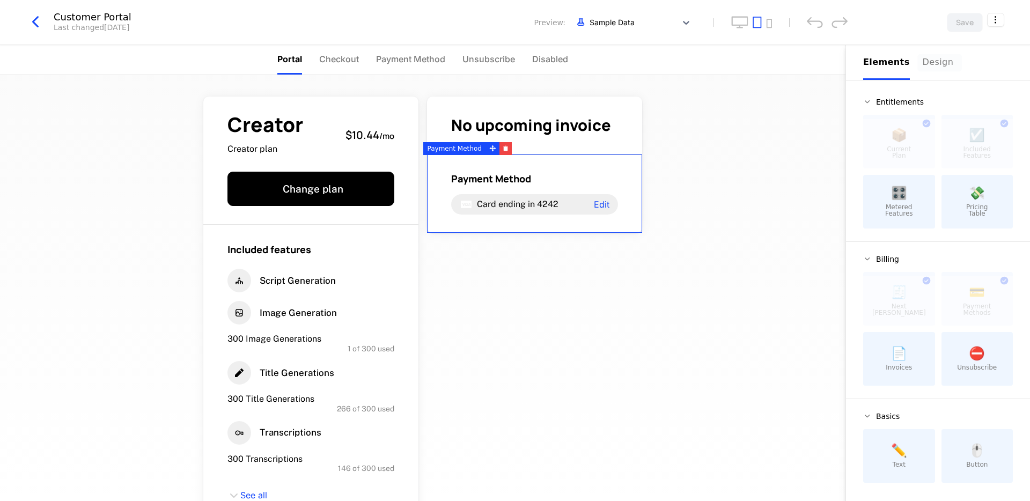
click at [932, 56] on div "Design" at bounding box center [940, 62] width 34 height 13
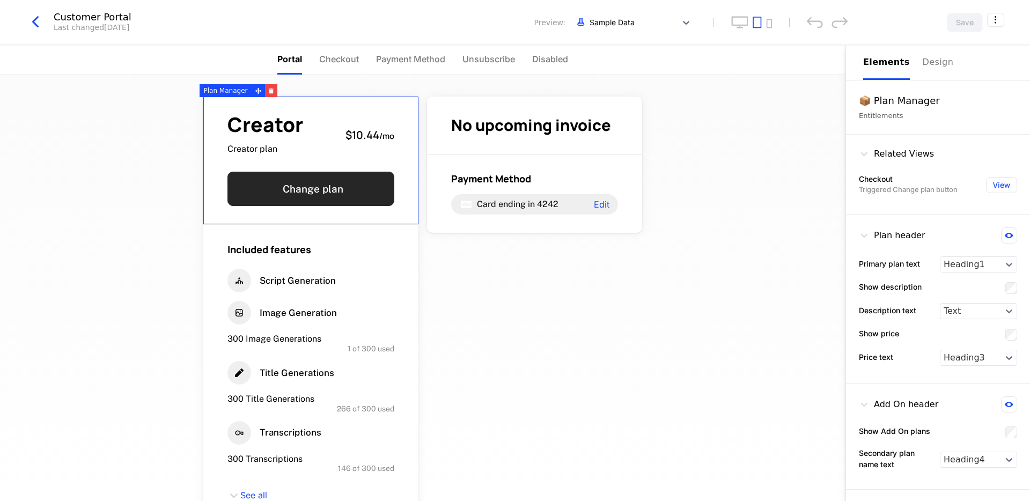
click at [284, 200] on button "Change plan" at bounding box center [310, 189] width 167 height 34
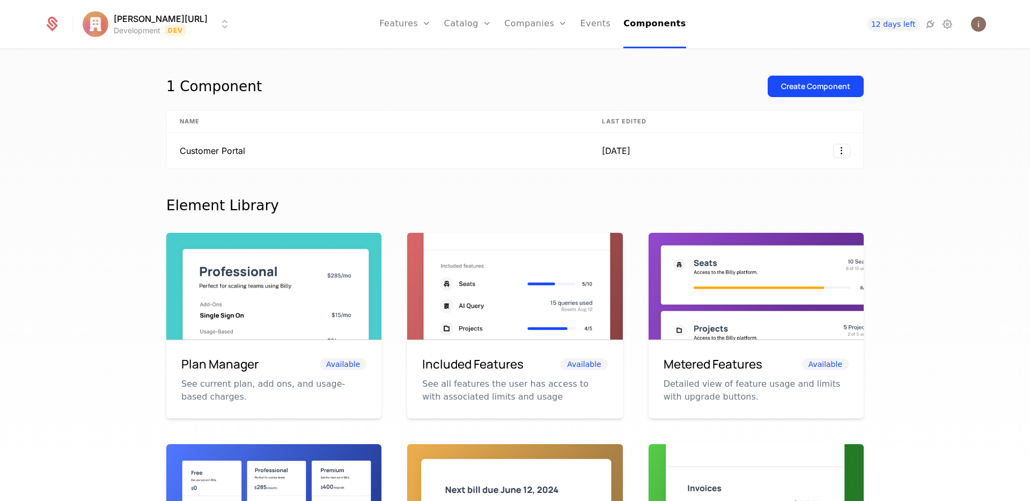
click at [627, 120] on th "Last edited" at bounding box center [626, 121] width 75 height 23
click at [526, 155] on td "Customer Portal" at bounding box center [378, 150] width 422 height 35
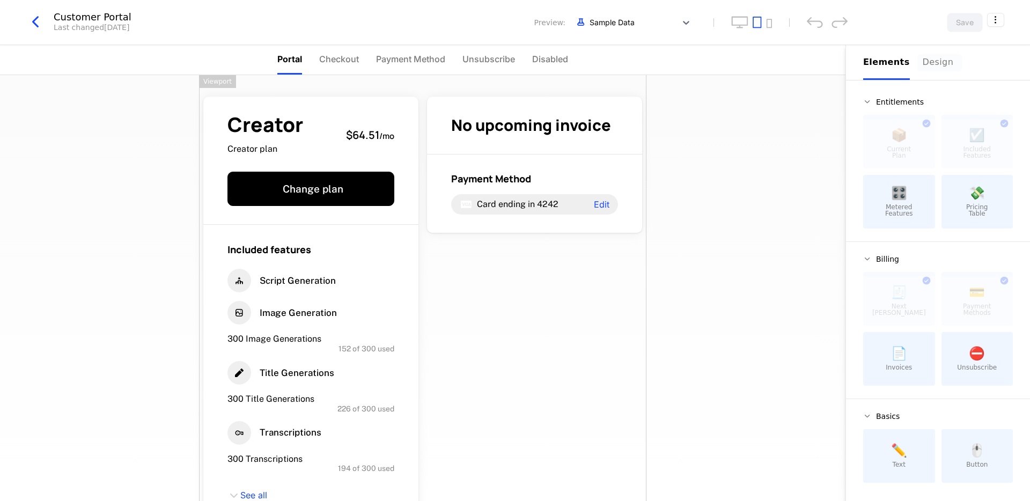
click at [933, 50] on button "Design" at bounding box center [940, 62] width 34 height 35
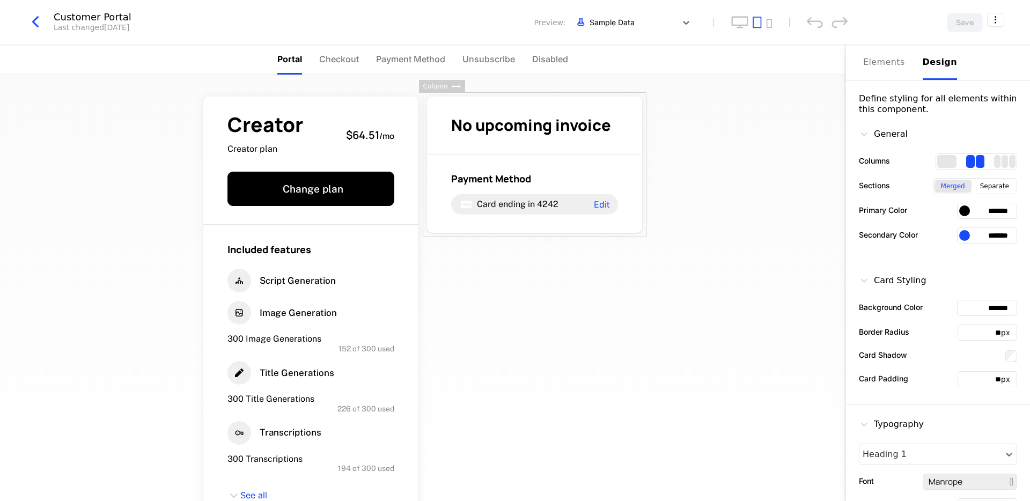
click at [897, 212] on label "Primary Color" at bounding box center [883, 209] width 48 height 11
click at [959, 210] on div at bounding box center [964, 210] width 11 height 11
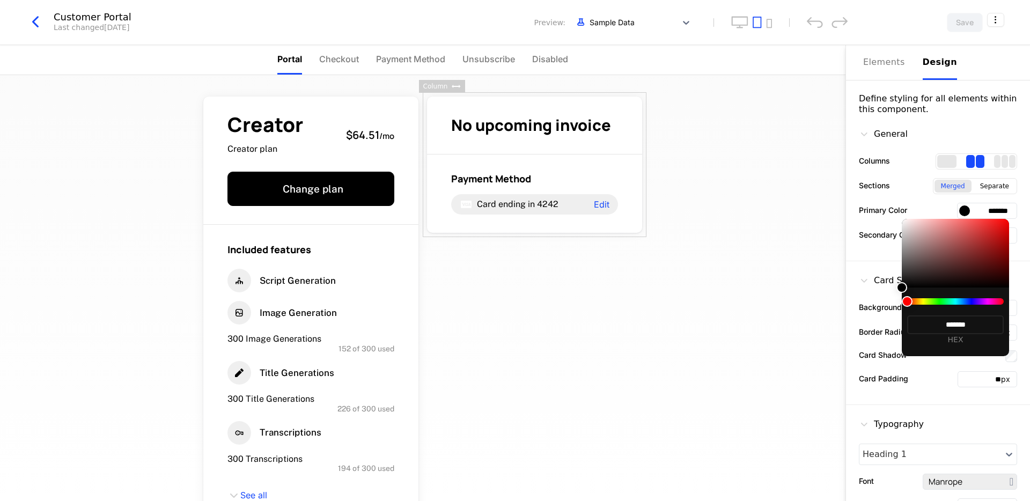
type input "*******"
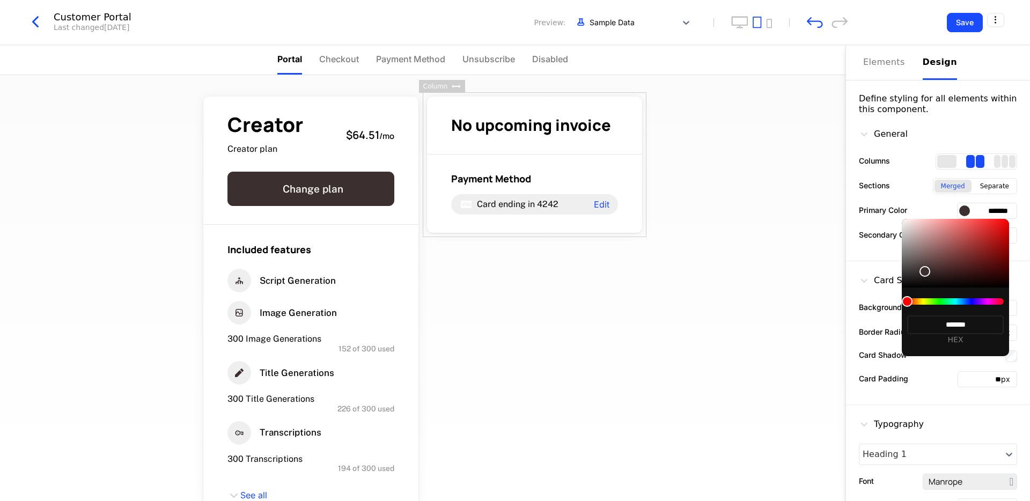
type input "*******"
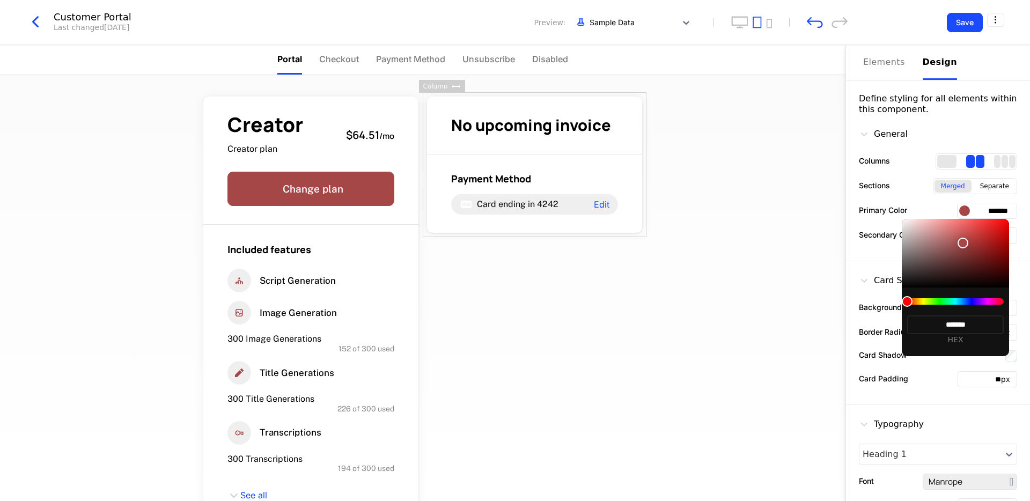
type input "*******"
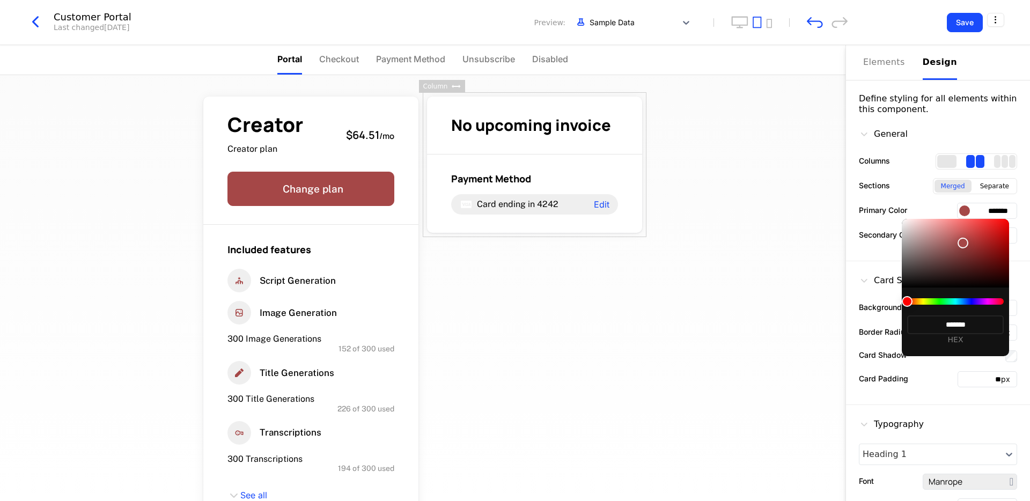
type input "*******"
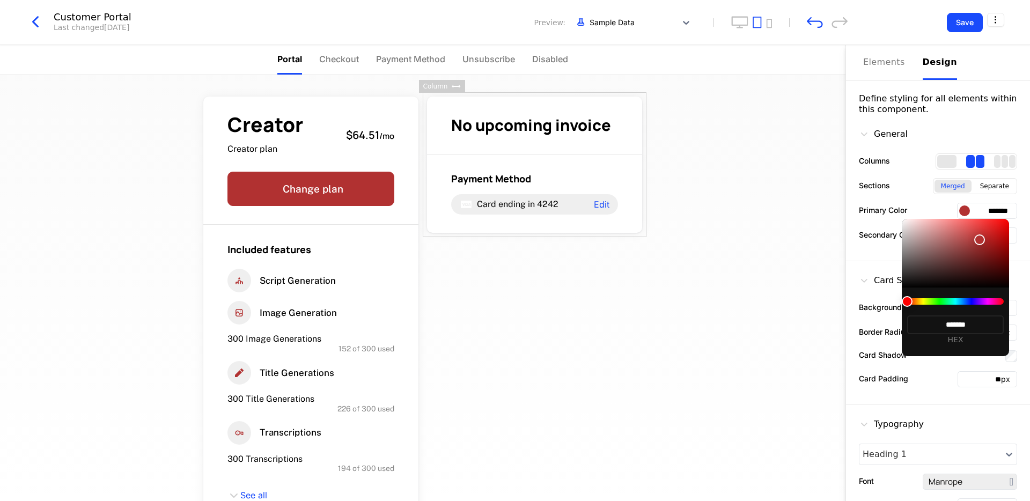
type input "*******"
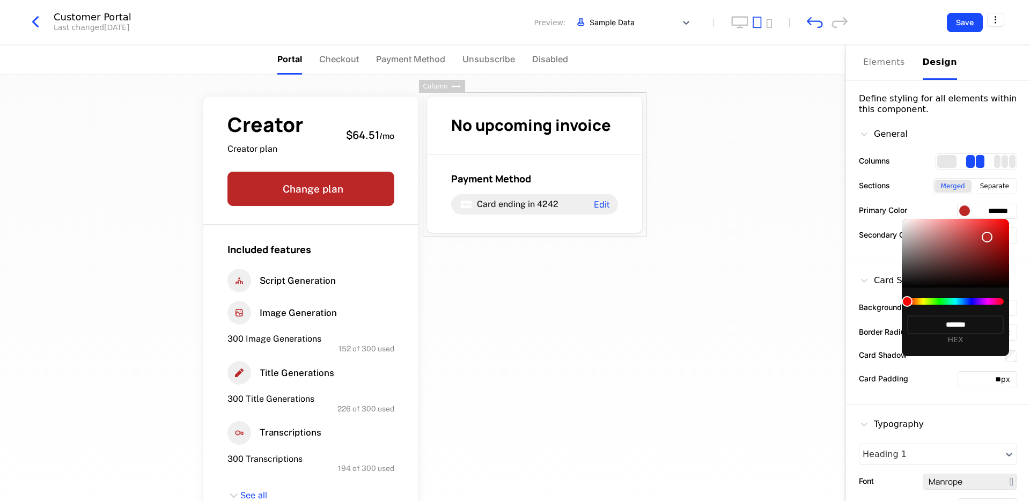
type input "*******"
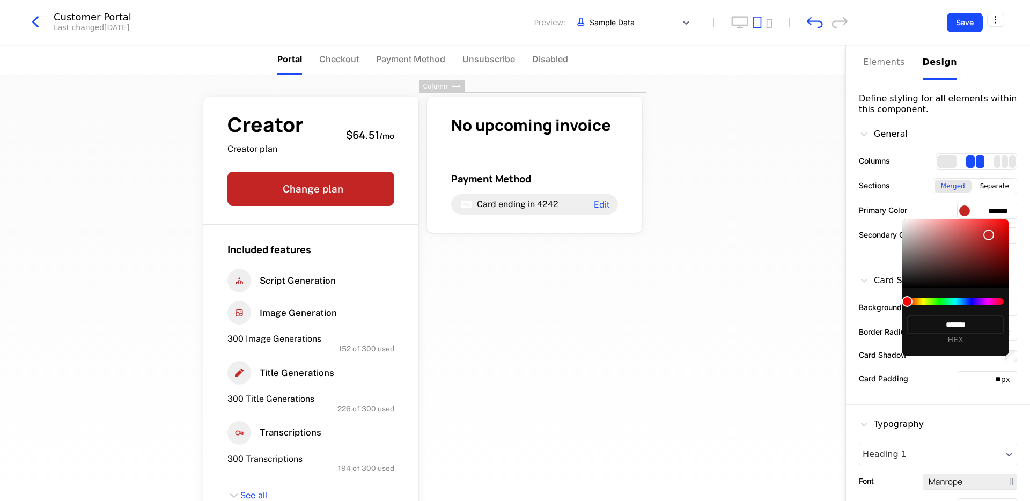
type input "*******"
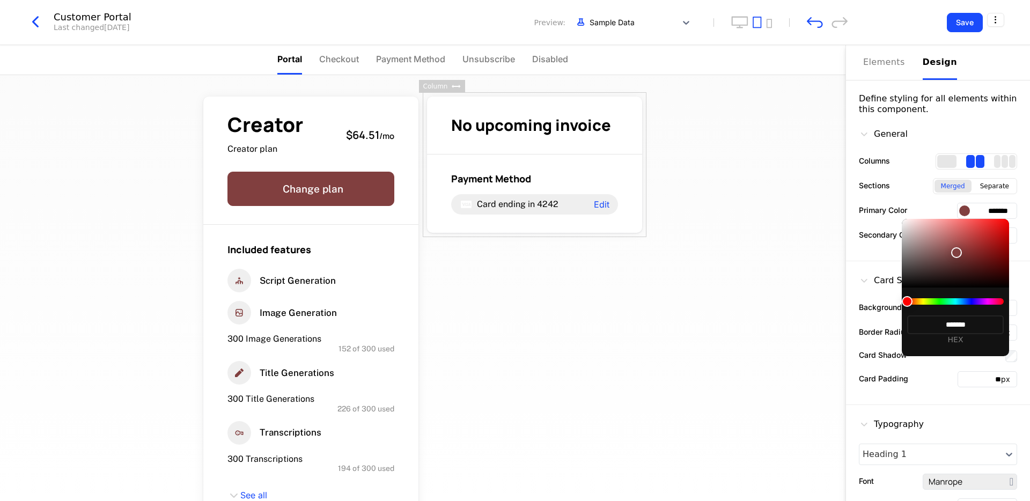
type input "*******"
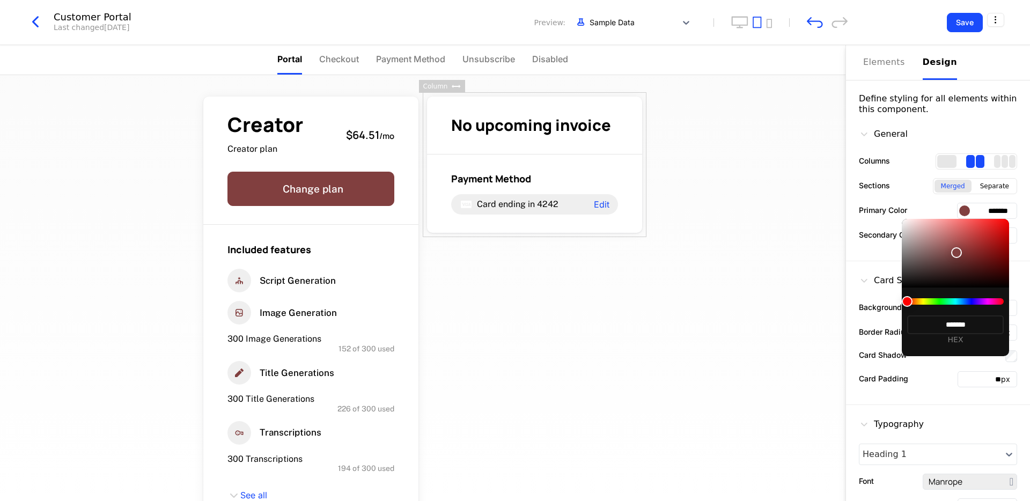
type input "*******"
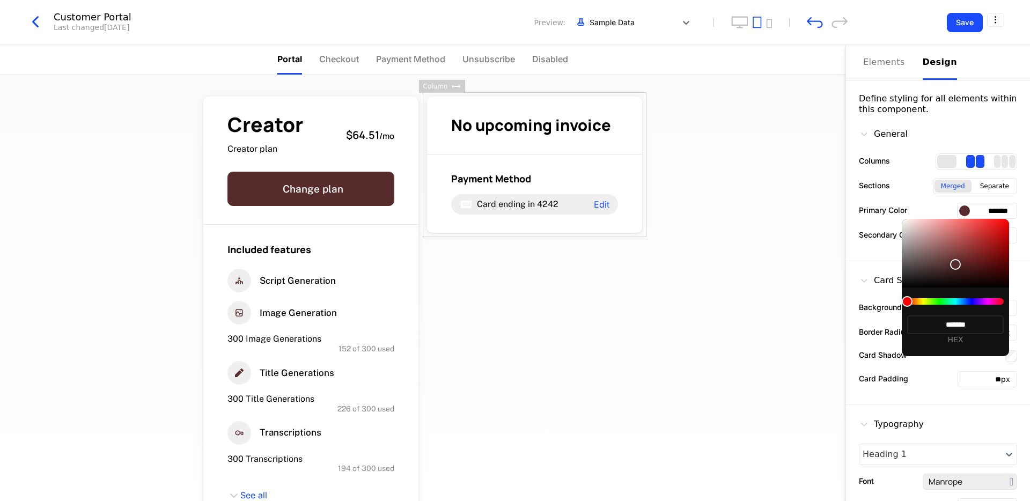
type input "*******"
drag, startPoint x: 946, startPoint y: 254, endPoint x: 955, endPoint y: 265, distance: 14.5
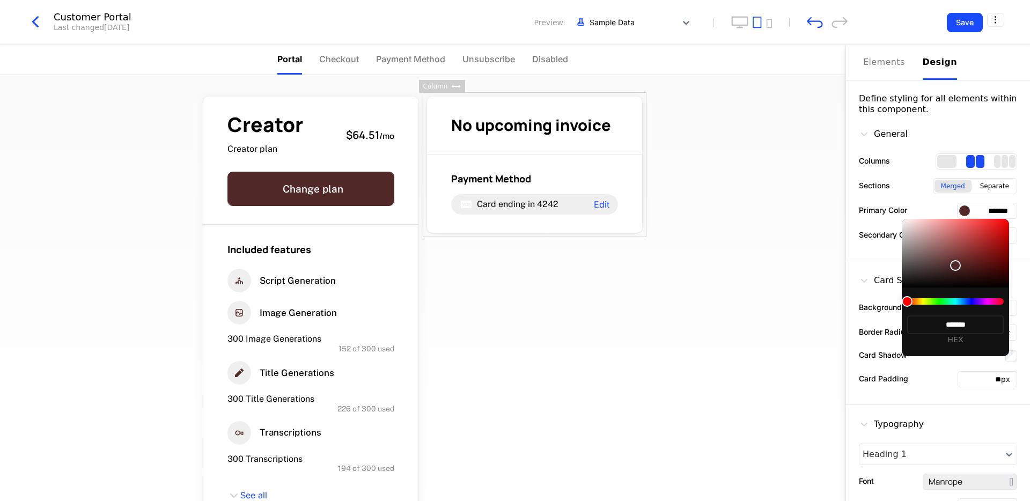
click at [955, 265] on div at bounding box center [955, 265] width 11 height 11
type input "*******"
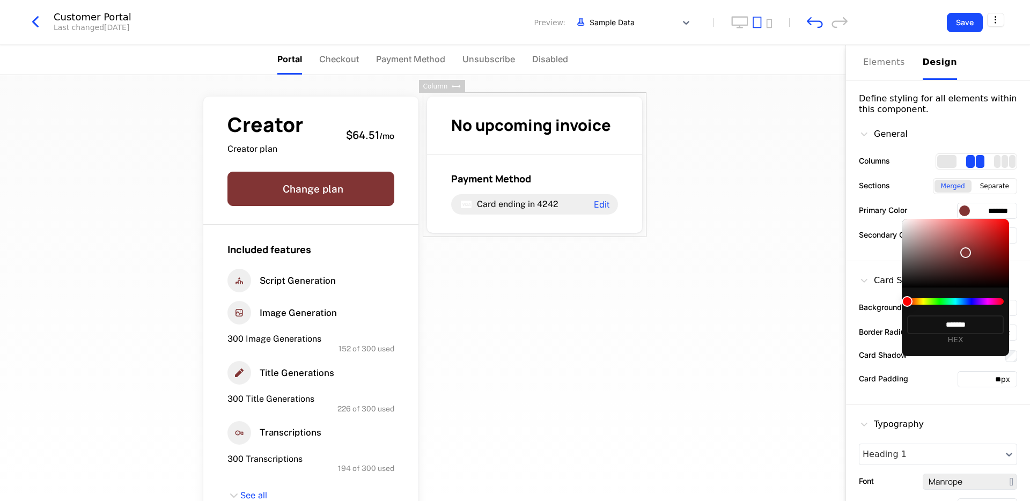
type input "*******"
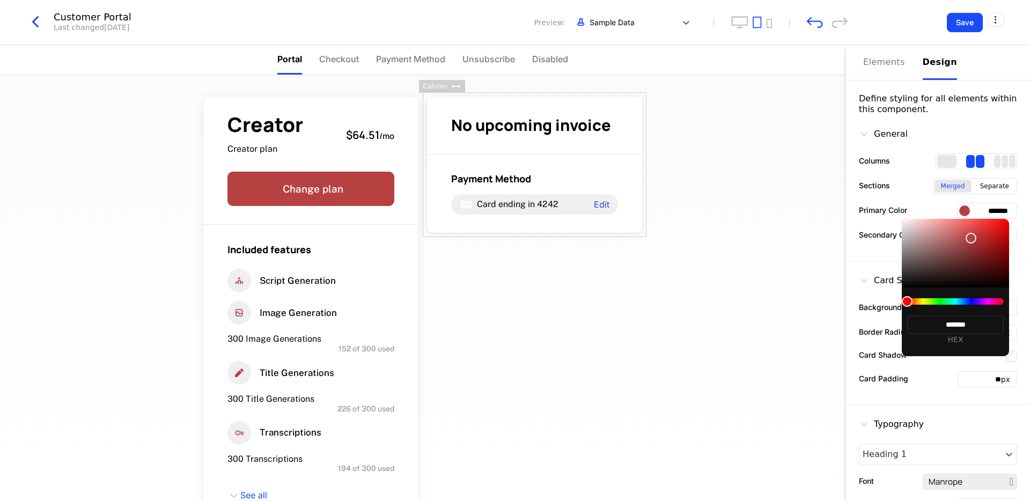
type input "*******"
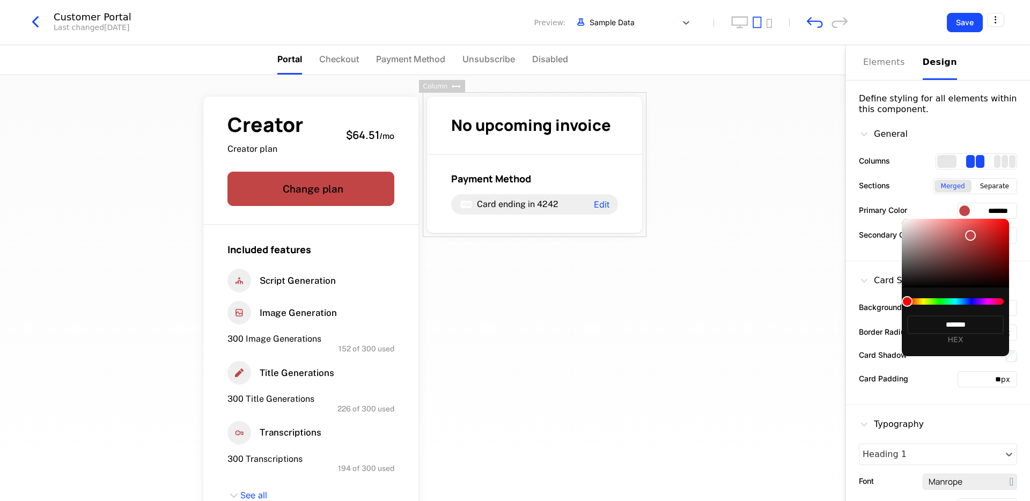
type input "*******"
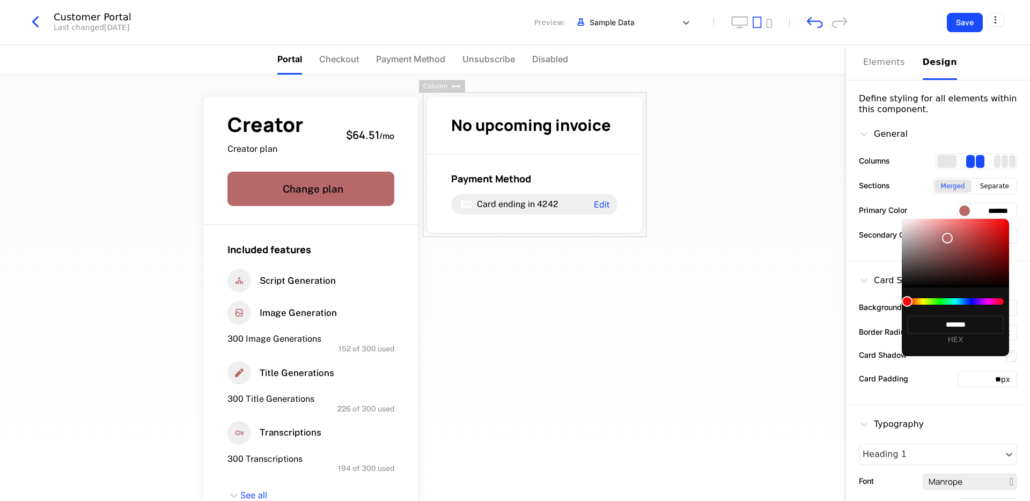
type input "*******"
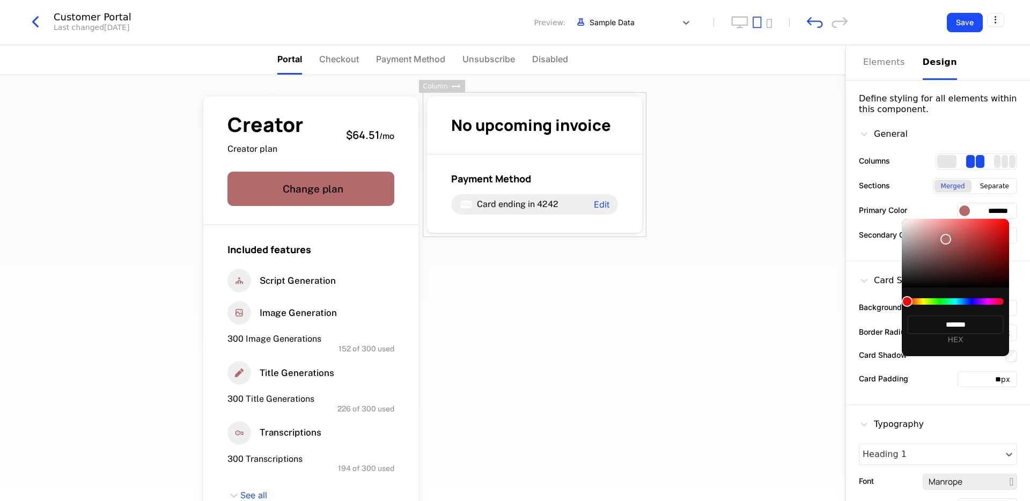
type input "*******"
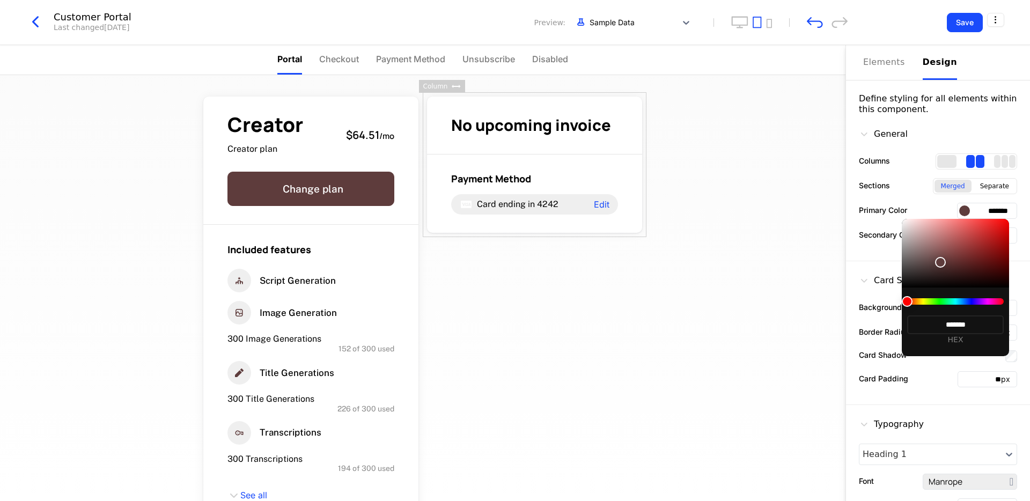
type input "*******"
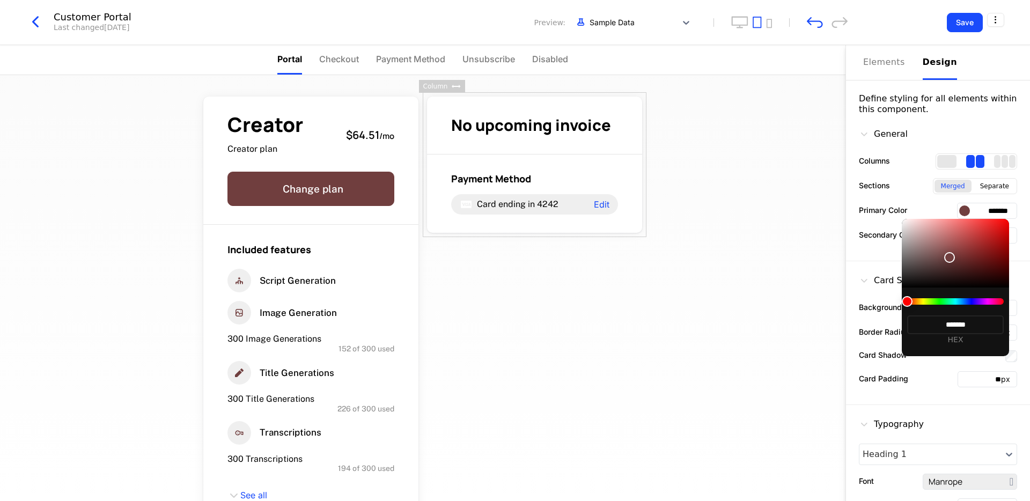
type input "*******"
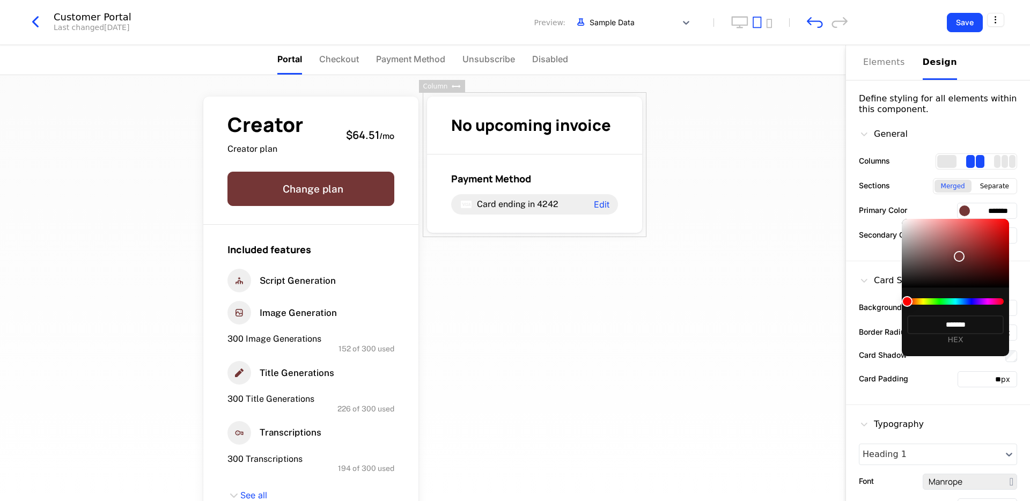
drag, startPoint x: 960, startPoint y: 262, endPoint x: 960, endPoint y: 256, distance: 5.4
click at [960, 256] on div at bounding box center [959, 256] width 11 height 11
type input "*******"
click at [777, 223] on div at bounding box center [515, 250] width 1030 height 501
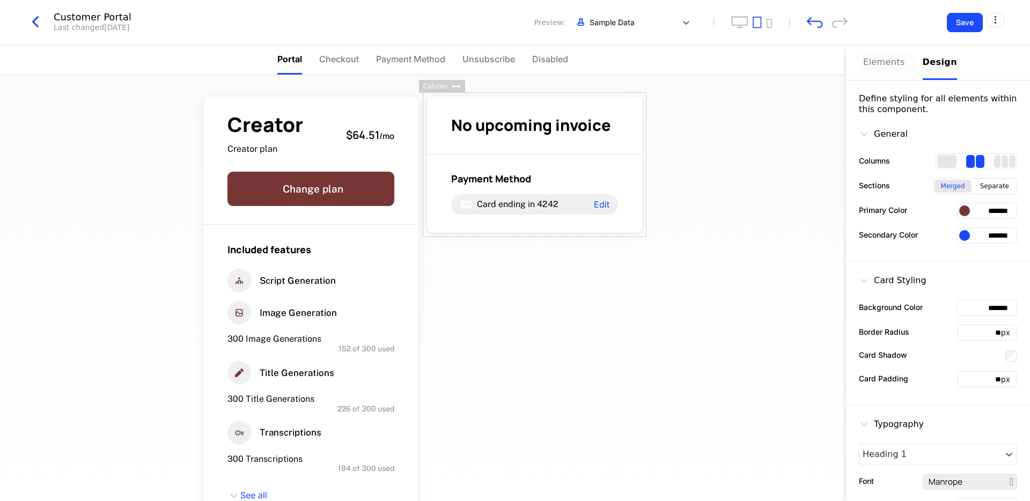
click at [888, 68] on div "Elements" at bounding box center [886, 62] width 47 height 13
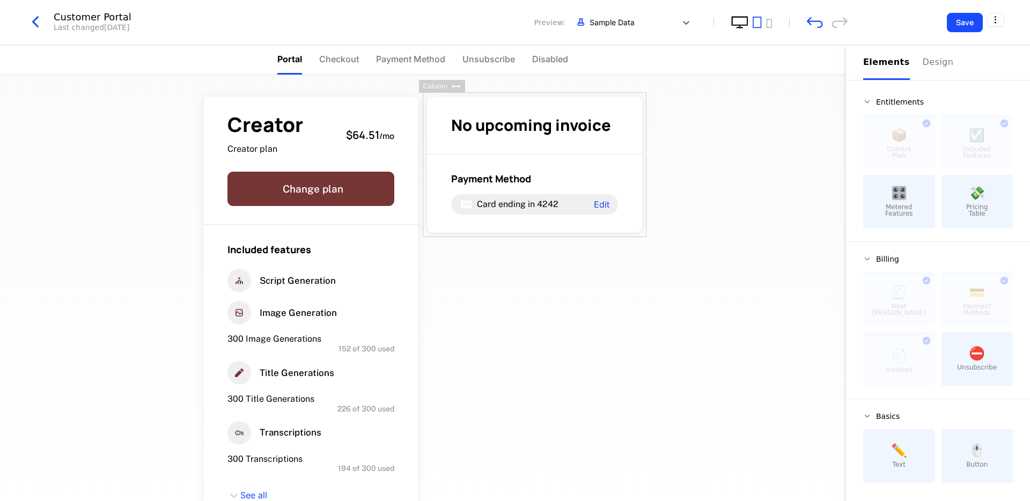
click at [740, 19] on icon "desktop" at bounding box center [739, 22] width 17 height 12
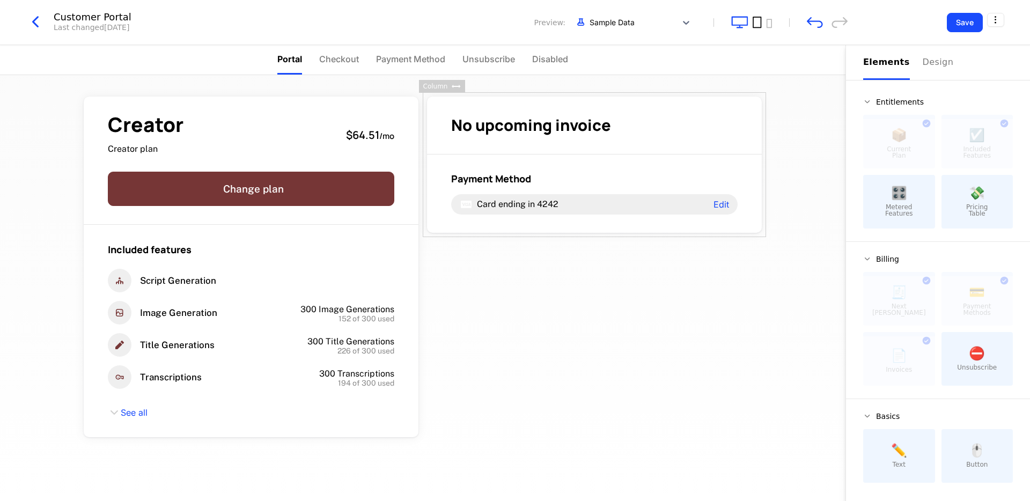
click at [757, 20] on icon "tablet" at bounding box center [757, 22] width 9 height 12
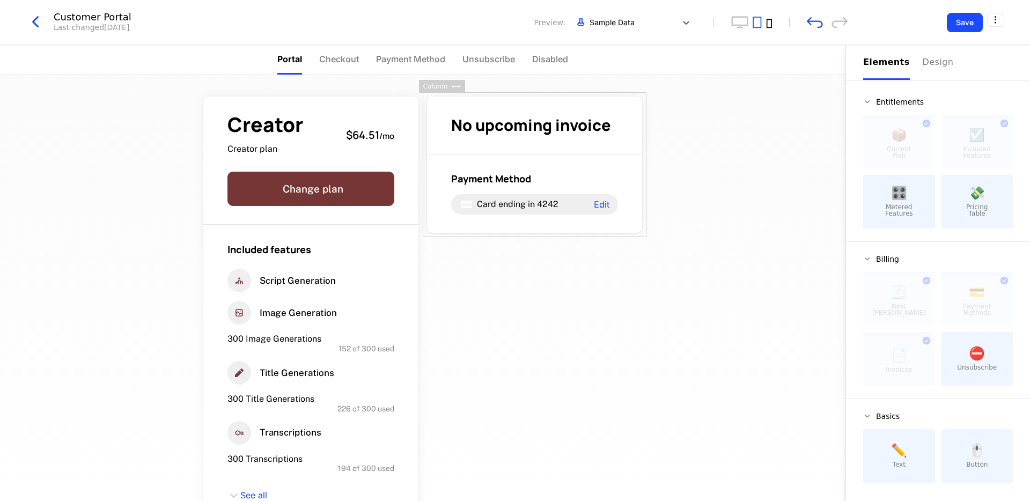
click at [770, 23] on icon "mobile" at bounding box center [769, 24] width 6 height 10
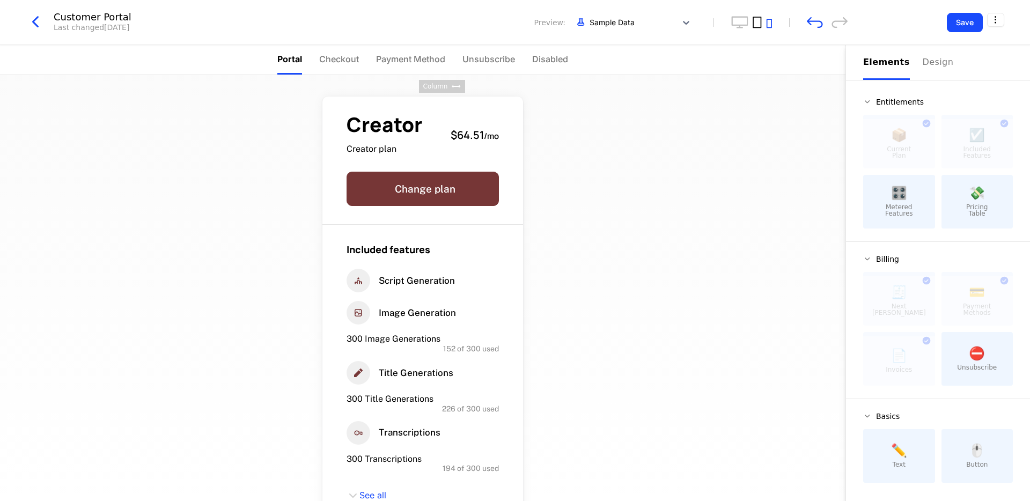
click at [755, 23] on icon "tablet" at bounding box center [757, 22] width 9 height 12
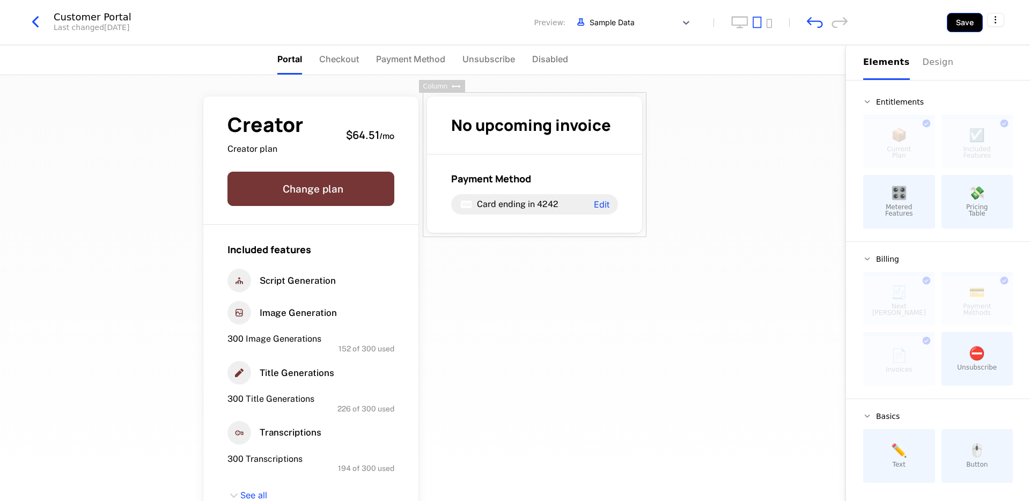
click at [965, 23] on button "Save" at bounding box center [965, 22] width 36 height 19
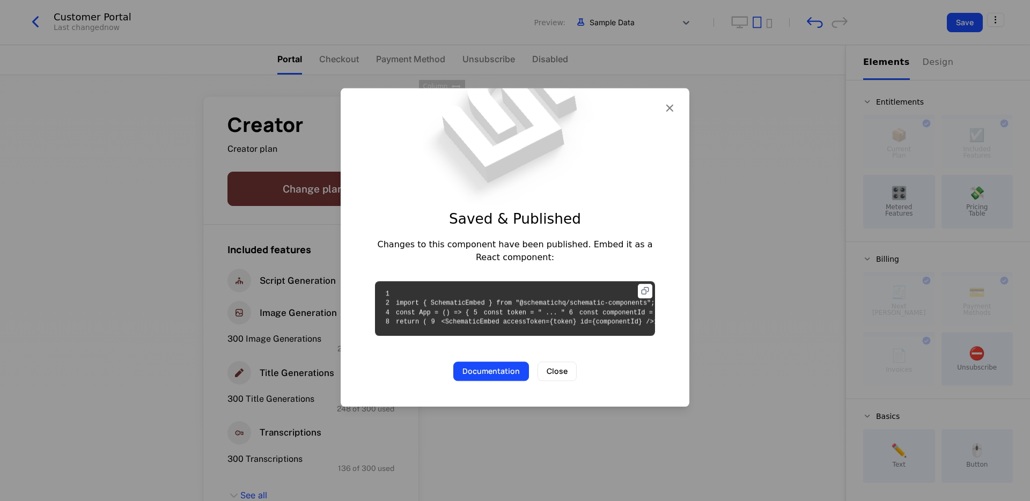
drag, startPoint x: 632, startPoint y: 248, endPoint x: 640, endPoint y: 249, distance: 7.6
click at [632, 281] on pre "1 2 import { SchematicEmbed } from "@schematichq/schematic-components"; 3 4 con…" at bounding box center [515, 308] width 280 height 55
click at [641, 284] on icon at bounding box center [645, 291] width 14 height 14
